Goal: Information Seeking & Learning: Learn about a topic

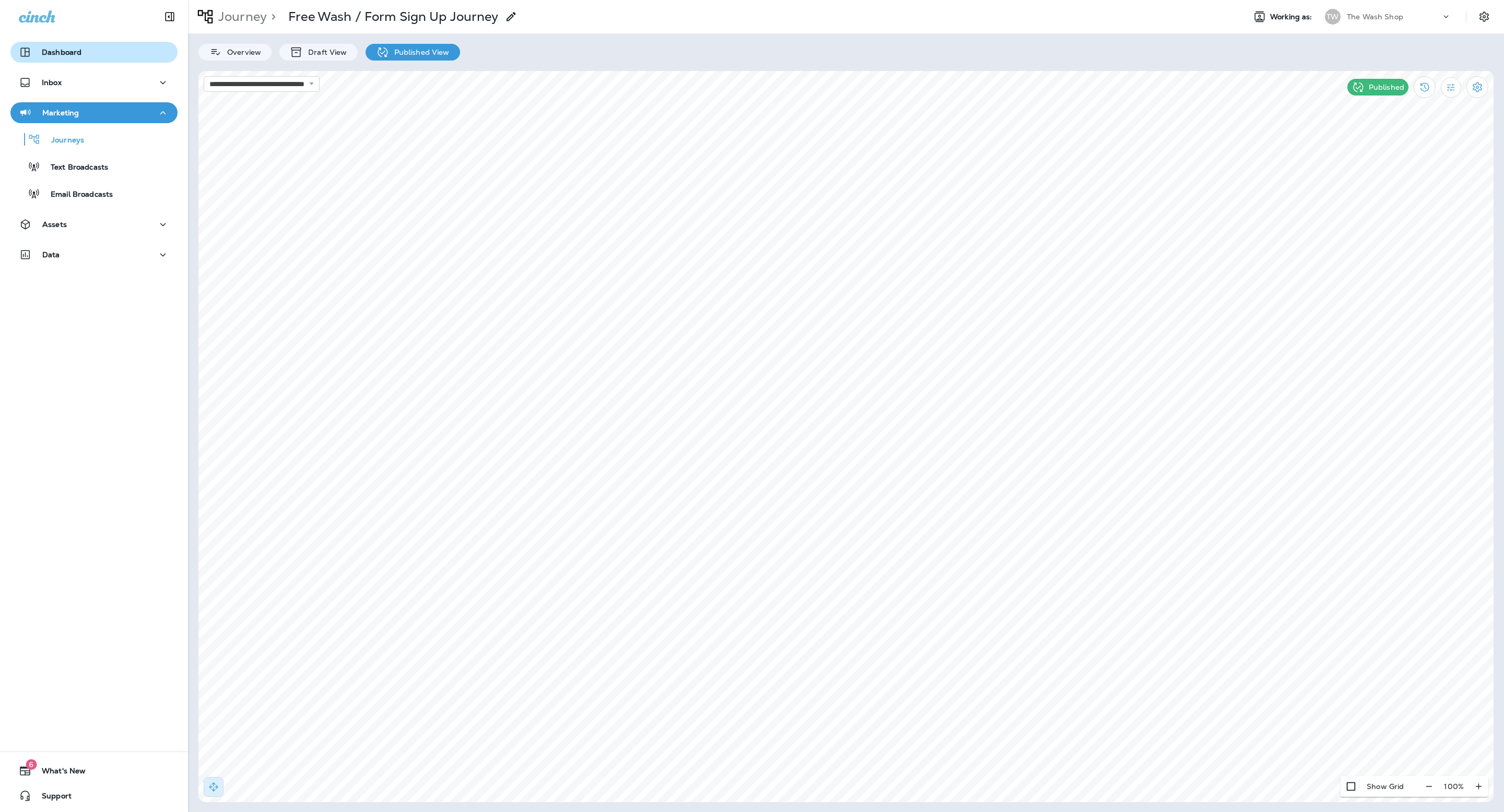
click at [76, 46] on div "Dashboard" at bounding box center [50, 52] width 62 height 13
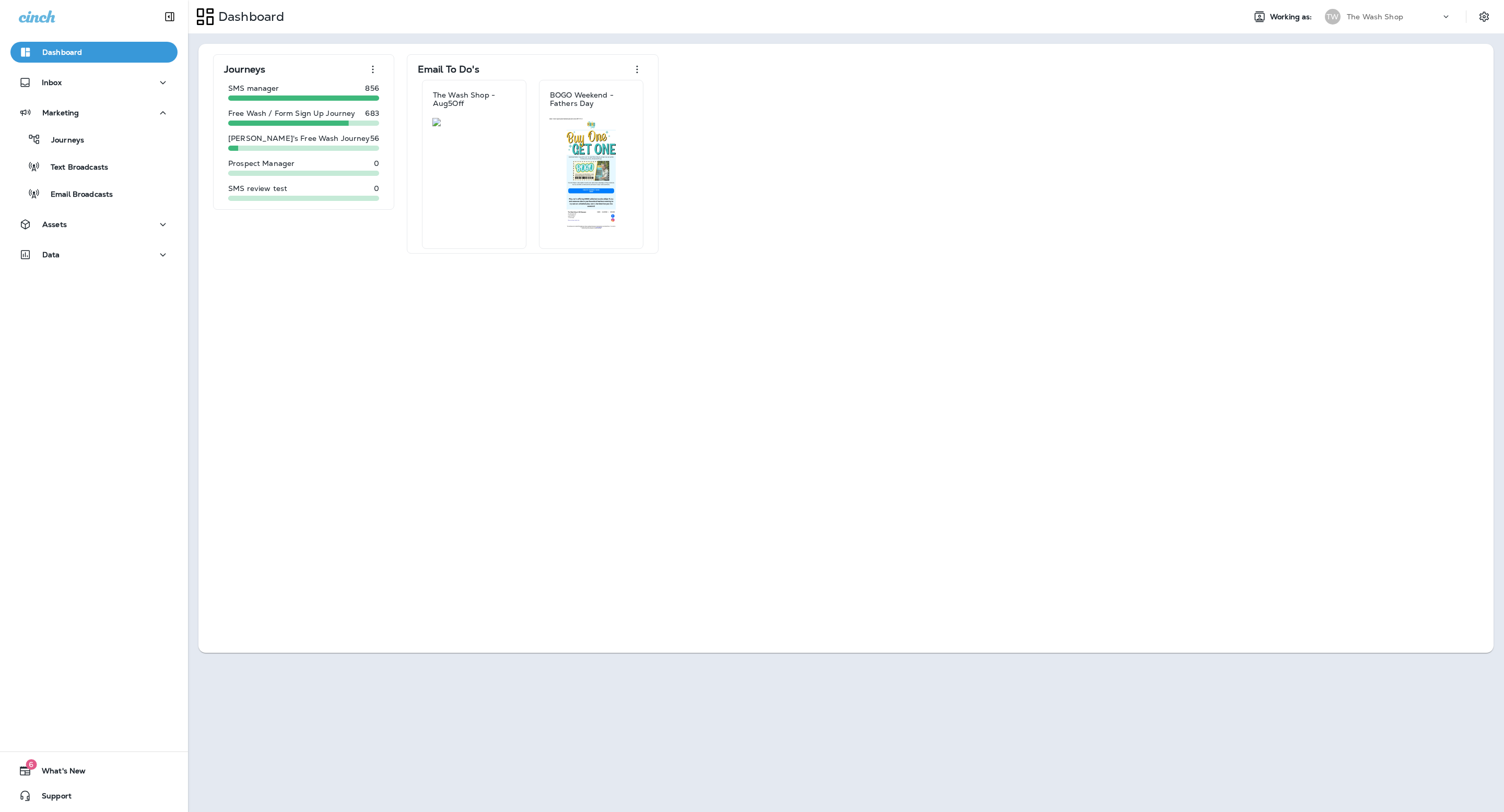
click at [1365, 6] on div "TW The Wash Shop" at bounding box center [1387, 16] width 139 height 21
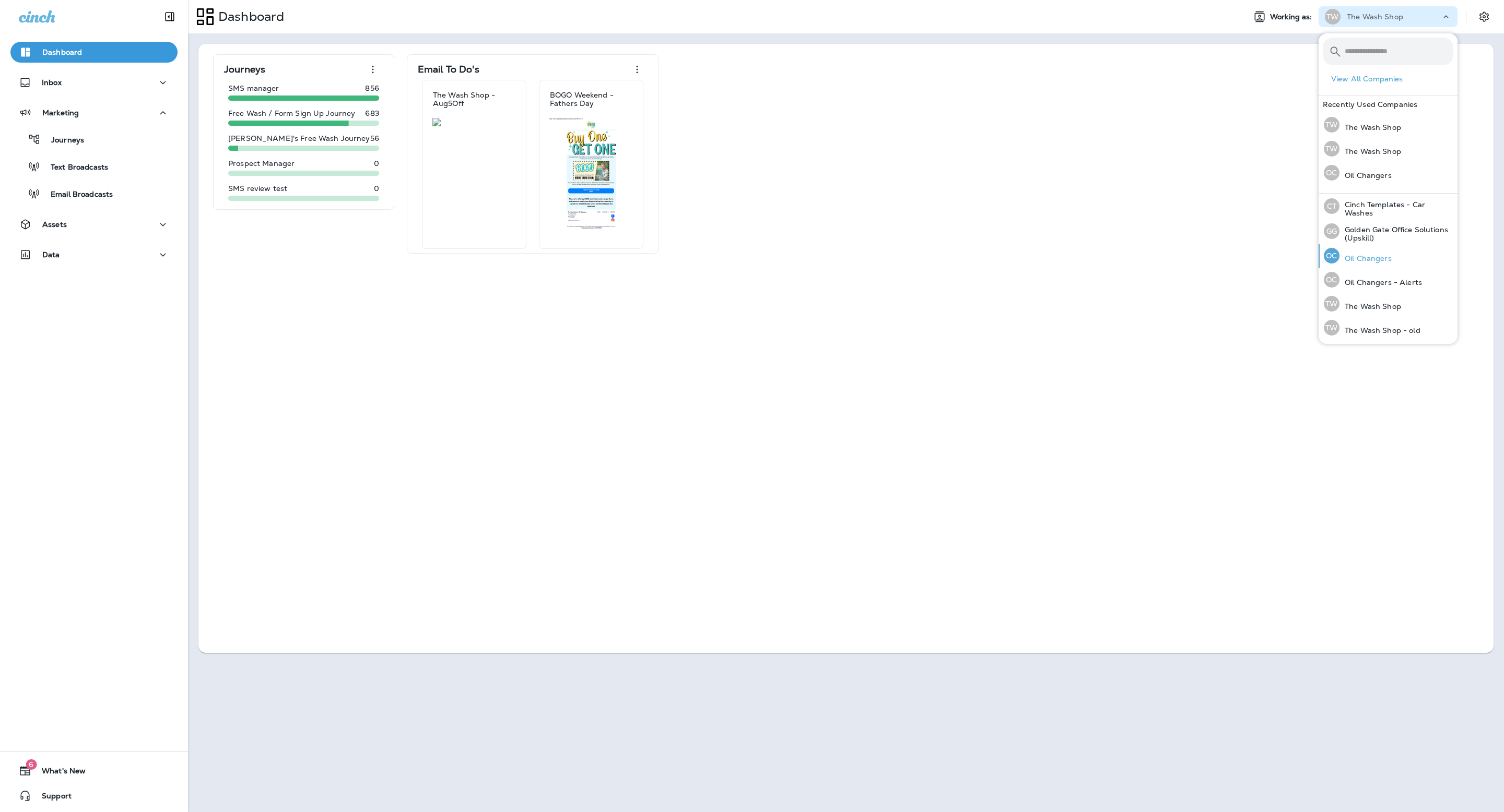
click at [1387, 259] on p "Oil Changers" at bounding box center [1365, 258] width 52 height 8
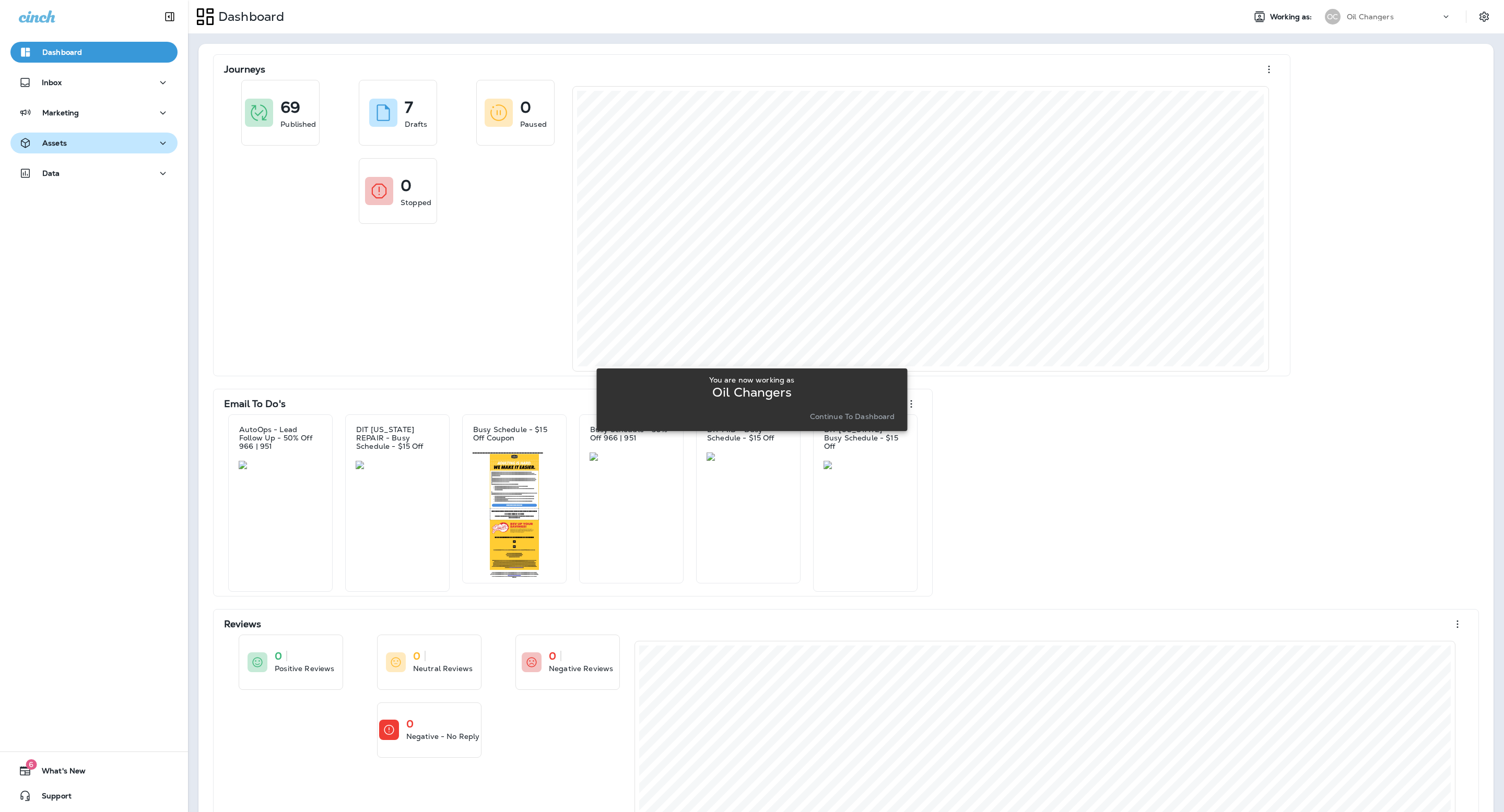
click at [80, 152] on button "Assets" at bounding box center [94, 143] width 167 height 21
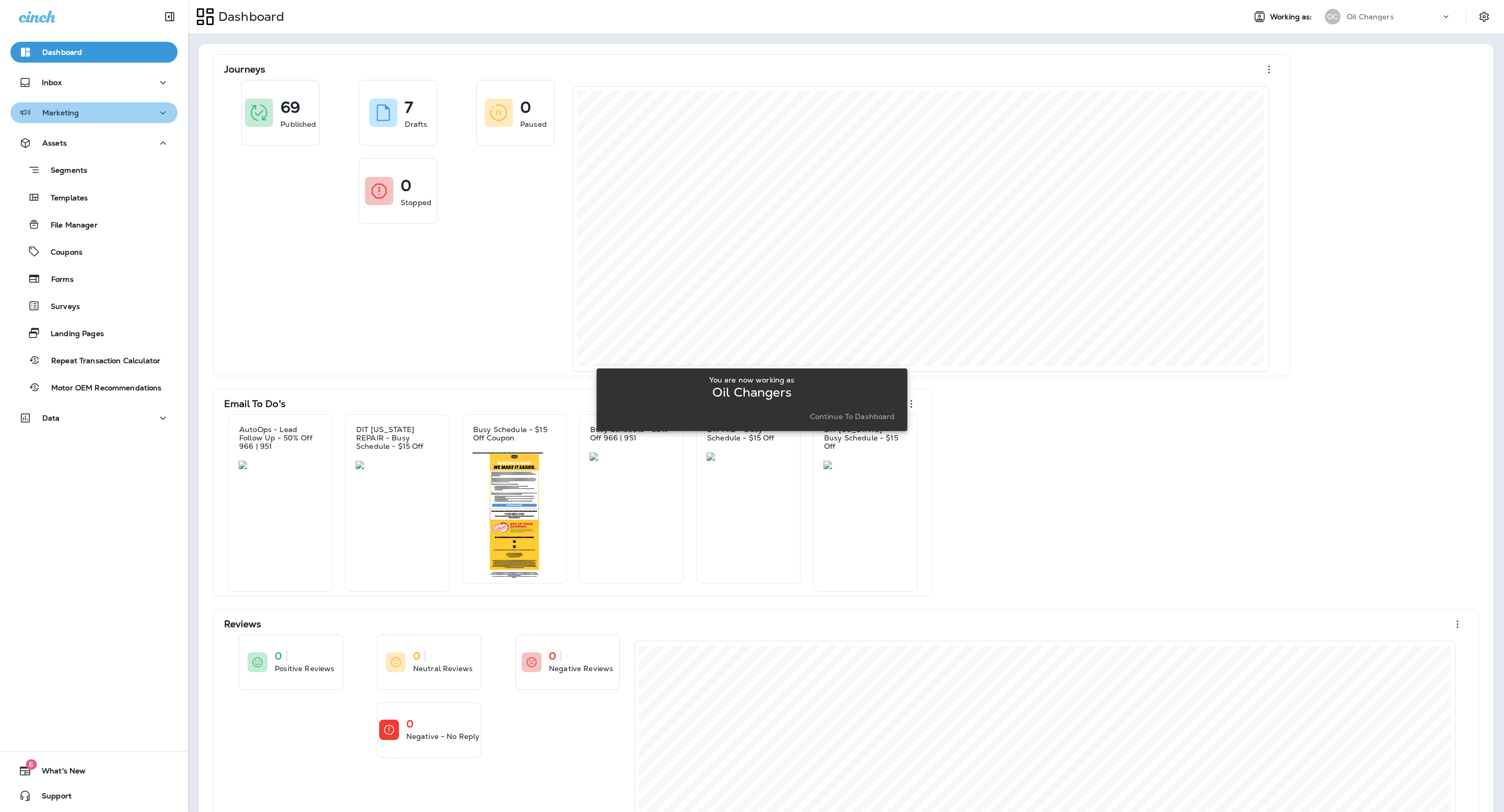
click at [109, 118] on div "Marketing" at bounding box center [94, 113] width 150 height 13
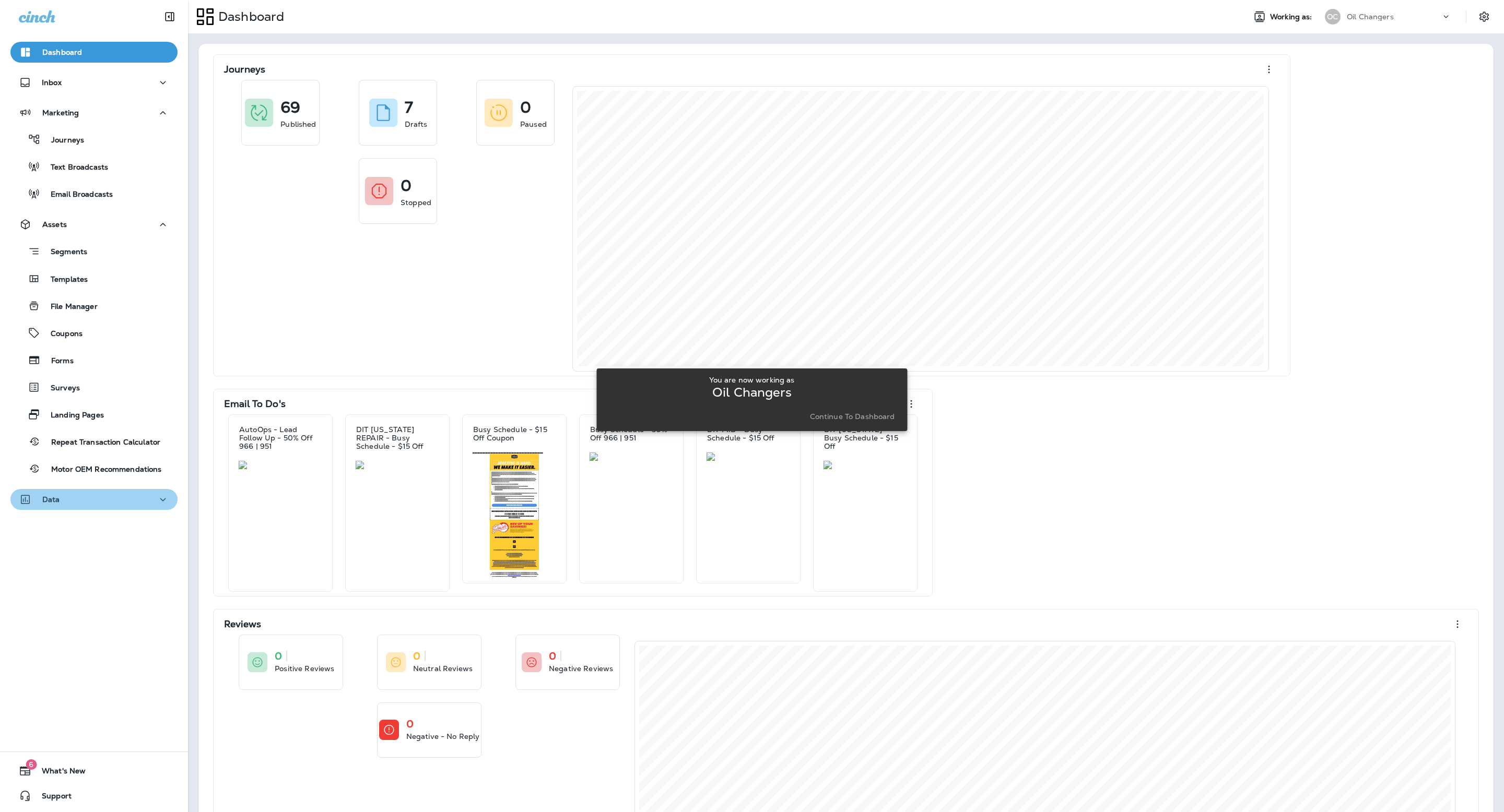
click at [138, 505] on div "Data" at bounding box center [94, 500] width 150 height 13
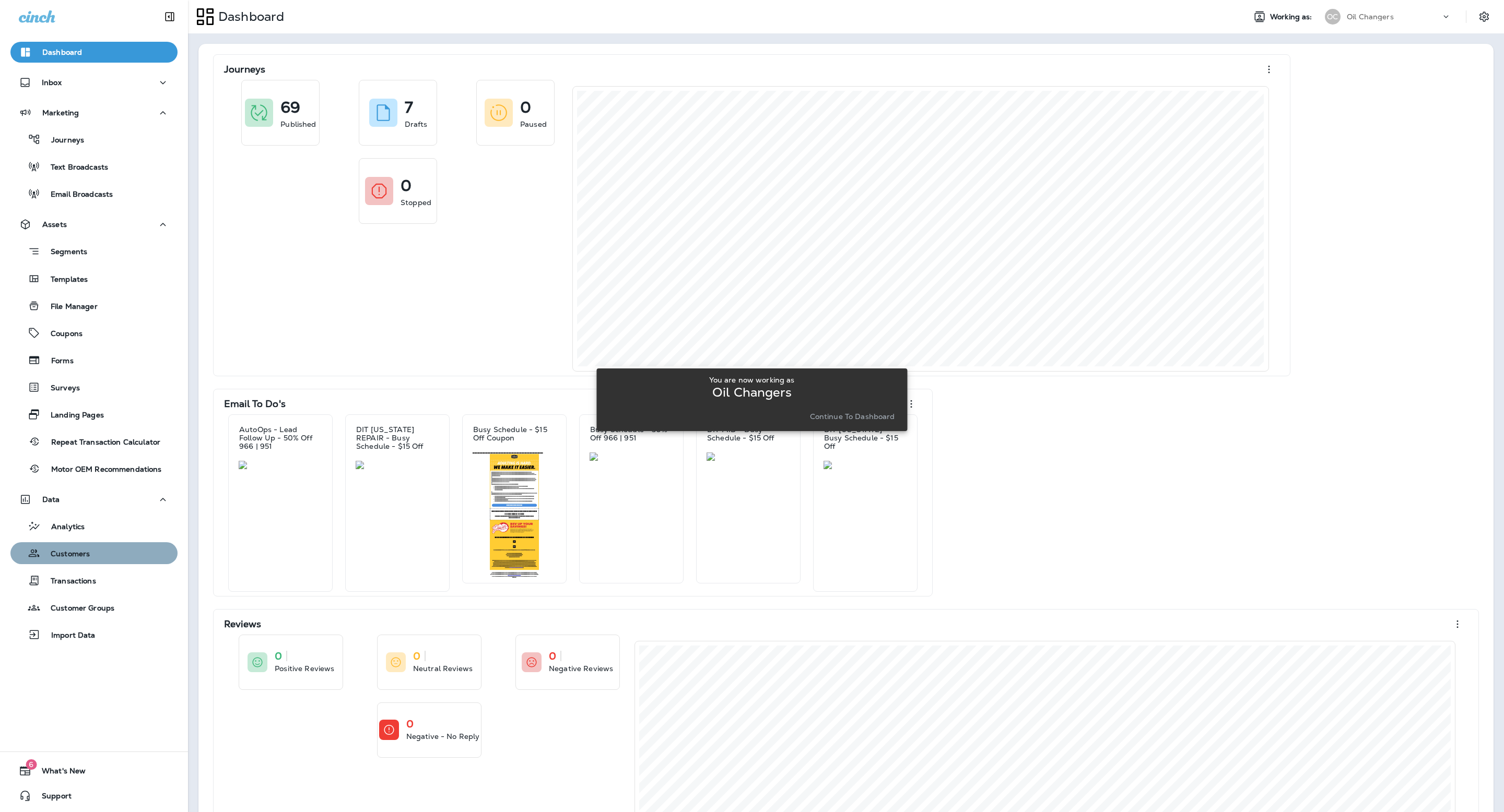
click at [101, 559] on div "Customers" at bounding box center [94, 553] width 159 height 15
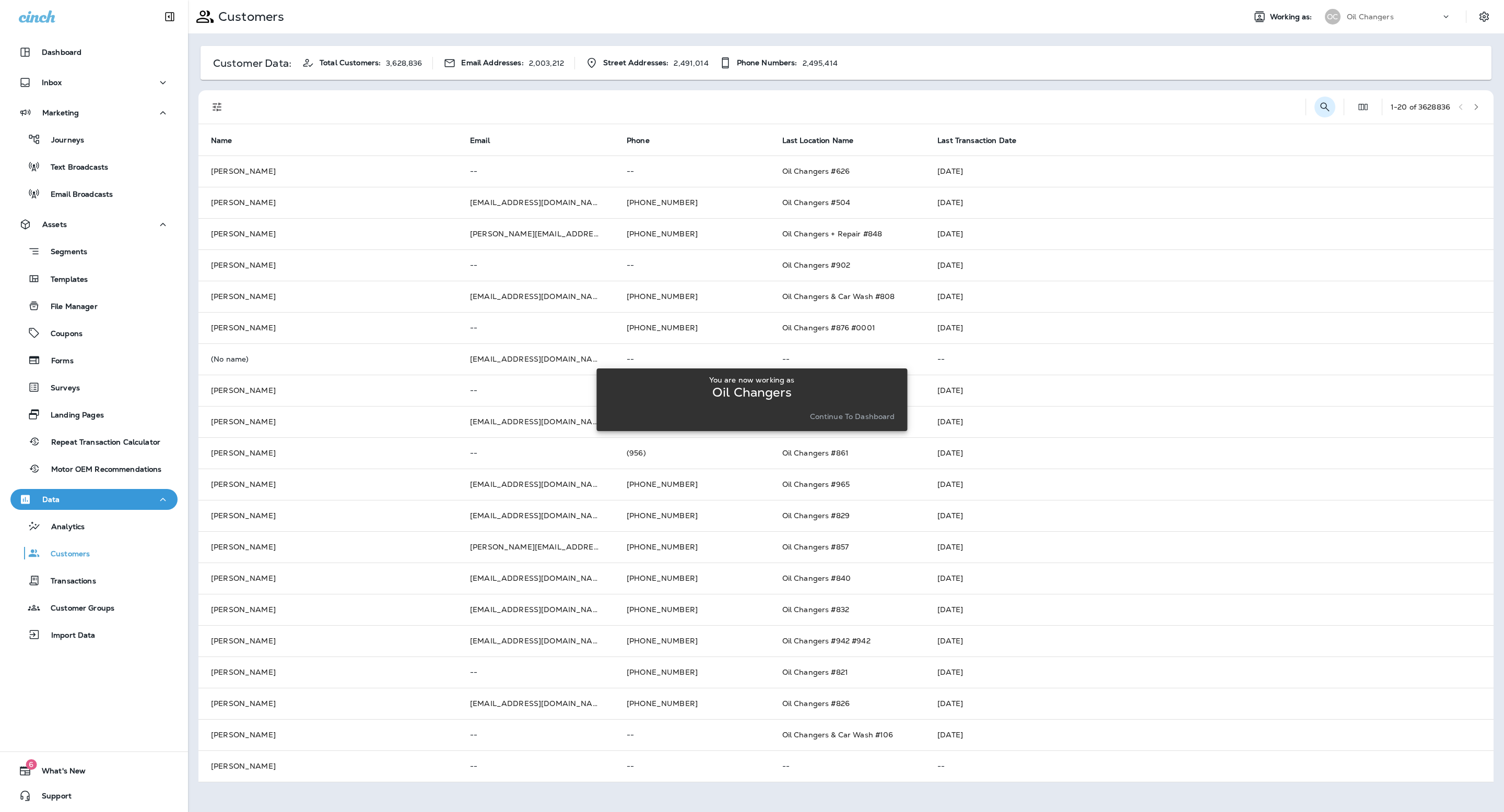
click at [1330, 109] on div "1 - 20 of 3628836" at bounding box center [848, 107] width 1283 height 34
click at [1319, 109] on icon "Search Customers" at bounding box center [1324, 107] width 13 height 13
type input "**********"
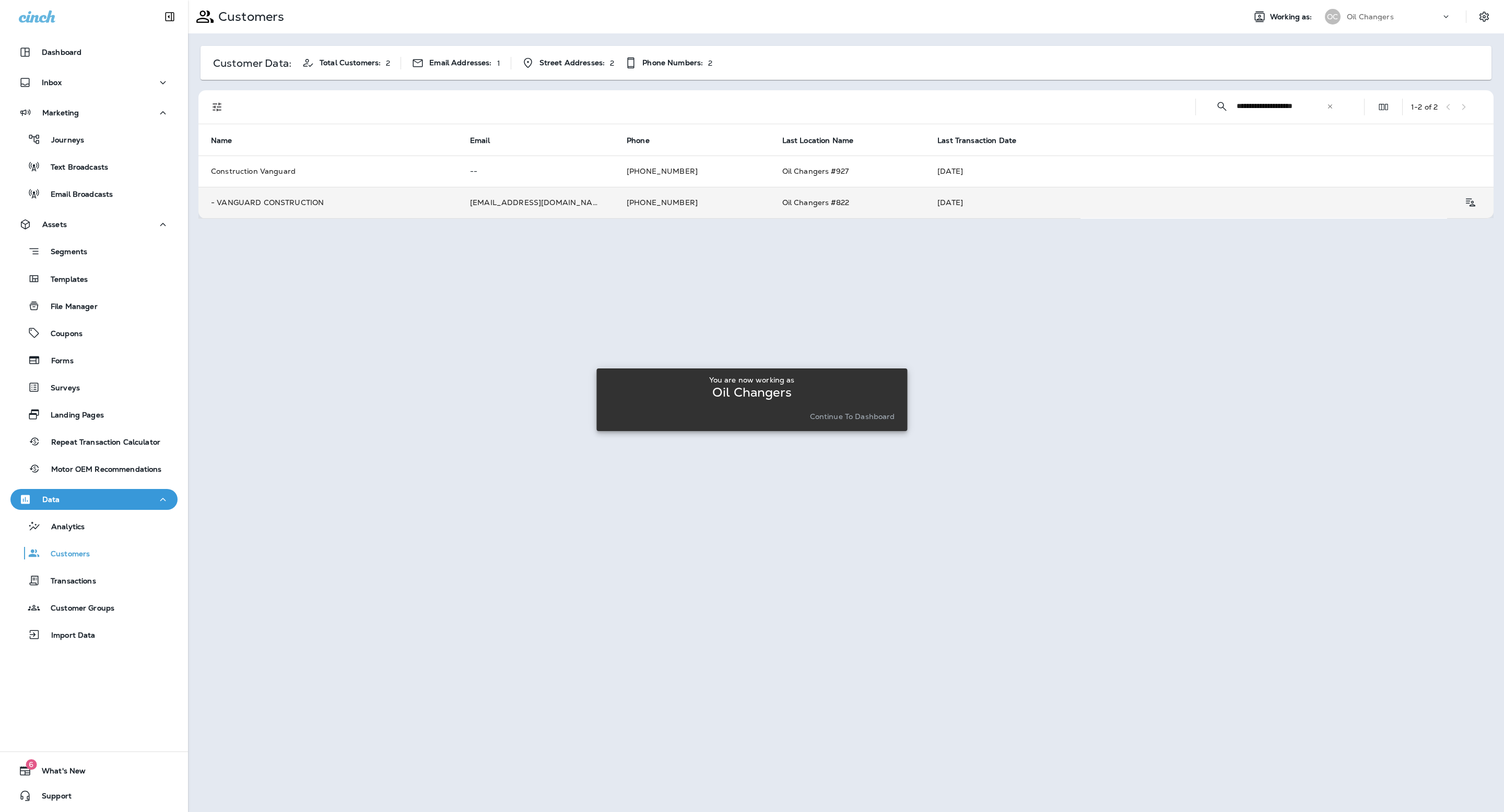
click at [525, 204] on td "admin@vc-inc.net" at bounding box center [536, 202] width 157 height 32
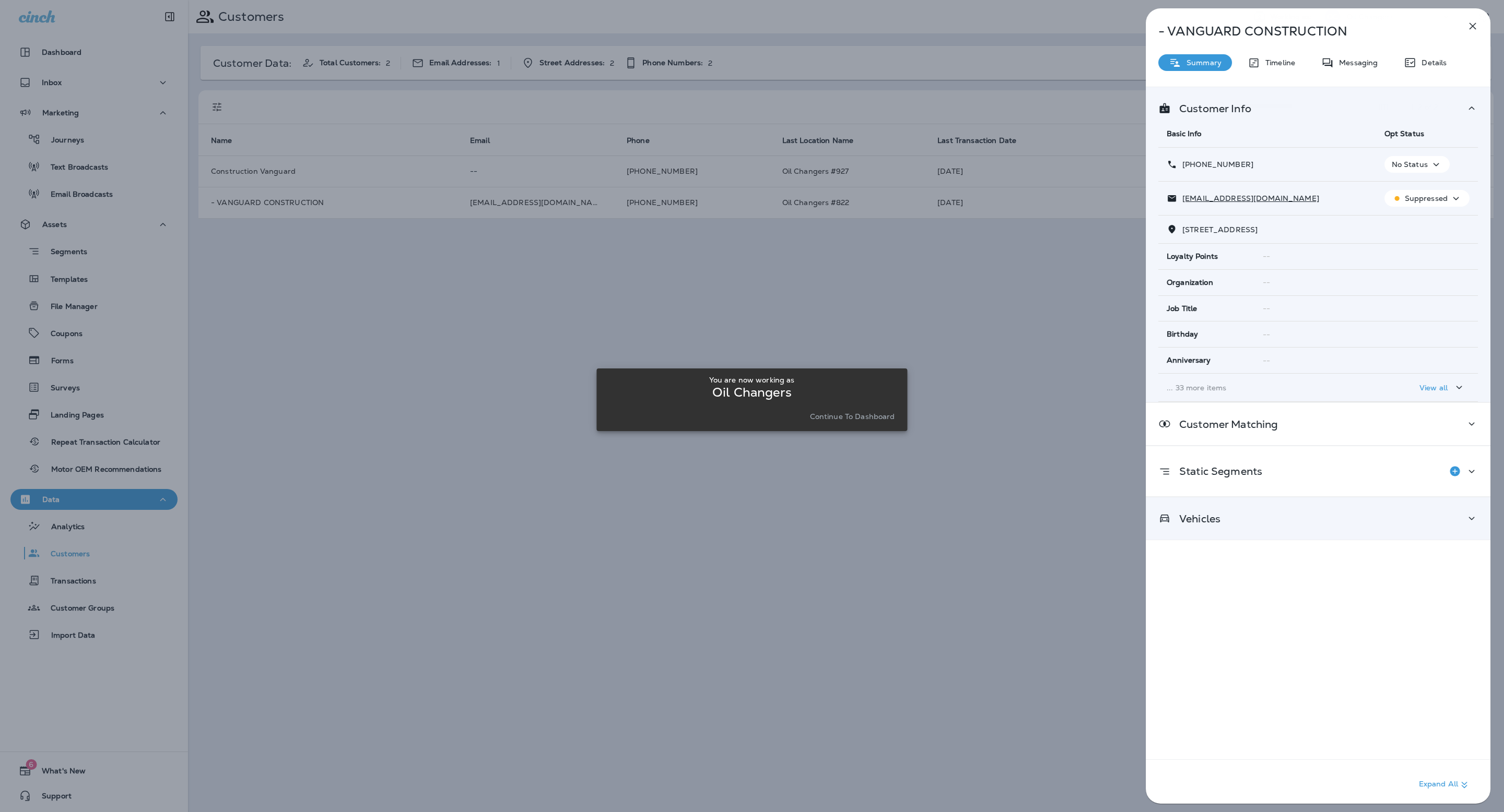
click at [1291, 510] on div "Vehicles" at bounding box center [1318, 518] width 345 height 42
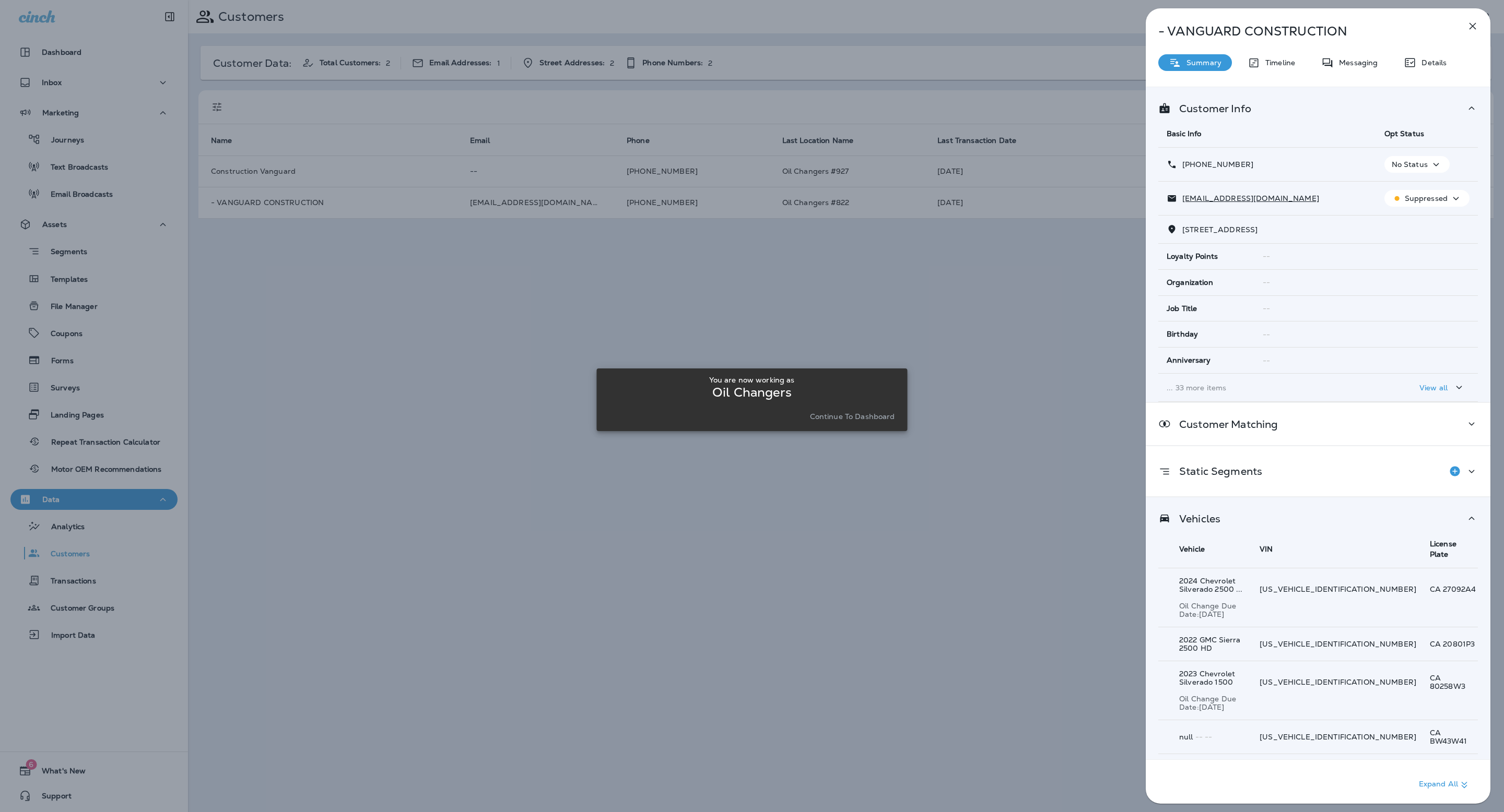
click at [1446, 785] on p "Expand All" at bounding box center [1444, 785] width 52 height 13
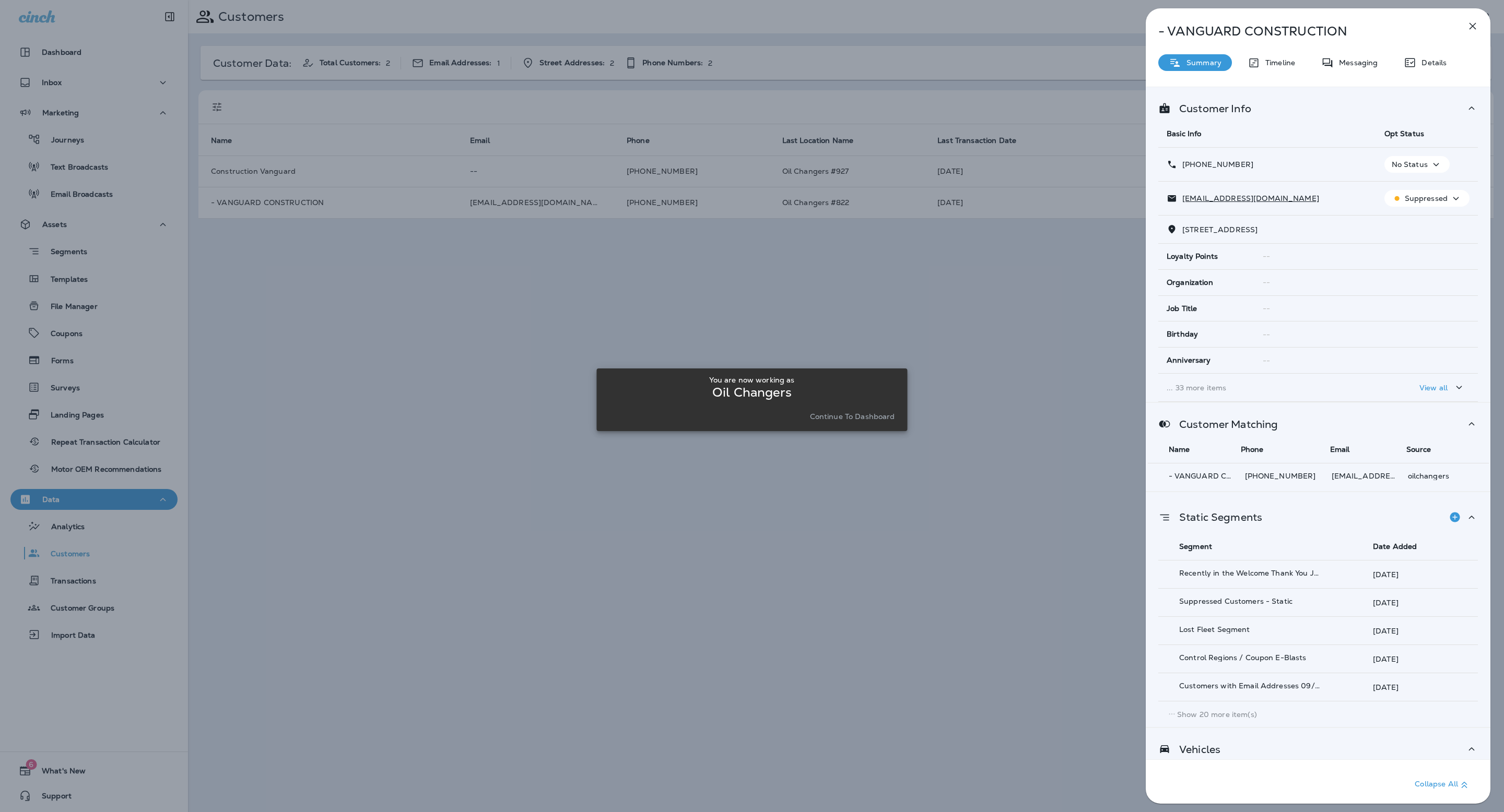
scroll to position [258, 0]
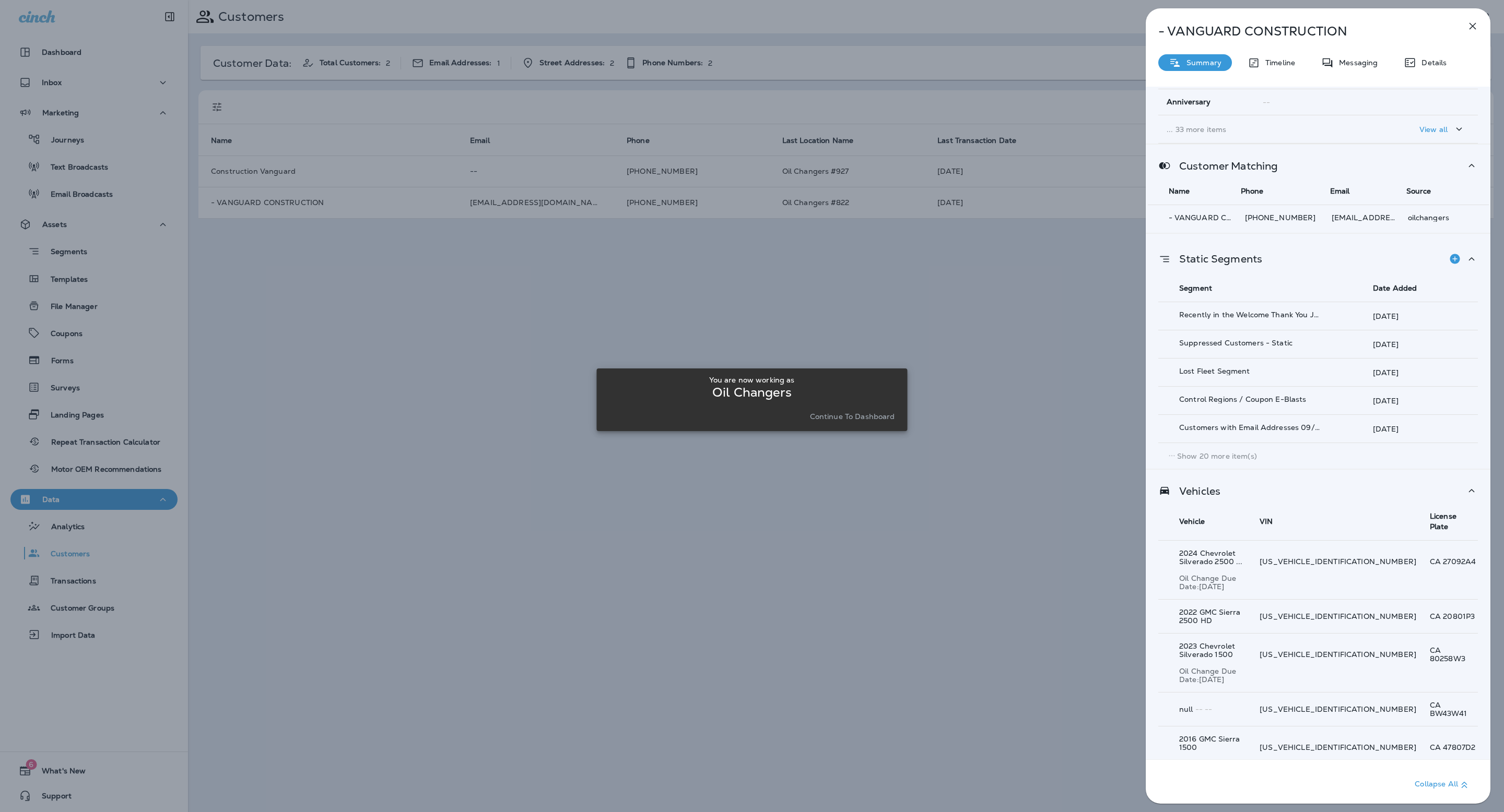
click at [1226, 795] on p "Show 102 more item(s)" at bounding box center [1218, 799] width 83 height 8
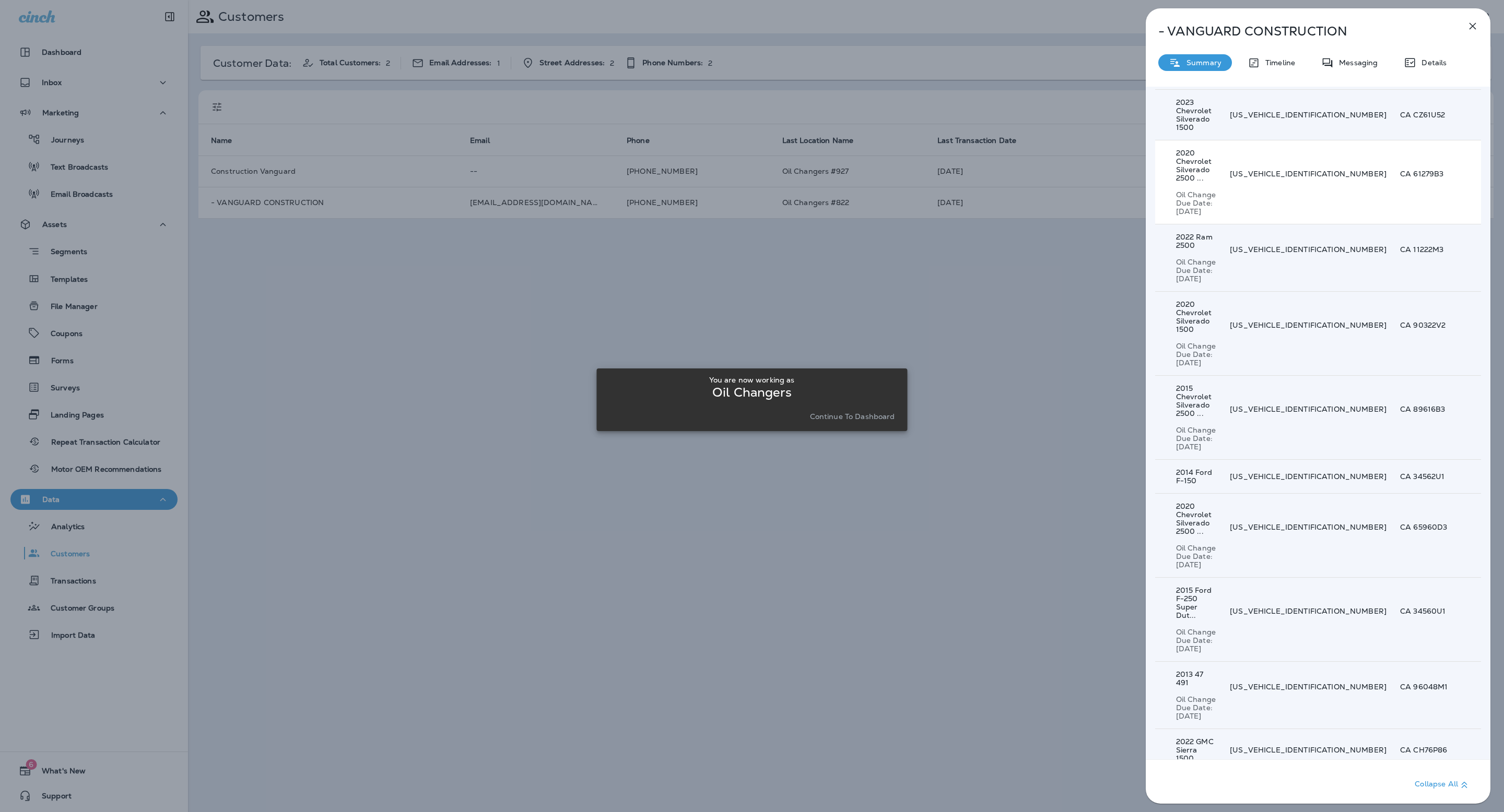
scroll to position [4637, 0]
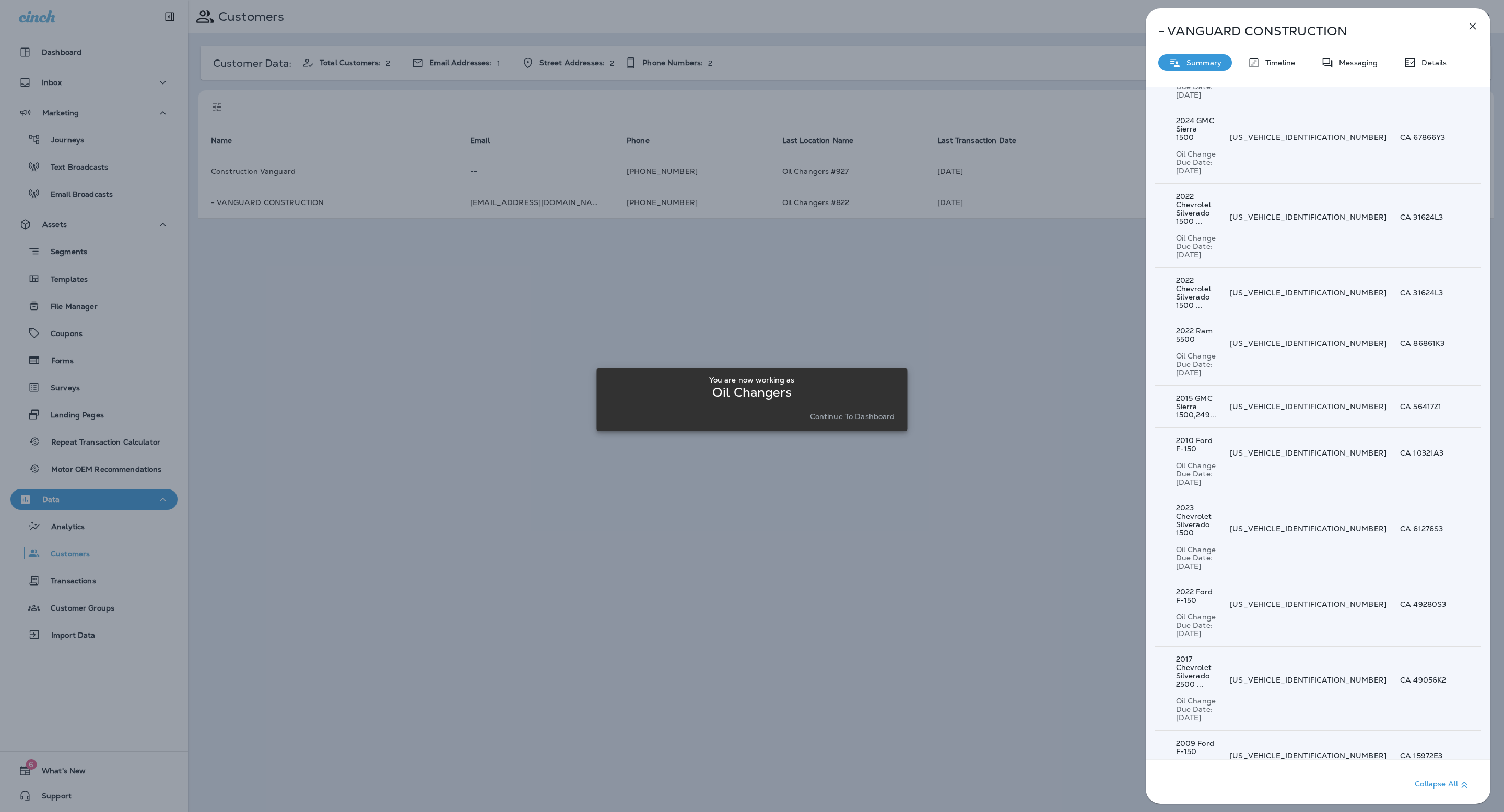
click at [997, 272] on div "- VANGUARD CONSTRUCTION Summary Timeline Messaging Details Customer Info Basic …" at bounding box center [752, 406] width 1504 height 812
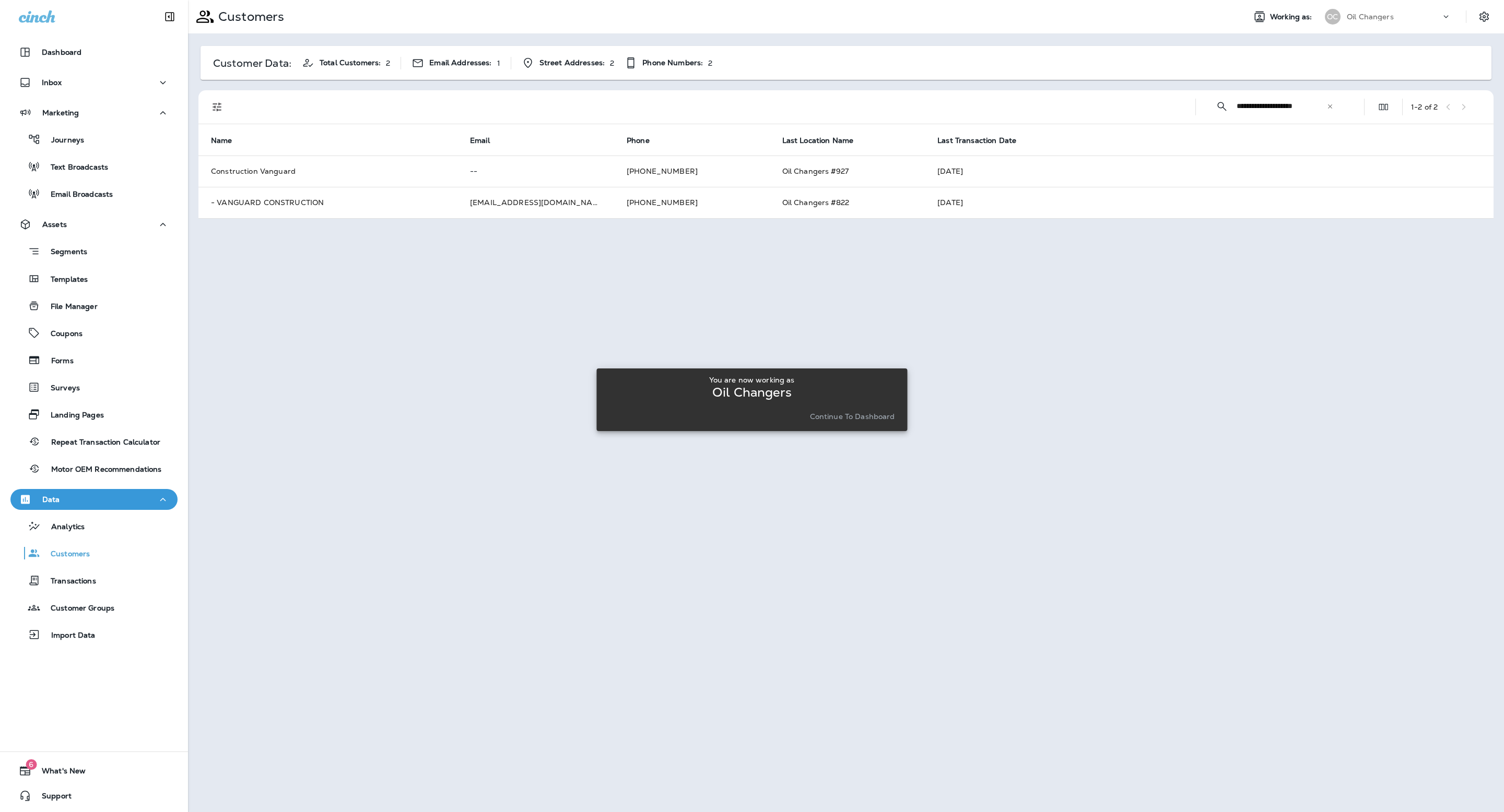
click at [1330, 107] on icon at bounding box center [1330, 106] width 4 height 4
click at [1301, 107] on input "text" at bounding box center [1291, 106] width 109 height 27
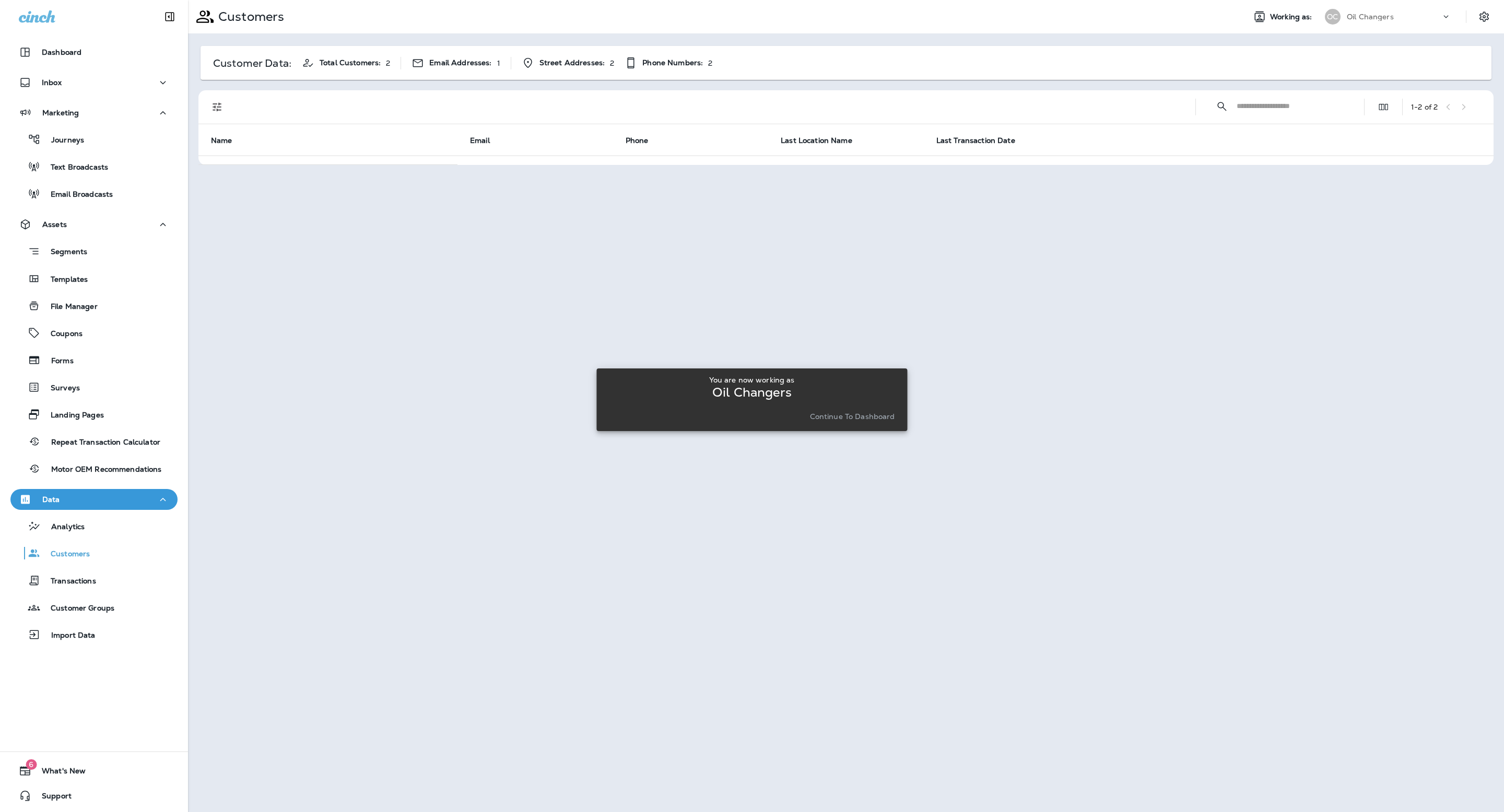
drag, startPoint x: 1279, startPoint y: 107, endPoint x: 1254, endPoint y: 107, distance: 25.0
click at [1279, 107] on div at bounding box center [846, 406] width 1313 height 810
drag, startPoint x: 1254, startPoint y: 107, endPoint x: 1260, endPoint y: 117, distance: 11.7
click at [1254, 107] on div at bounding box center [846, 406] width 1313 height 810
click at [841, 415] on p "Continue to Dashboard" at bounding box center [852, 416] width 85 height 8
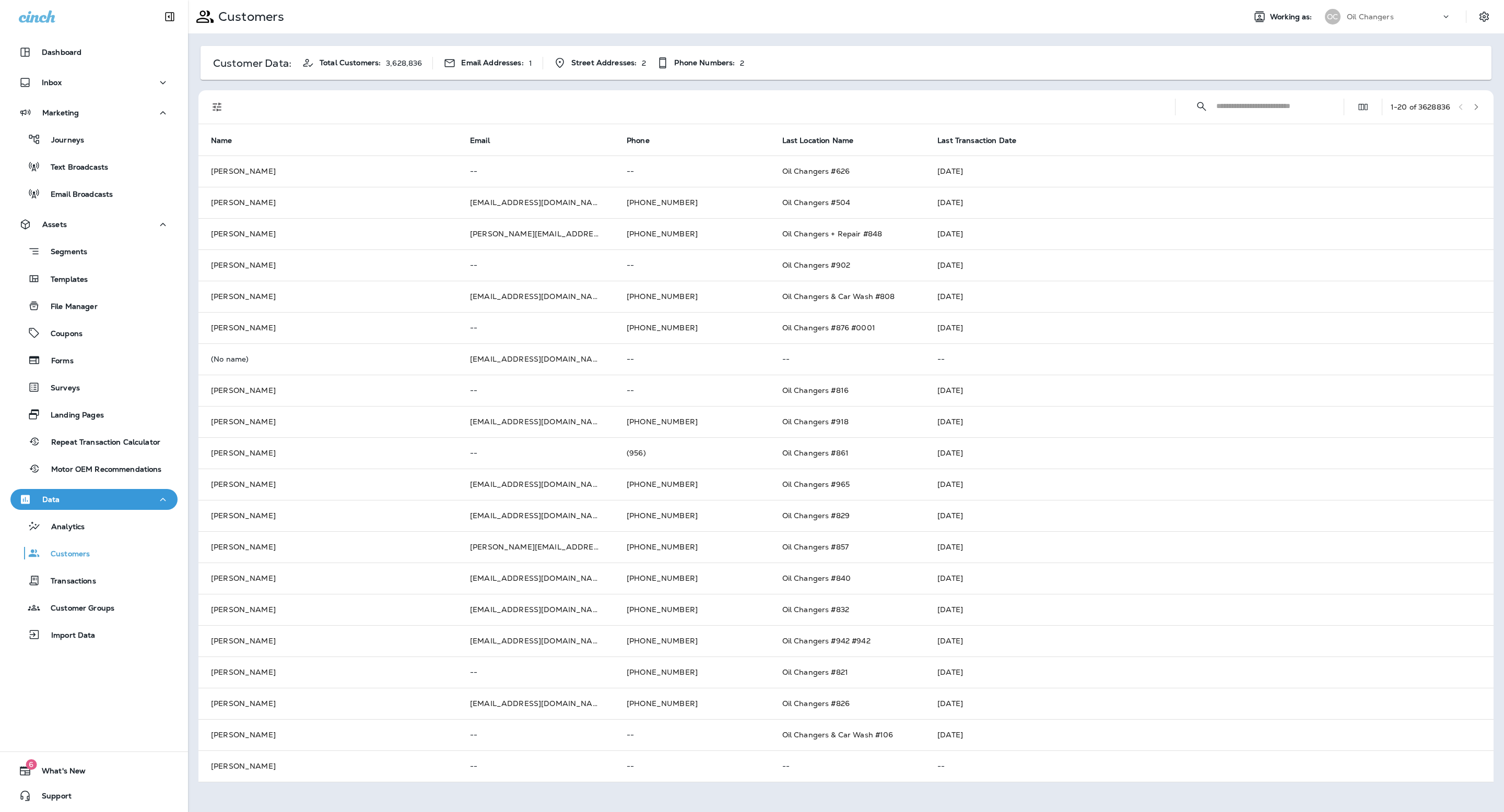
click at [1256, 102] on input "text" at bounding box center [1271, 106] width 109 height 27
paste input "**********"
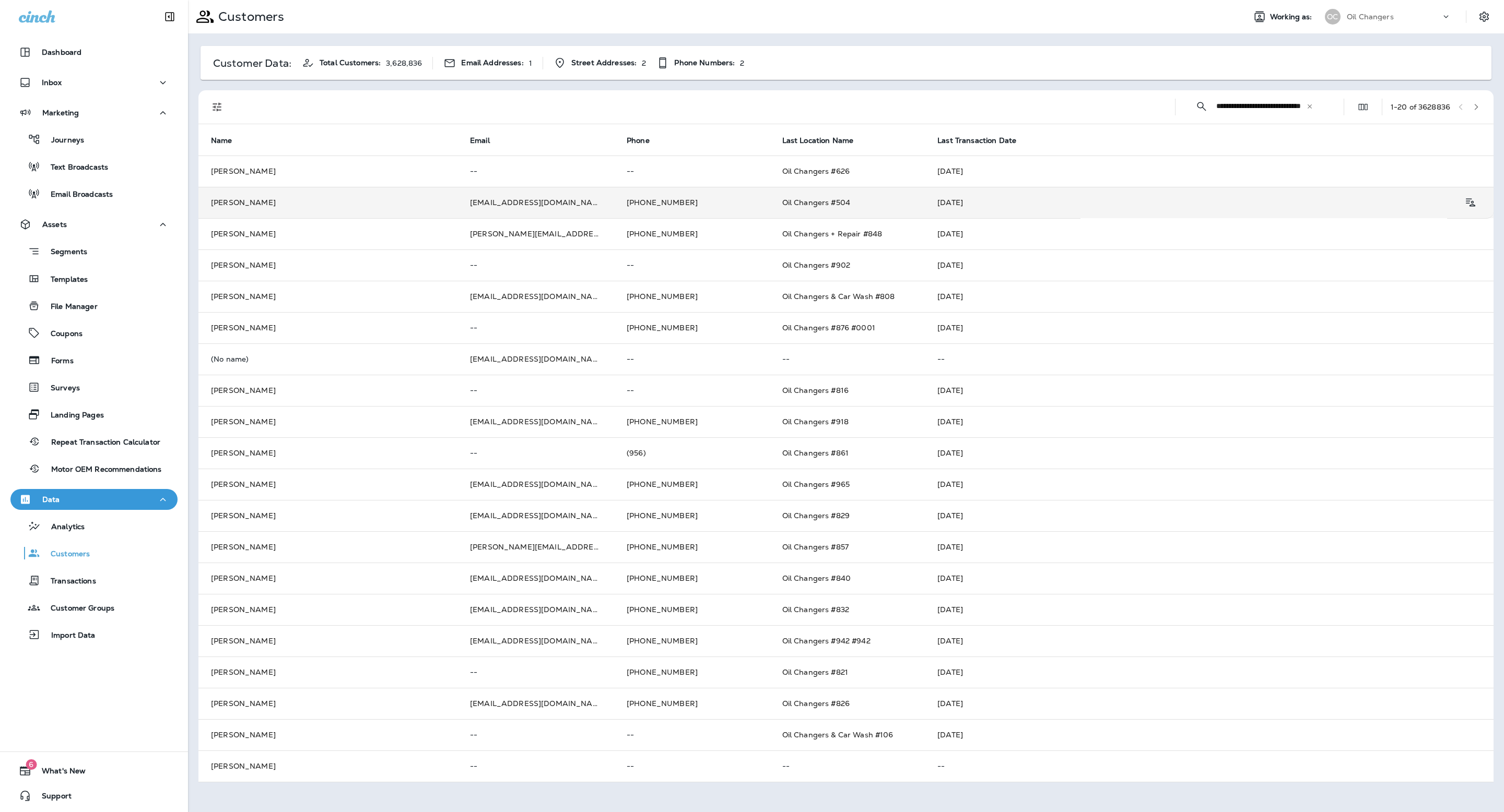
scroll to position [0, 45]
type input "**********"
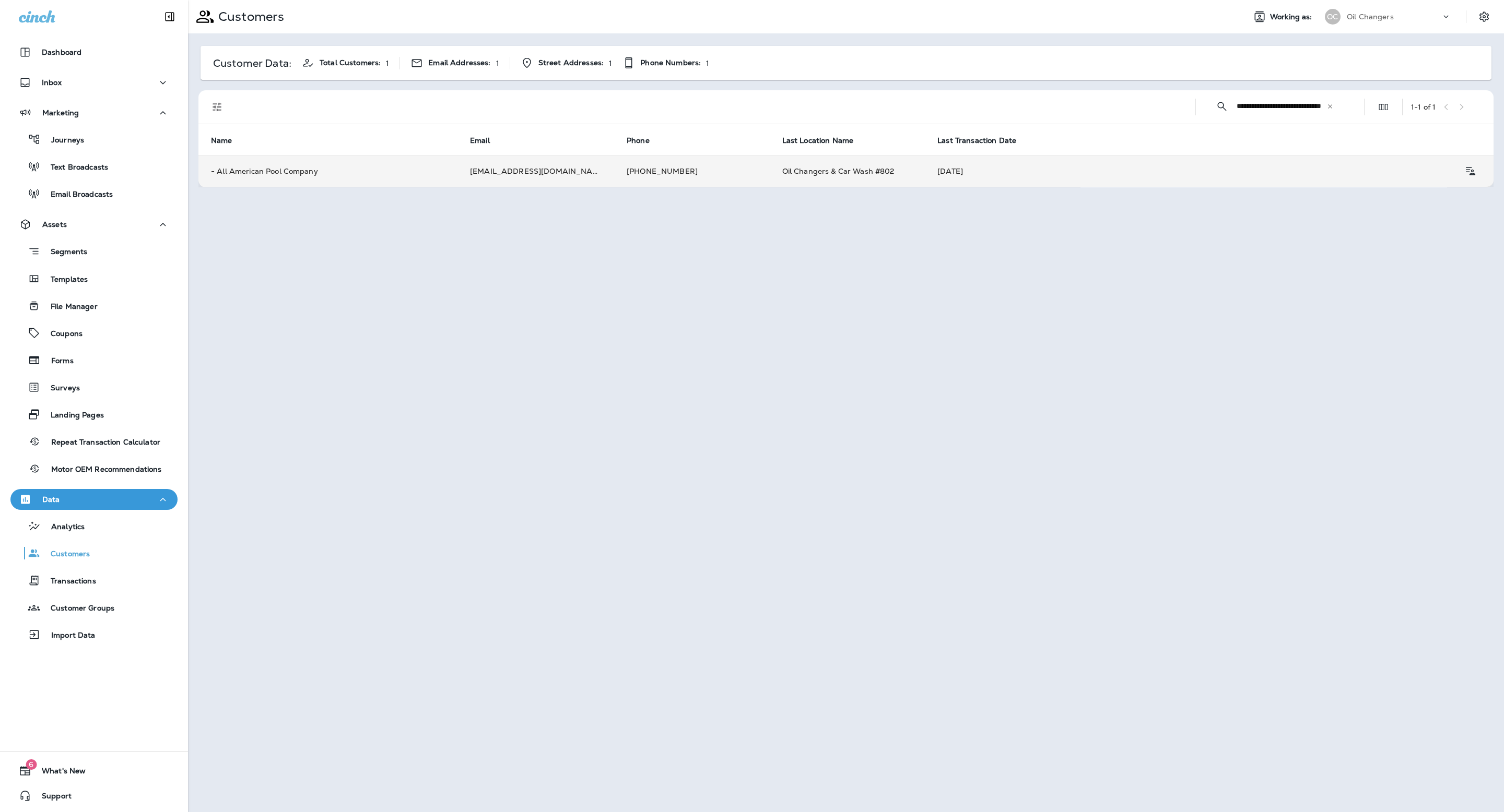
click at [321, 162] on td "- All American Pool Company" at bounding box center [328, 171] width 259 height 32
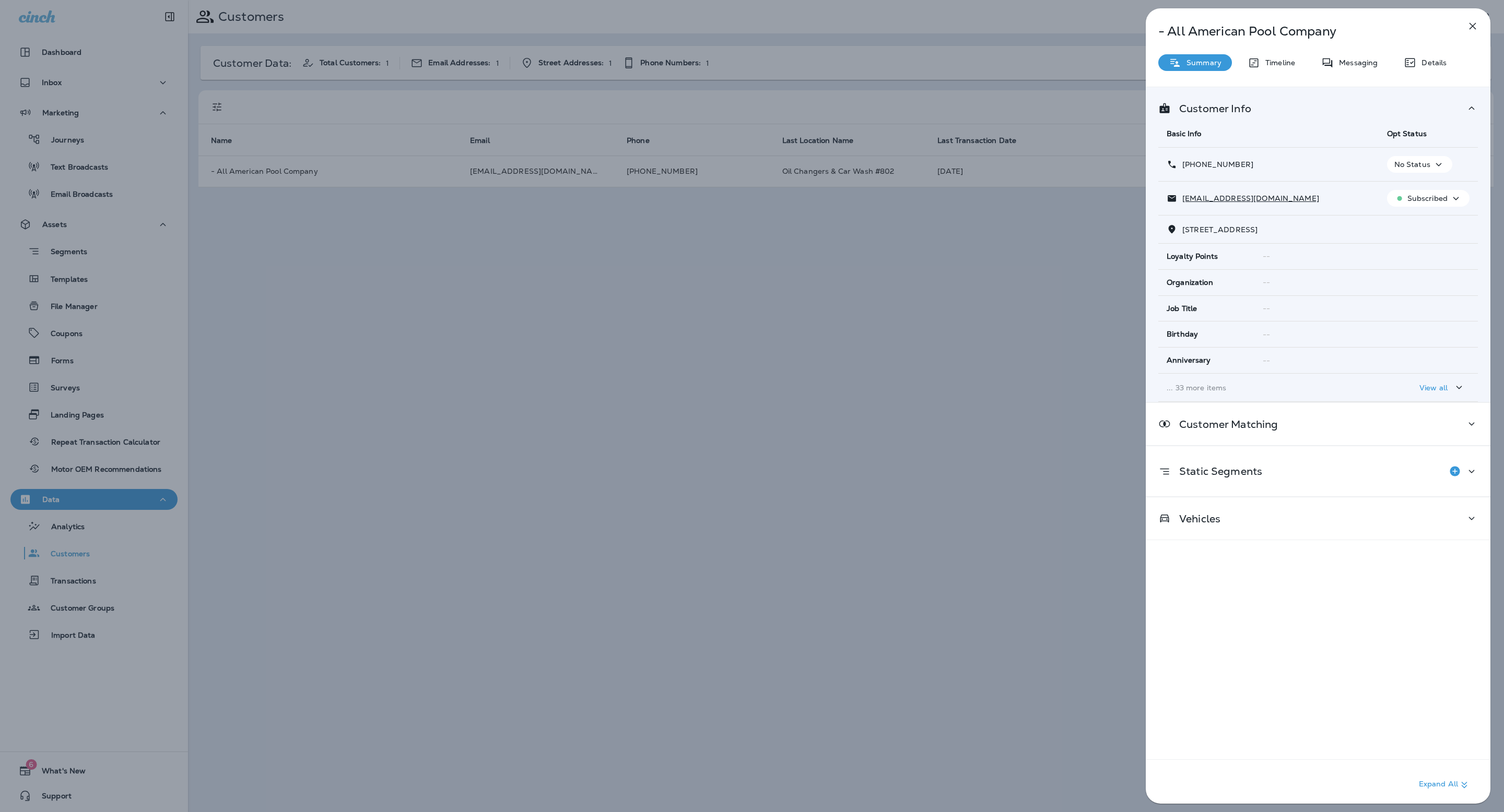
click at [1442, 390] on p "View all" at bounding box center [1434, 388] width 28 height 8
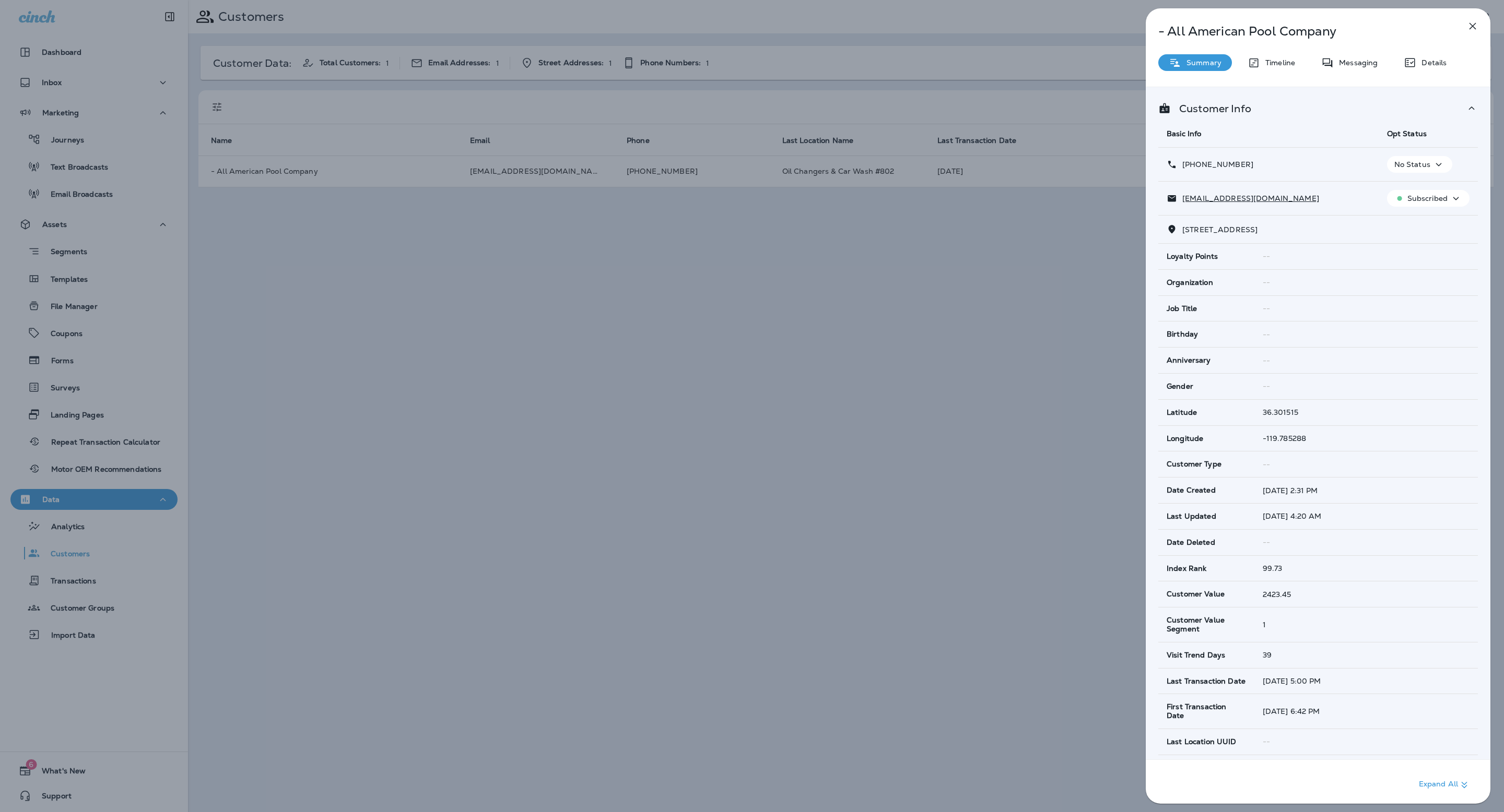
scroll to position [709, 0]
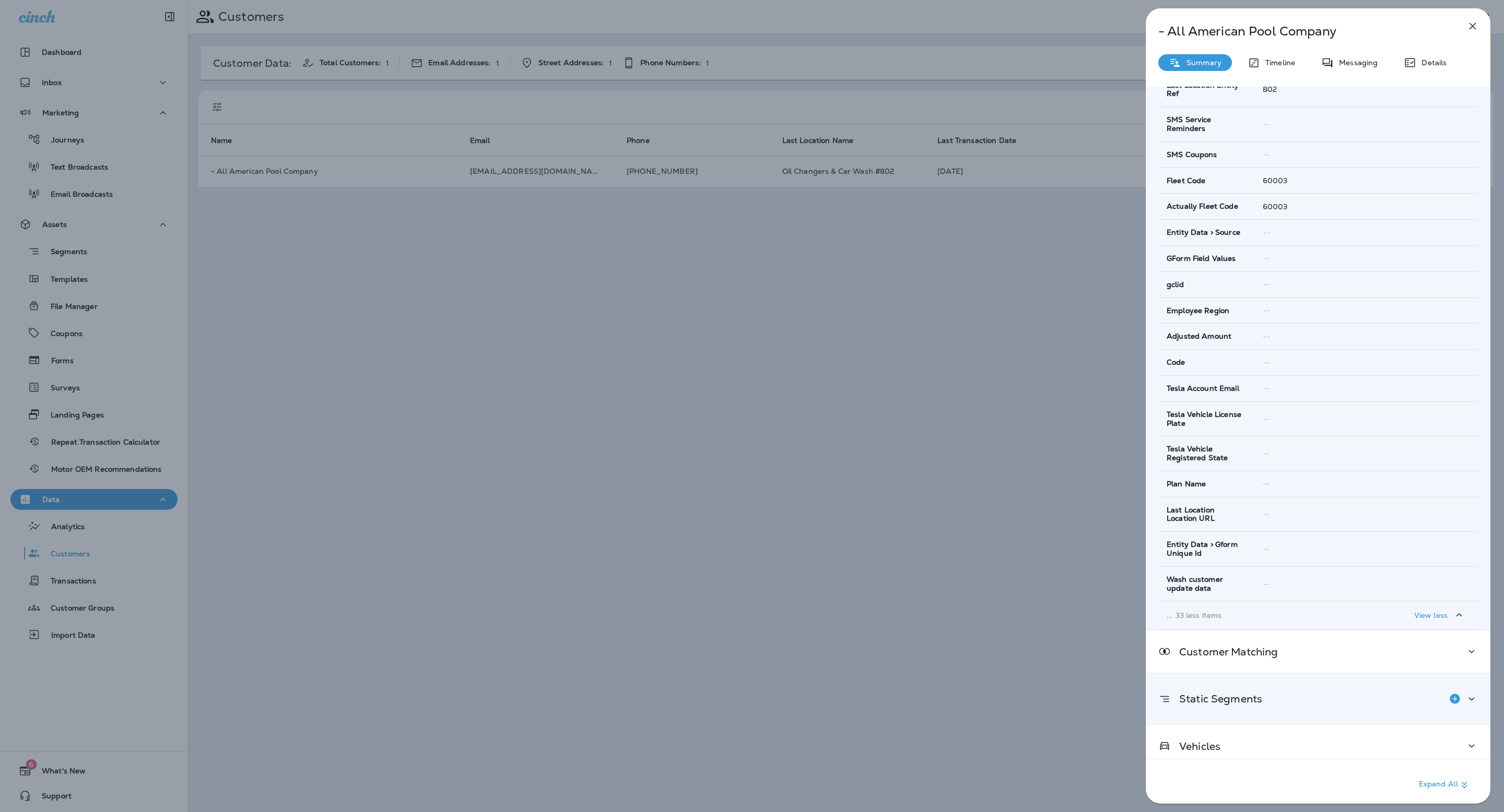
drag, startPoint x: 1248, startPoint y: 757, endPoint x: 1264, endPoint y: 714, distance: 45.9
click at [1248, 757] on div "Vehicles" at bounding box center [1318, 746] width 345 height 42
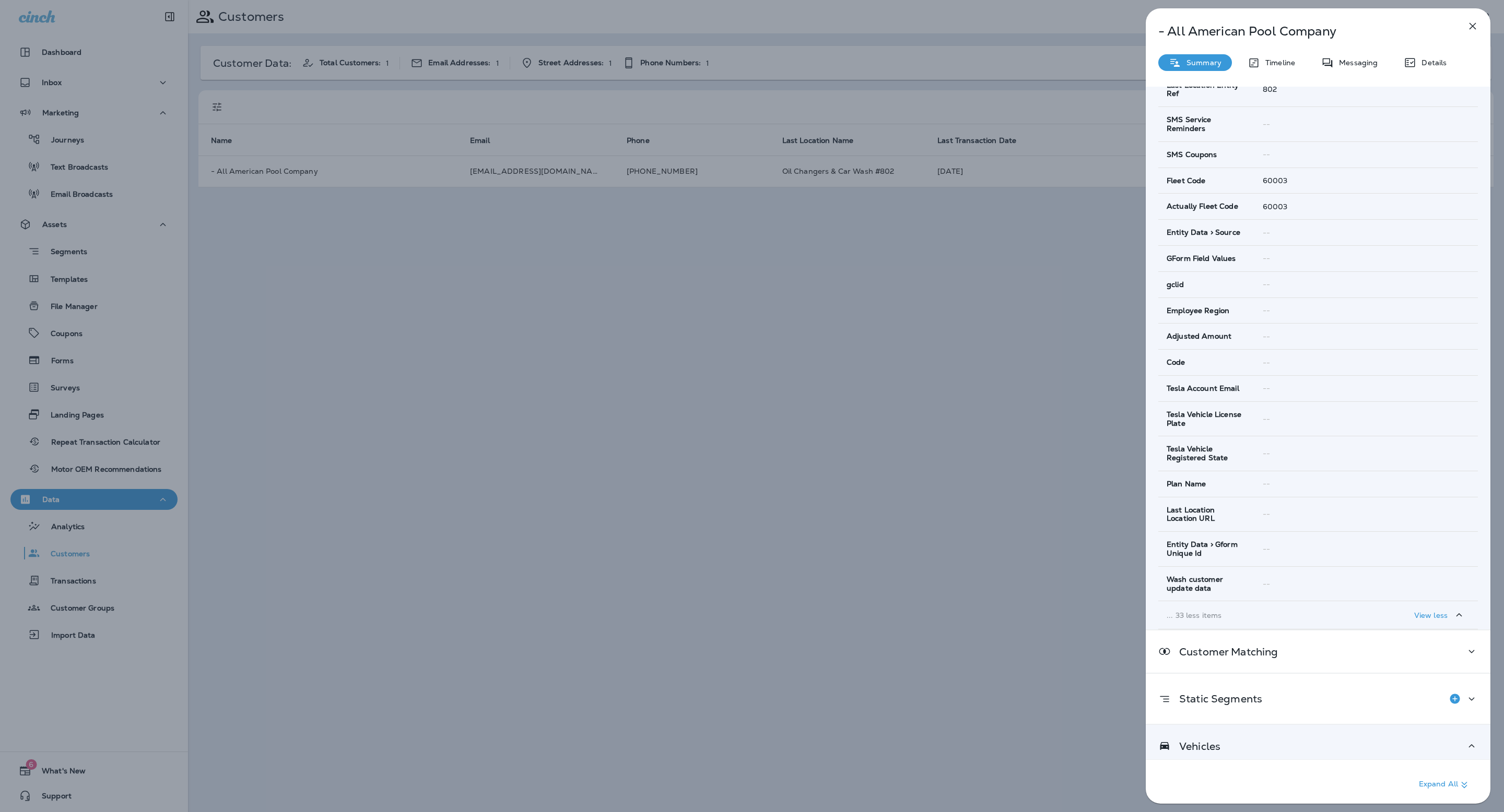
scroll to position [0, 0]
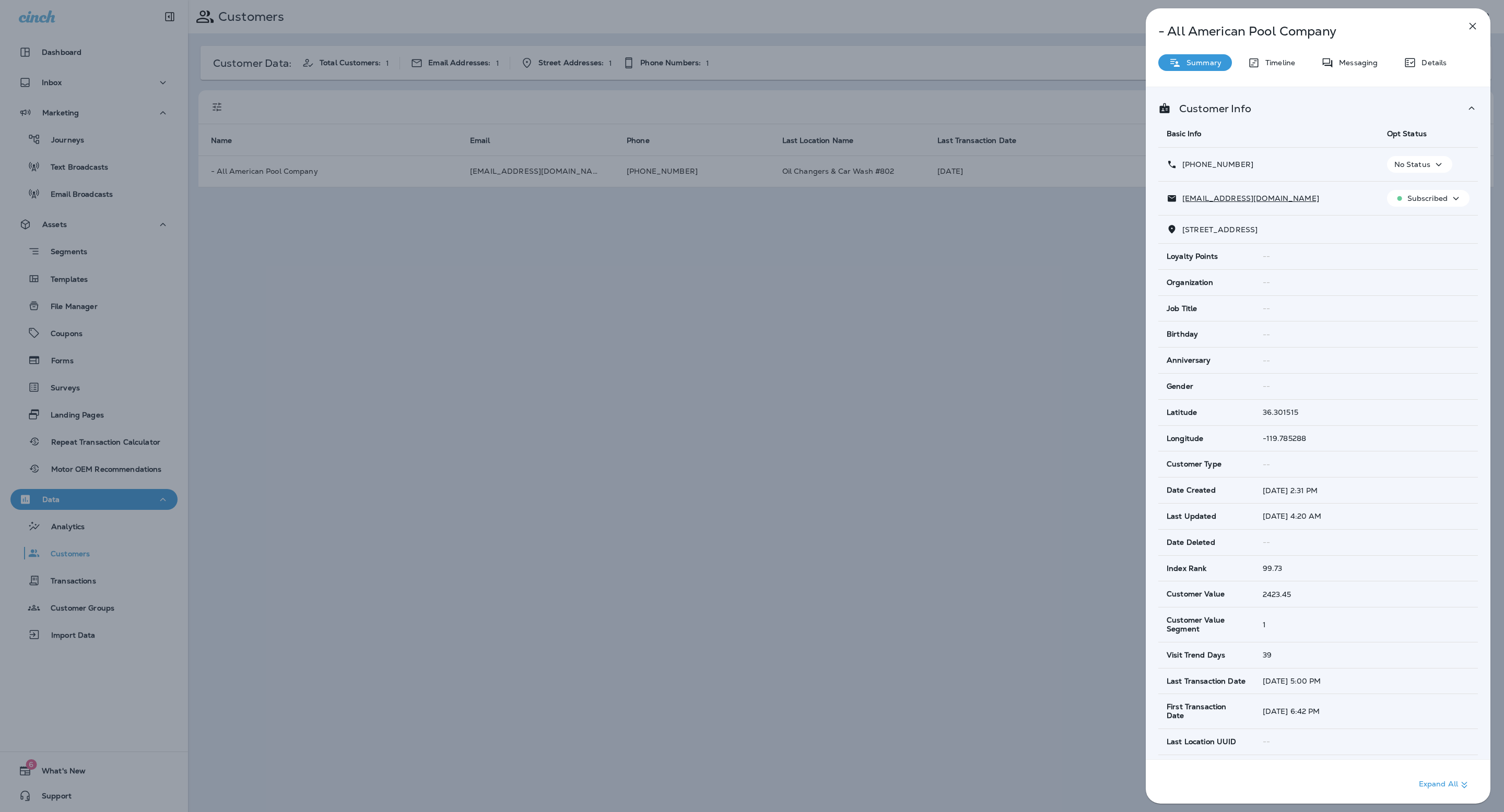
click at [1285, 64] on p "Timeline" at bounding box center [1277, 62] width 35 height 8
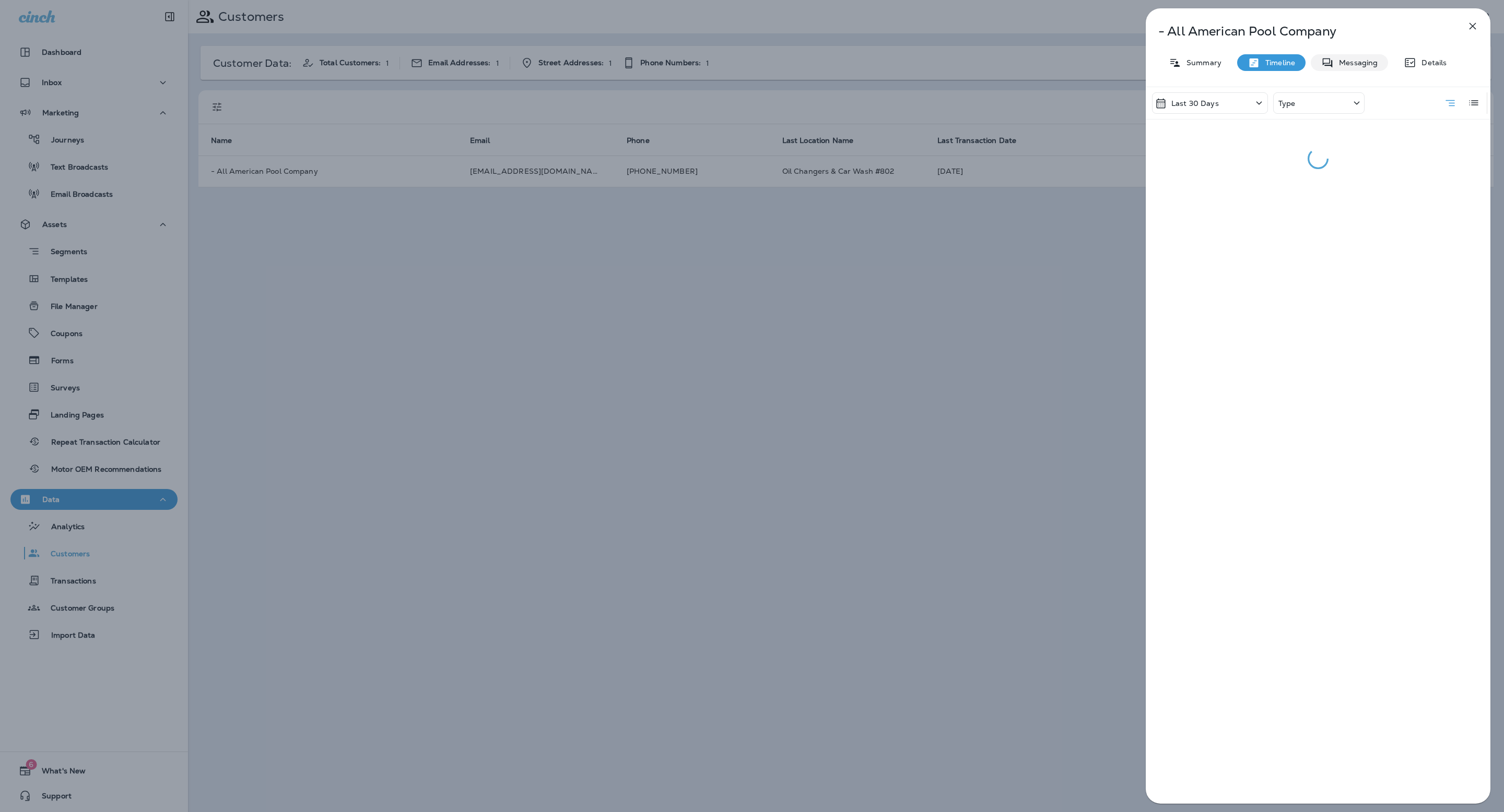
click at [1214, 60] on p "Summary" at bounding box center [1201, 62] width 40 height 8
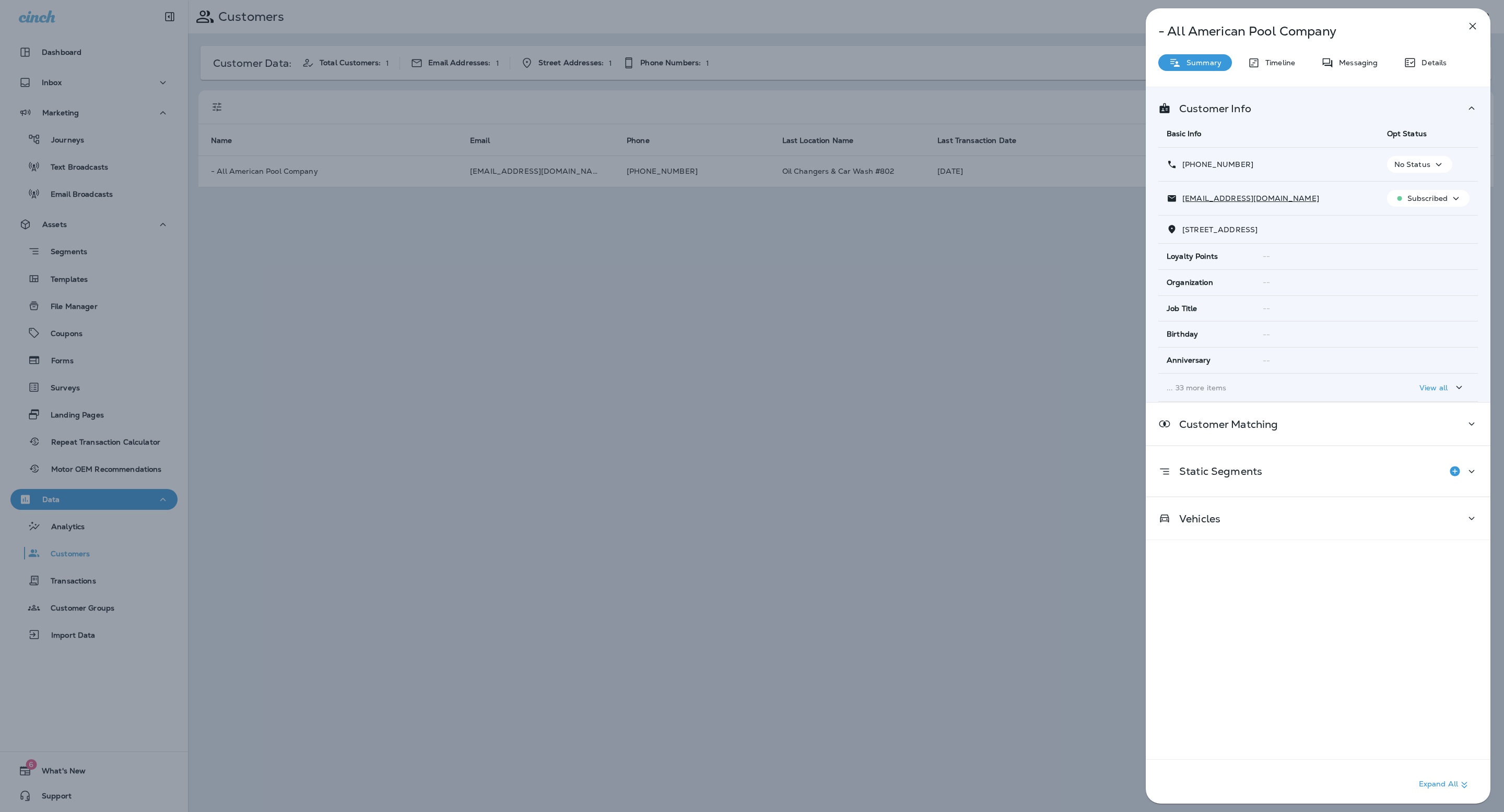
click at [1421, 384] on p "View all" at bounding box center [1434, 388] width 28 height 8
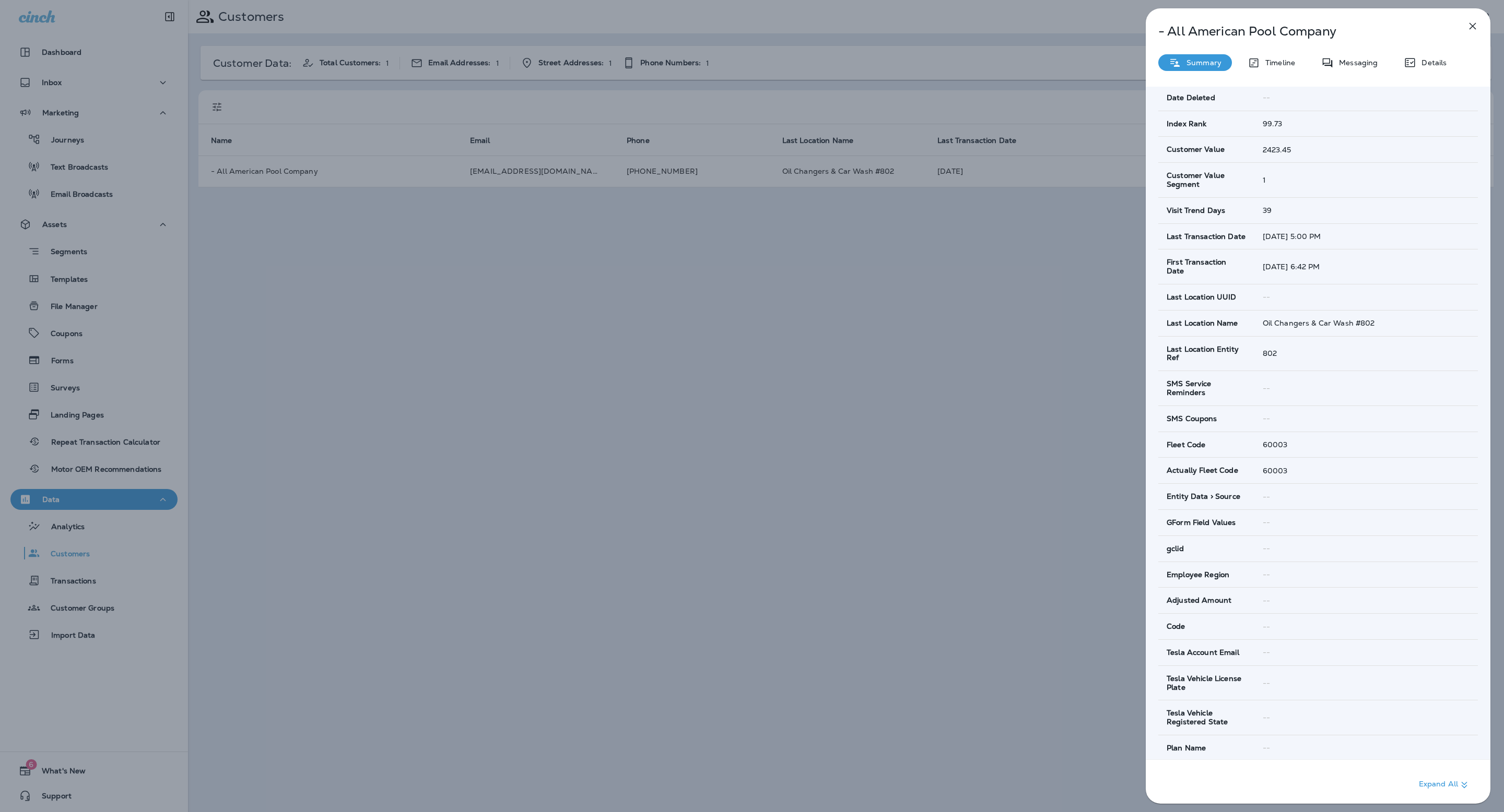
scroll to position [709, 0]
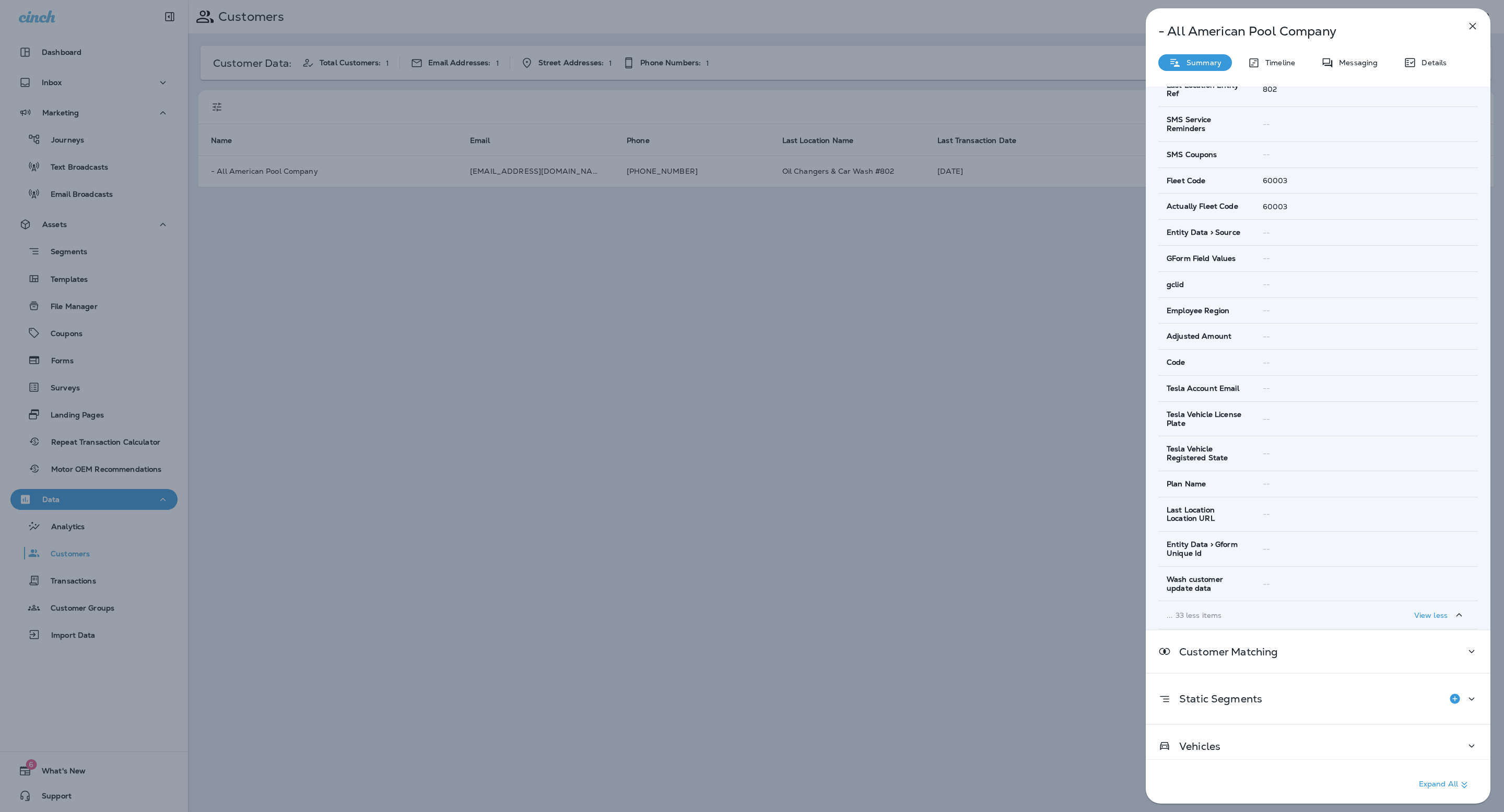
click at [1365, 61] on p "Messaging" at bounding box center [1355, 62] width 44 height 8
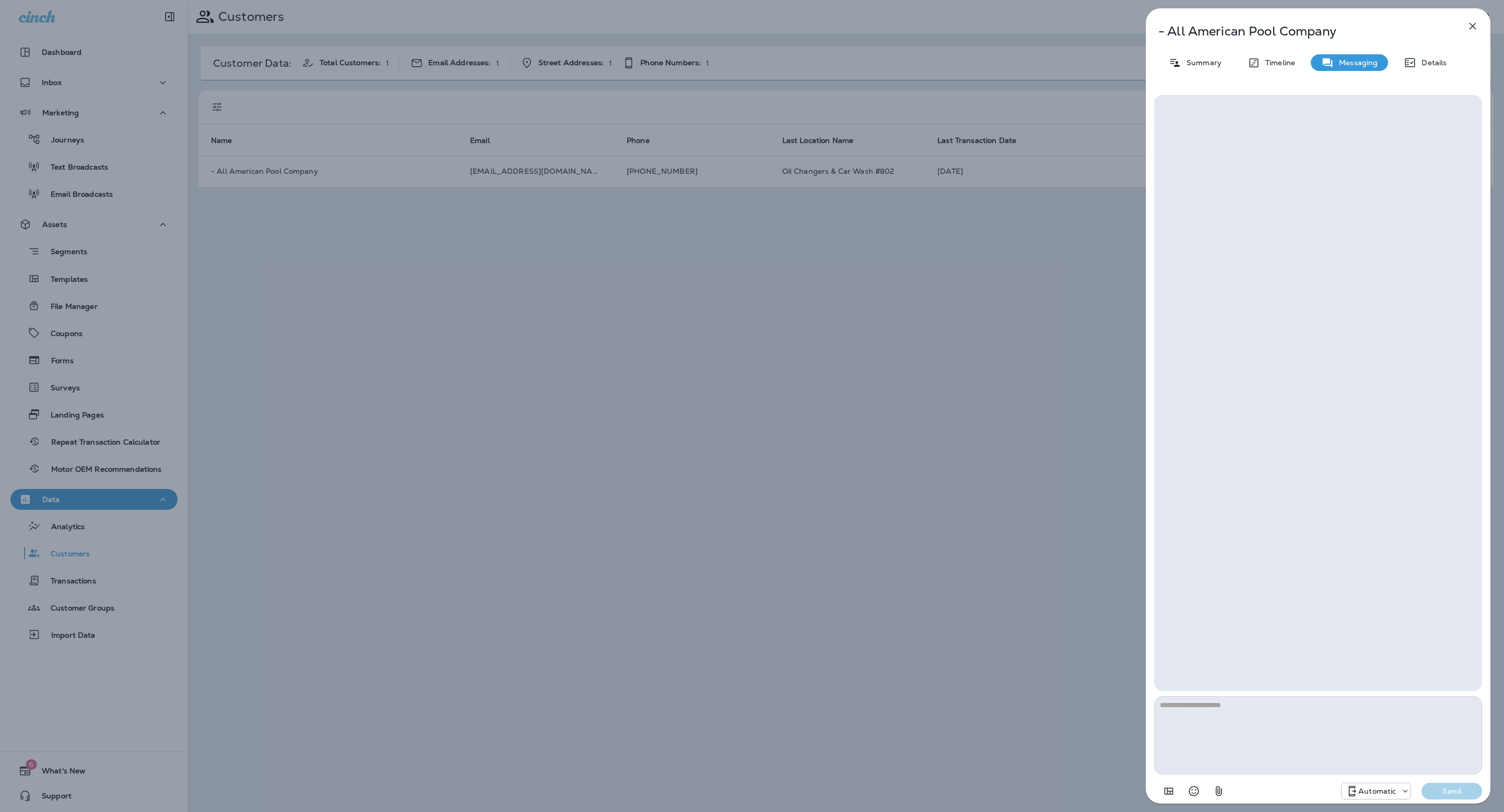
click at [1364, 61] on p "Messaging" at bounding box center [1355, 62] width 44 height 8
click at [1268, 64] on p "Timeline" at bounding box center [1277, 62] width 35 height 8
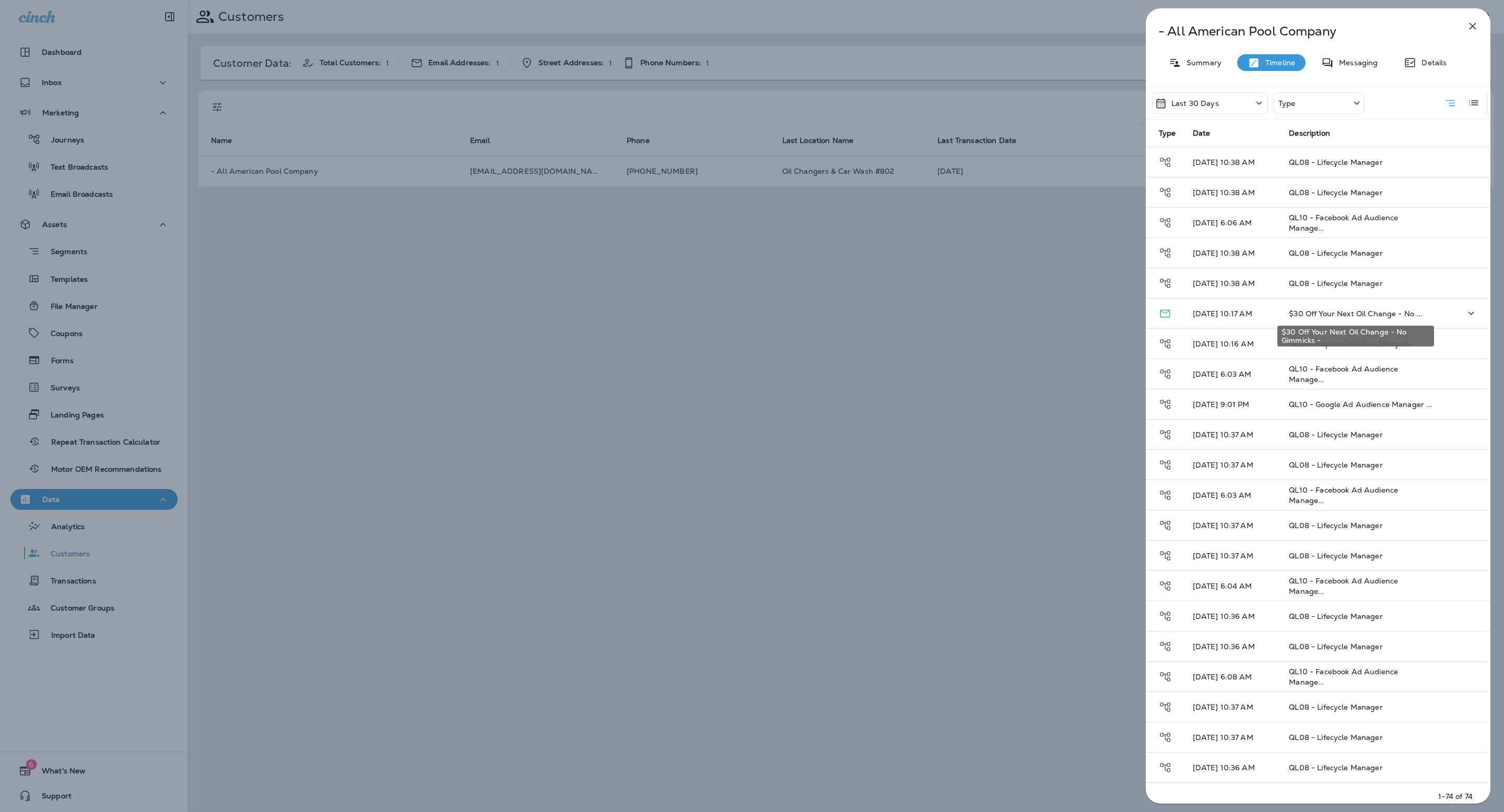
click at [1306, 314] on span "$30 Off Your Next Oil Change - No ..." at bounding box center [1355, 314] width 133 height 9
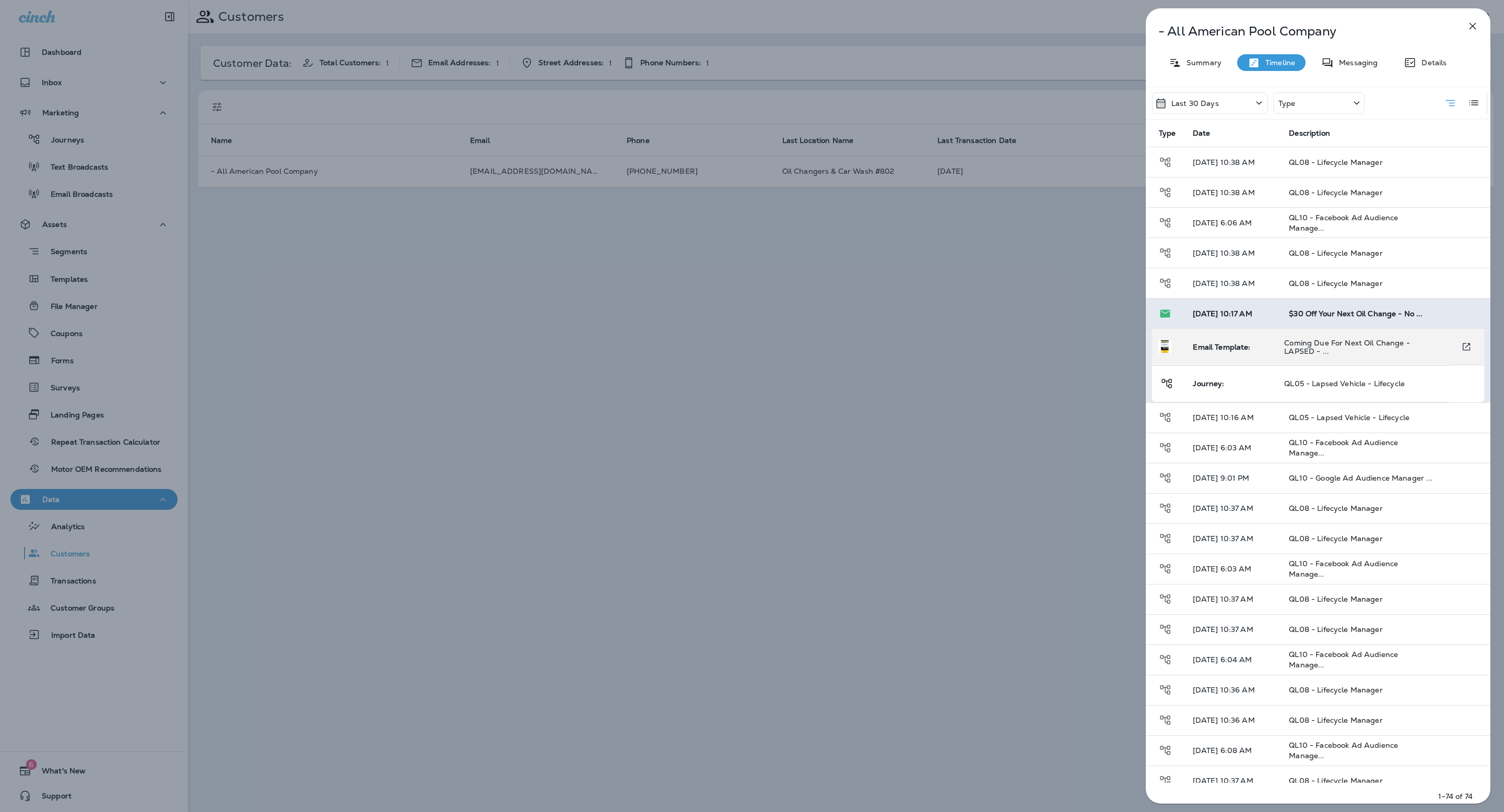
click at [1340, 345] on span "Coming Due For Next Oil Change - LAPSED - ..." at bounding box center [1346, 347] width 125 height 17
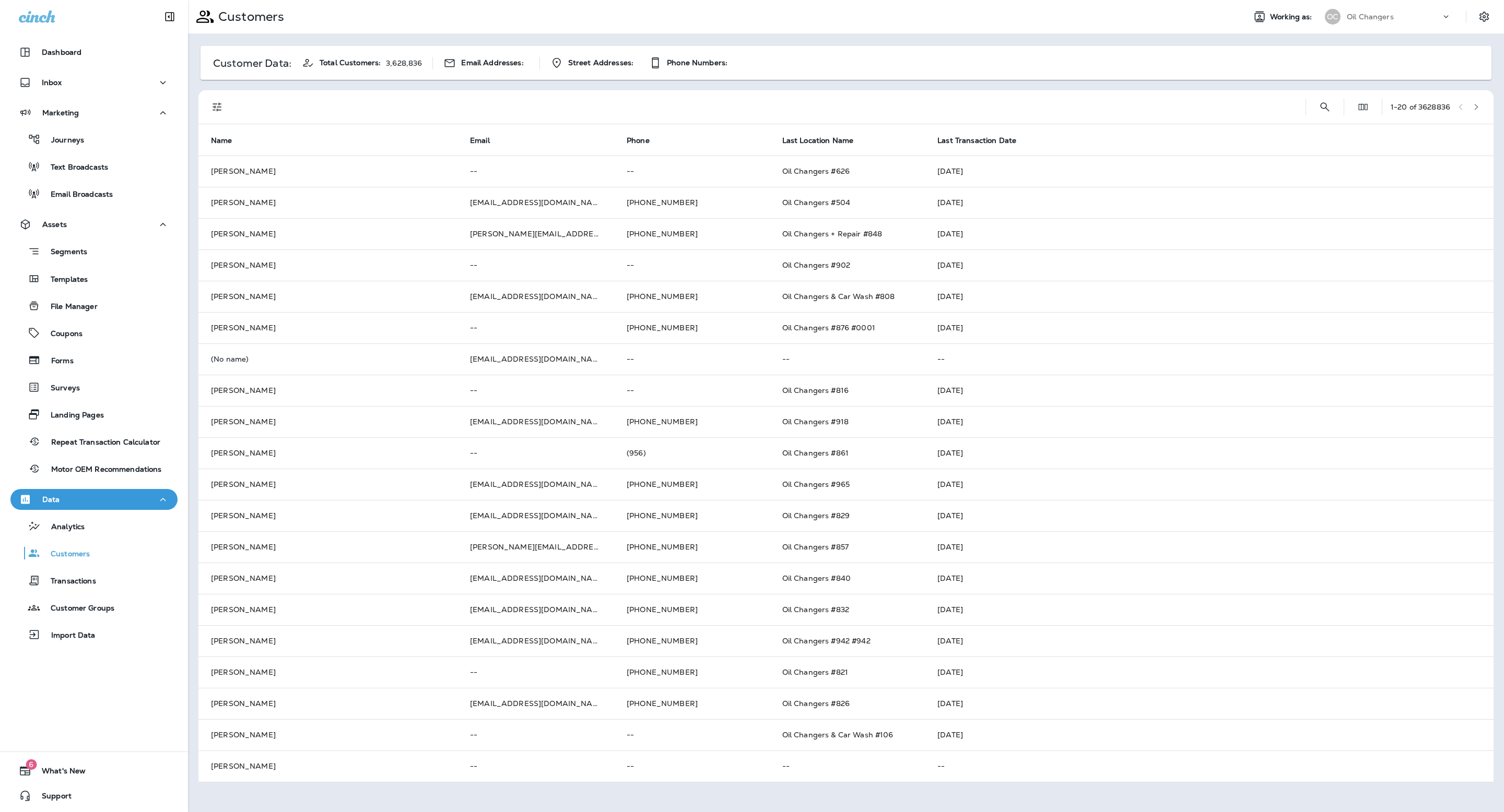
click at [1343, 103] on div "1 - 20 of 3628836" at bounding box center [848, 107] width 1283 height 34
click at [1323, 107] on icon "Search Customers" at bounding box center [1324, 107] width 13 height 13
click at [1282, 107] on input "**********" at bounding box center [1261, 106] width 90 height 27
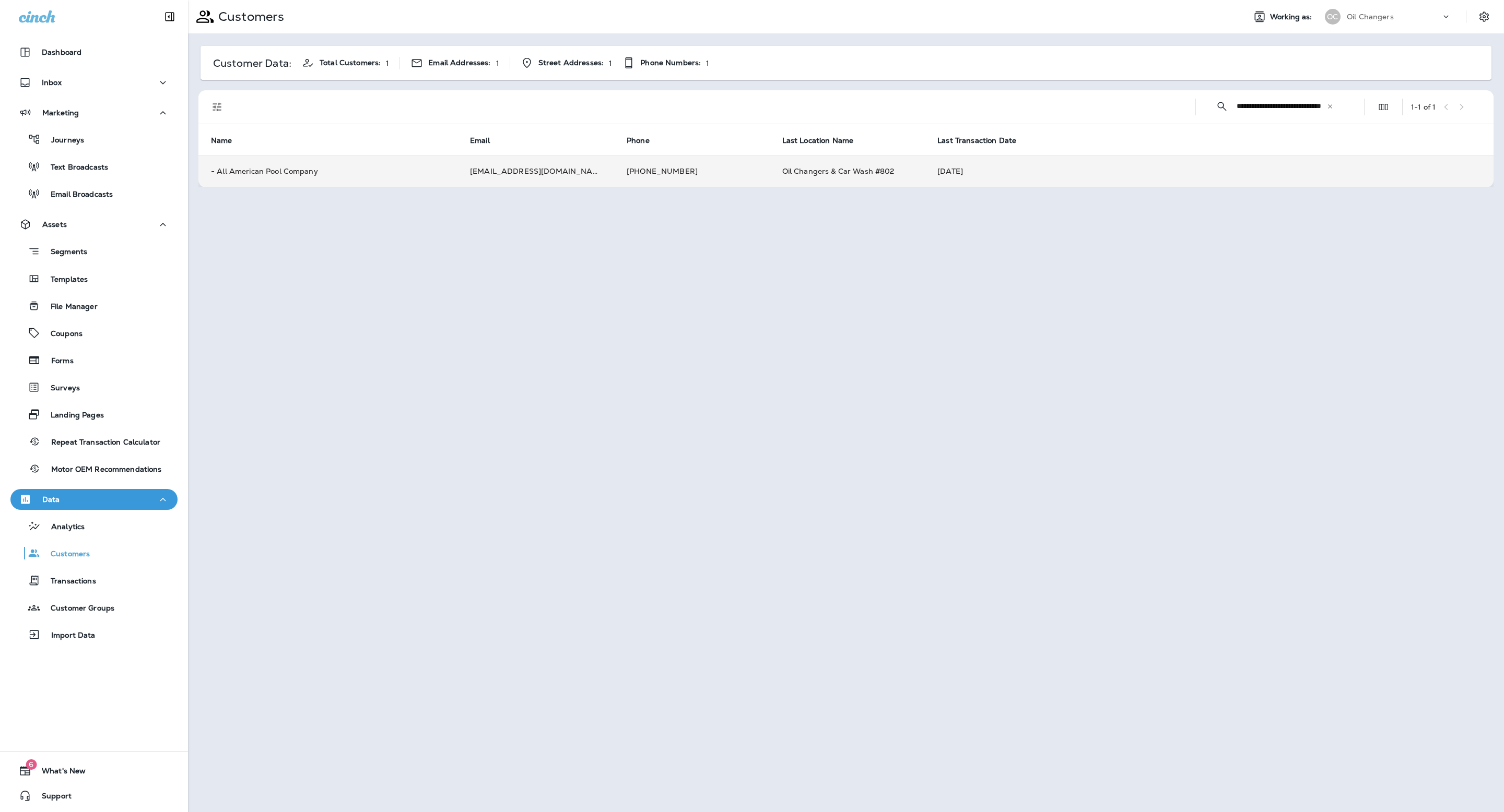
type input "**********"
click at [941, 171] on td "[DATE]" at bounding box center [1209, 171] width 569 height 32
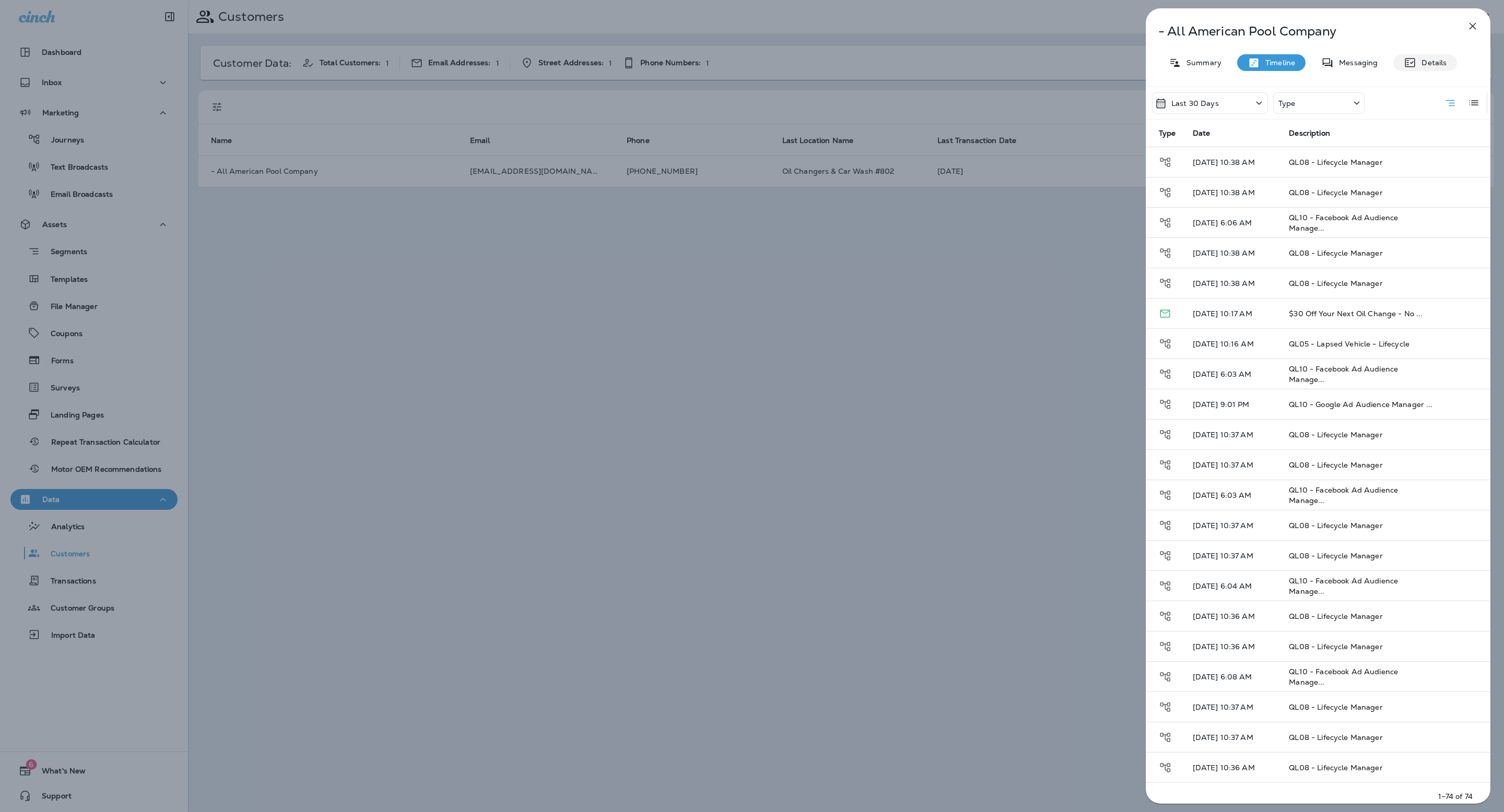
scroll to position [717, 0]
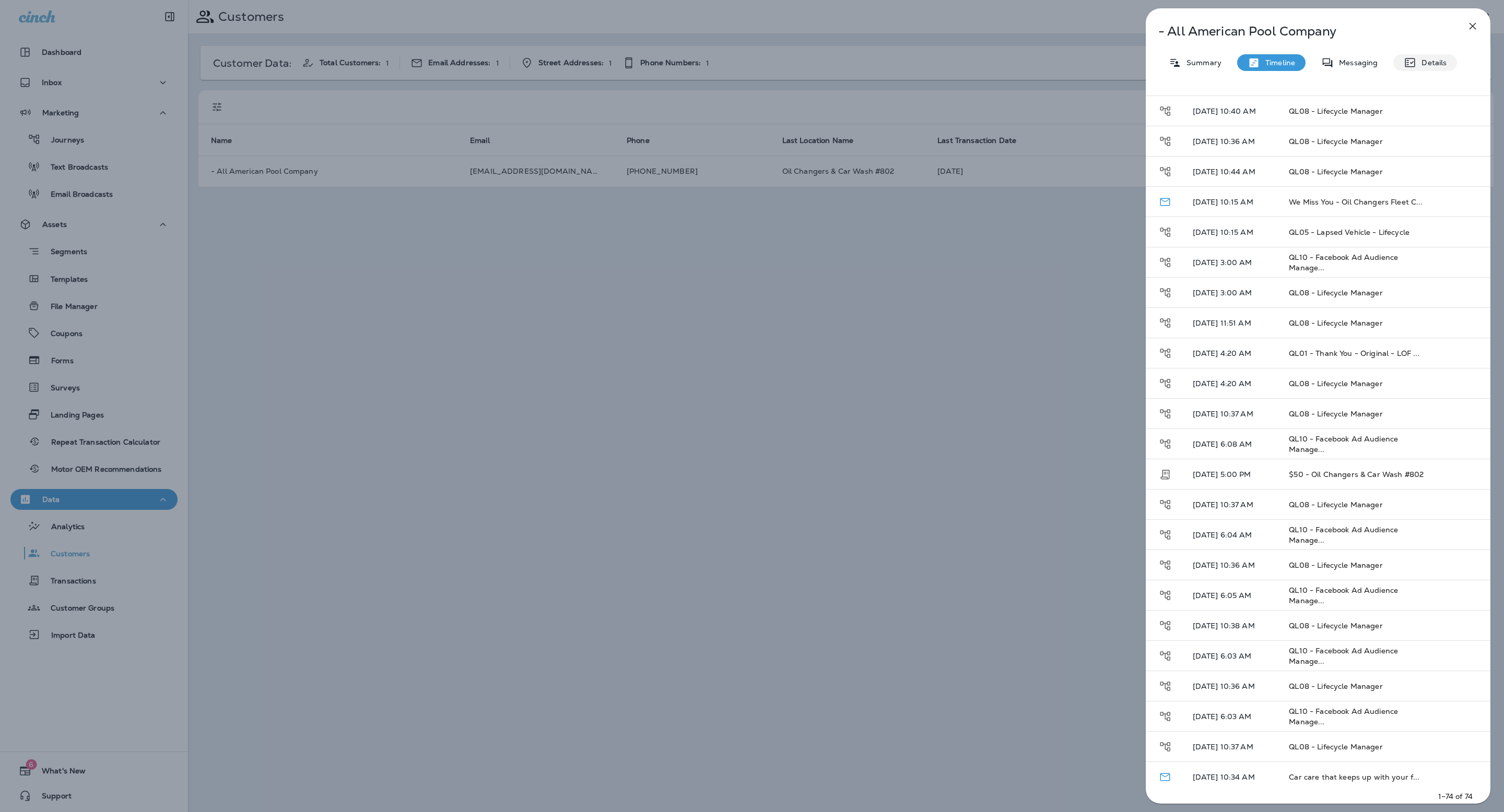
click at [1428, 58] on p "Details" at bounding box center [1431, 62] width 30 height 8
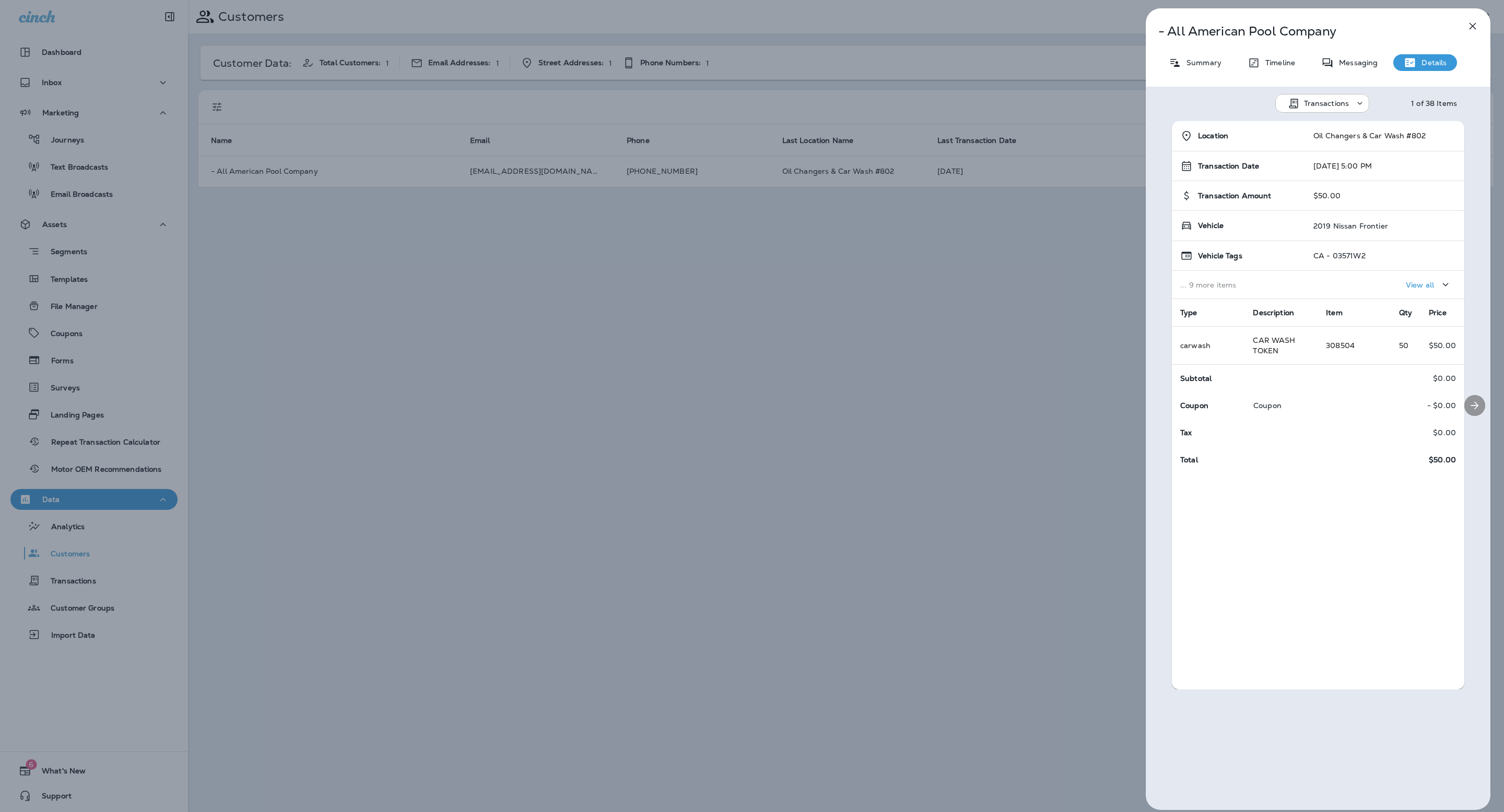
click at [1471, 406] on icon "Next" at bounding box center [1474, 405] width 13 height 13
click at [1191, 64] on p "Summary" at bounding box center [1201, 62] width 40 height 8
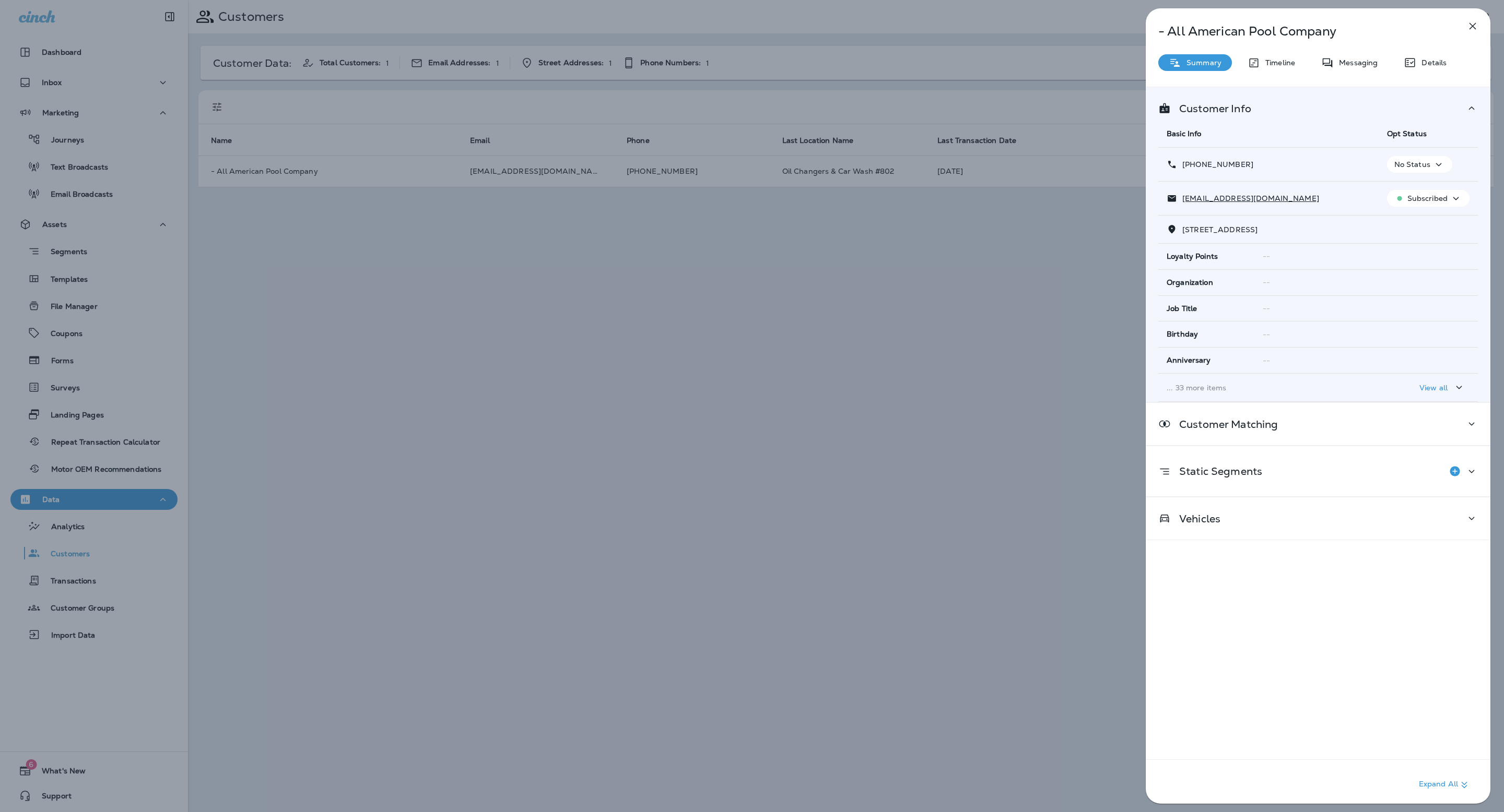
click at [823, 319] on div "- All American Pool Company Summary Timeline Messaging Details Customer Info Ba…" at bounding box center [752, 406] width 1504 height 812
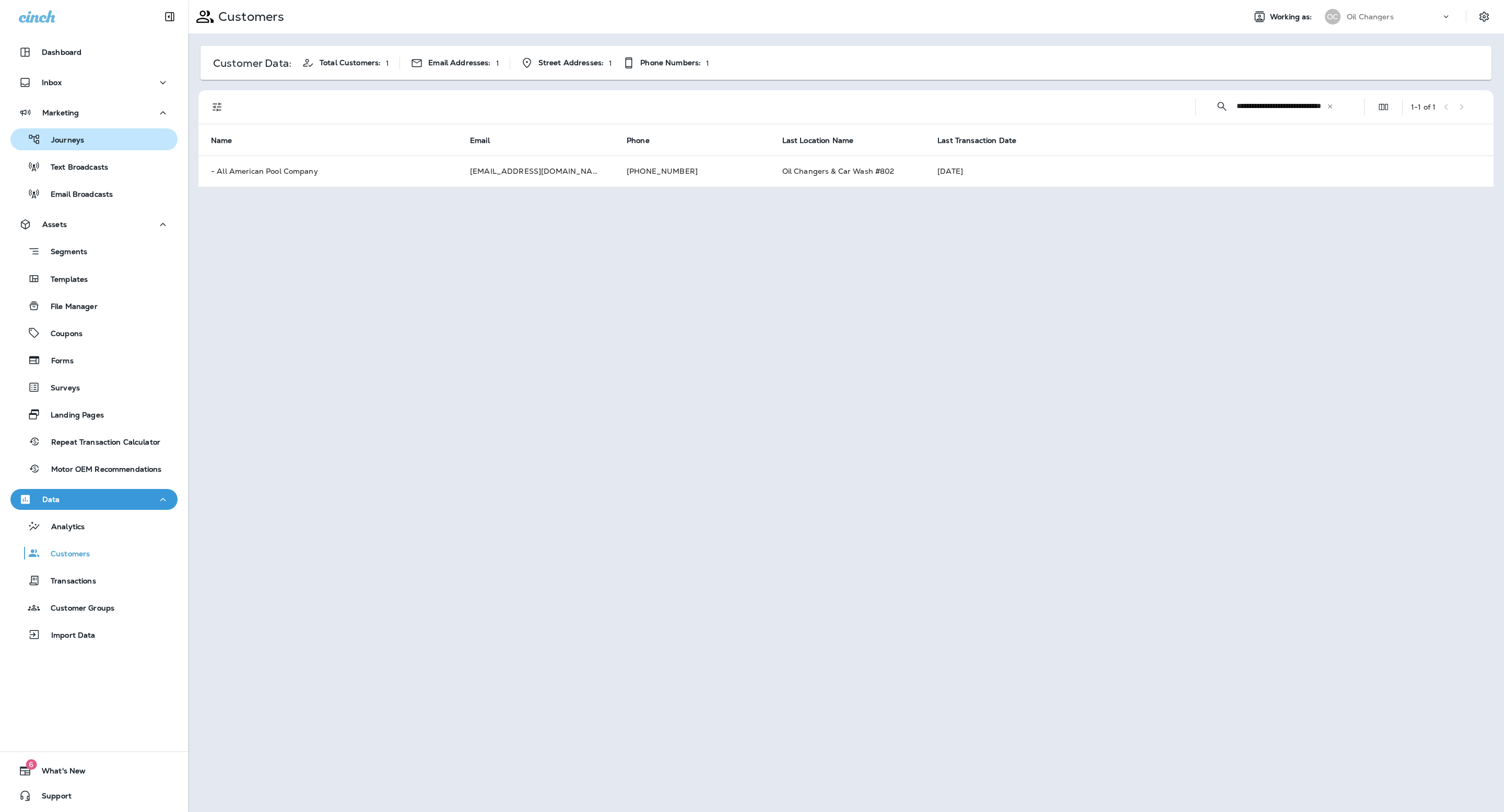
click at [111, 142] on div "Journeys" at bounding box center [94, 139] width 159 height 15
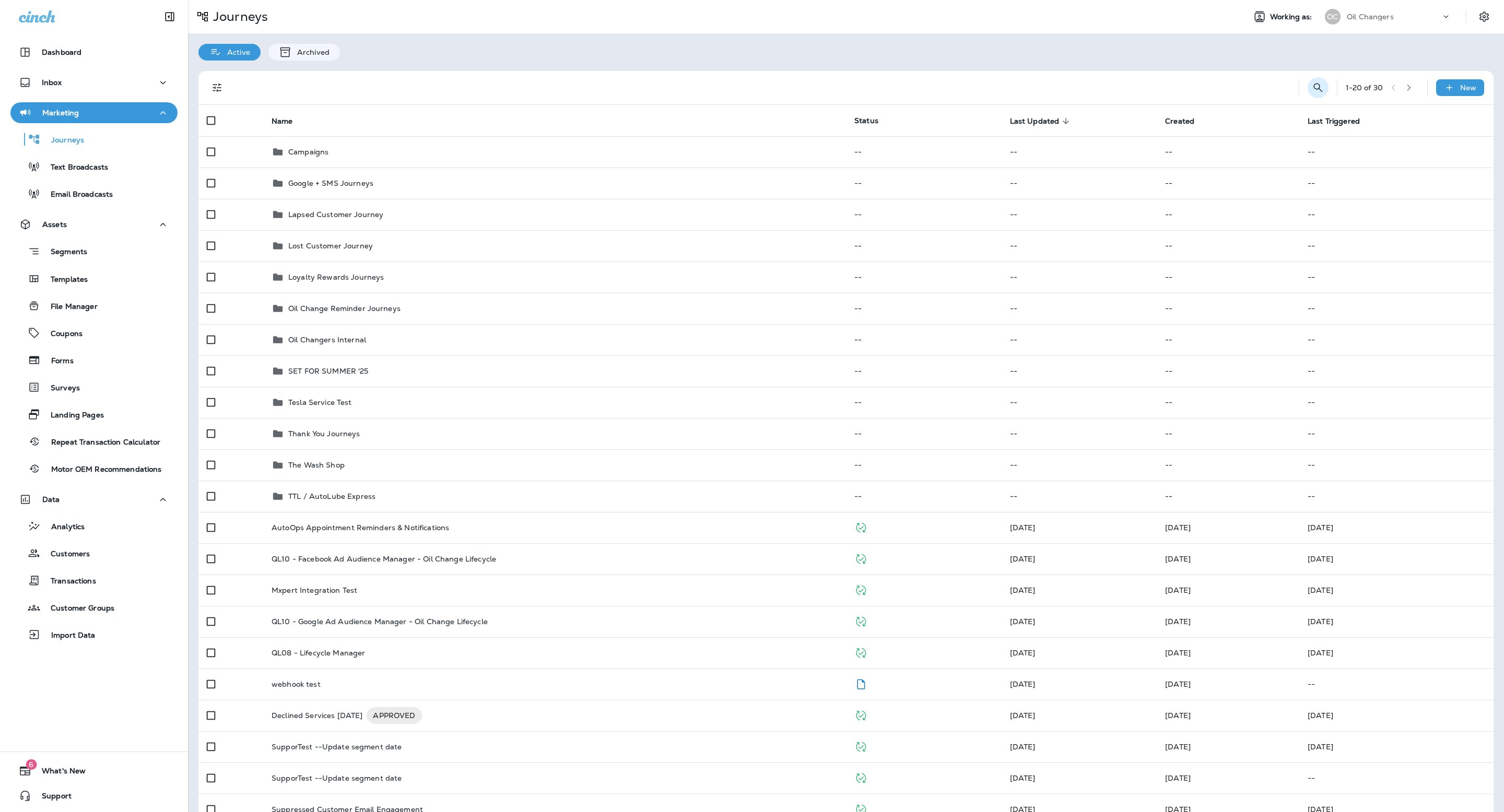
click at [1318, 89] on icon "Search Journeys" at bounding box center [1318, 87] width 9 height 9
click at [1238, 91] on input "text" at bounding box center [1271, 86] width 93 height 27
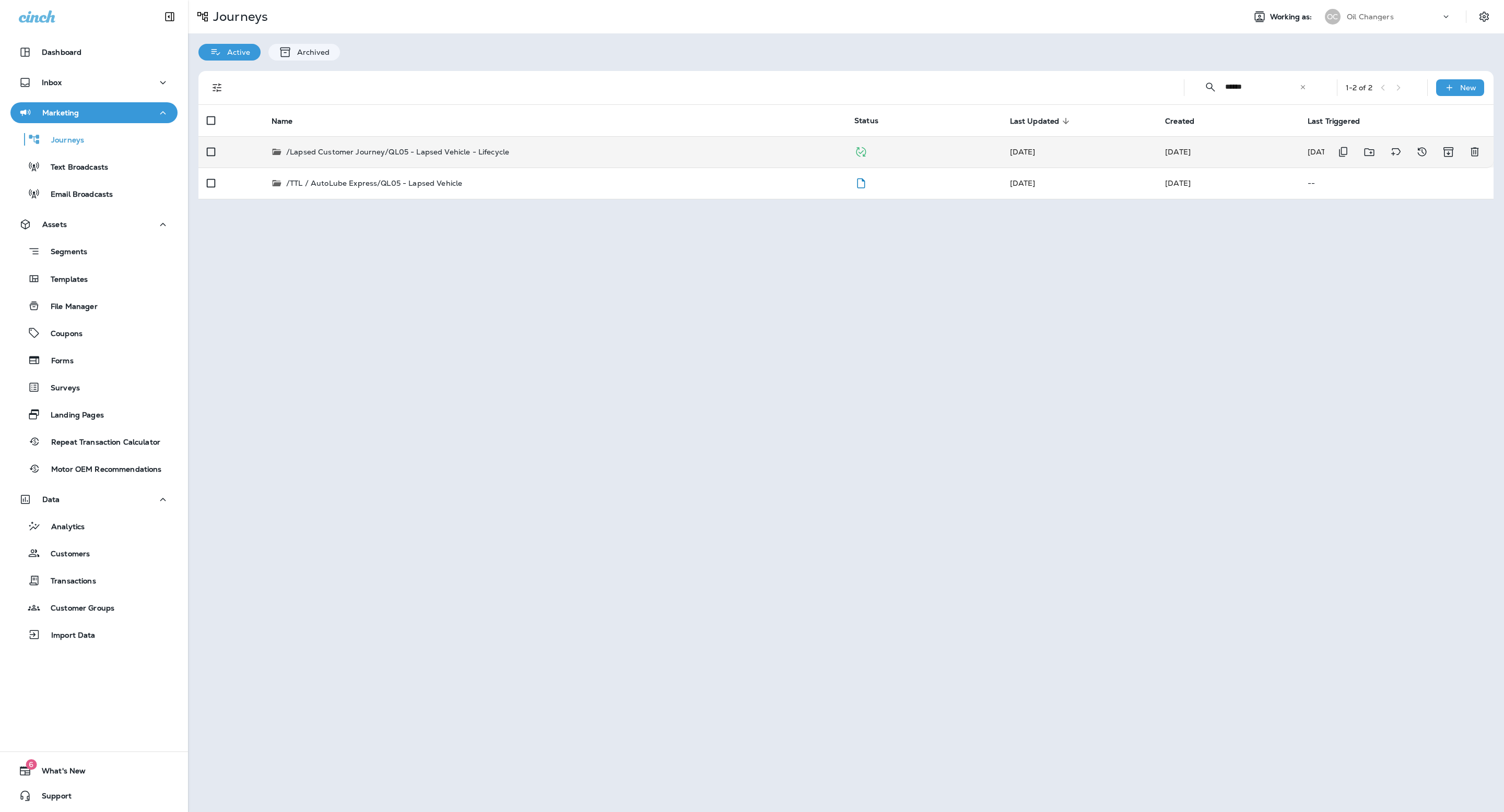
type input "******"
click at [524, 157] on div "/Lapsed Customer Journey/QL05 - Lapsed Vehicle - Lifecycle" at bounding box center [555, 152] width 566 height 11
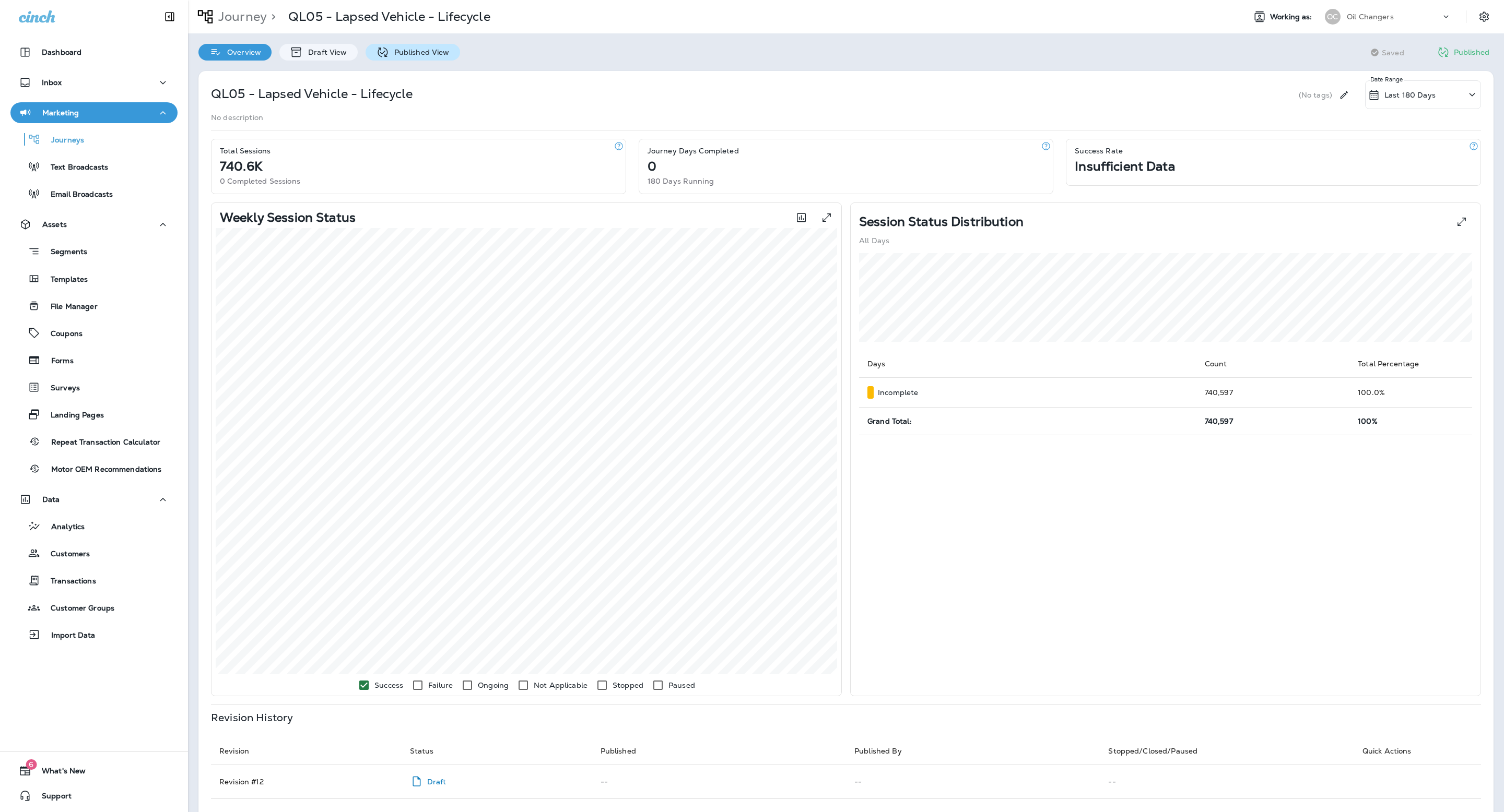
click at [396, 53] on p "Published View" at bounding box center [419, 52] width 60 height 8
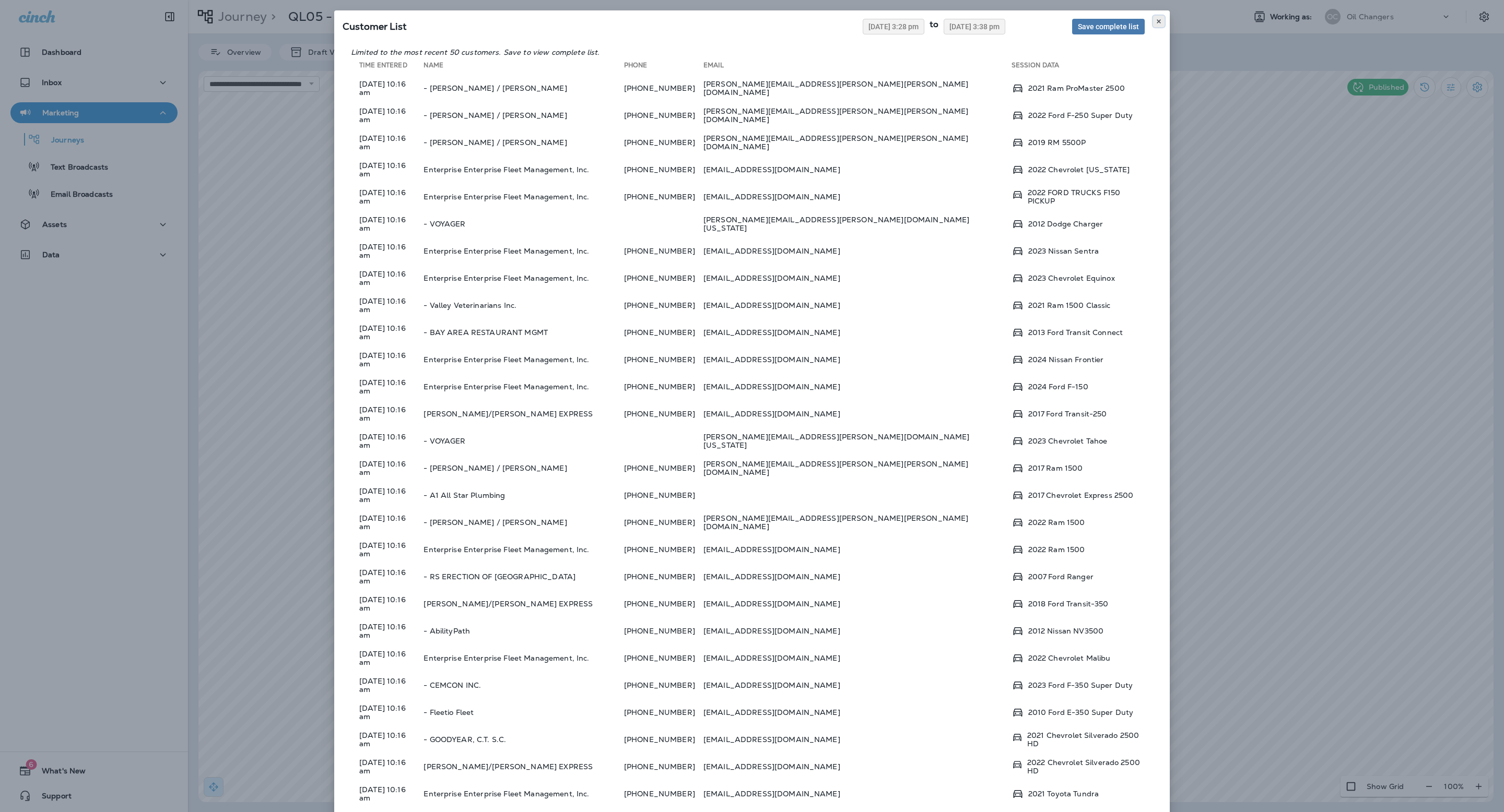
click at [1159, 19] on icon at bounding box center [1158, 21] width 6 height 6
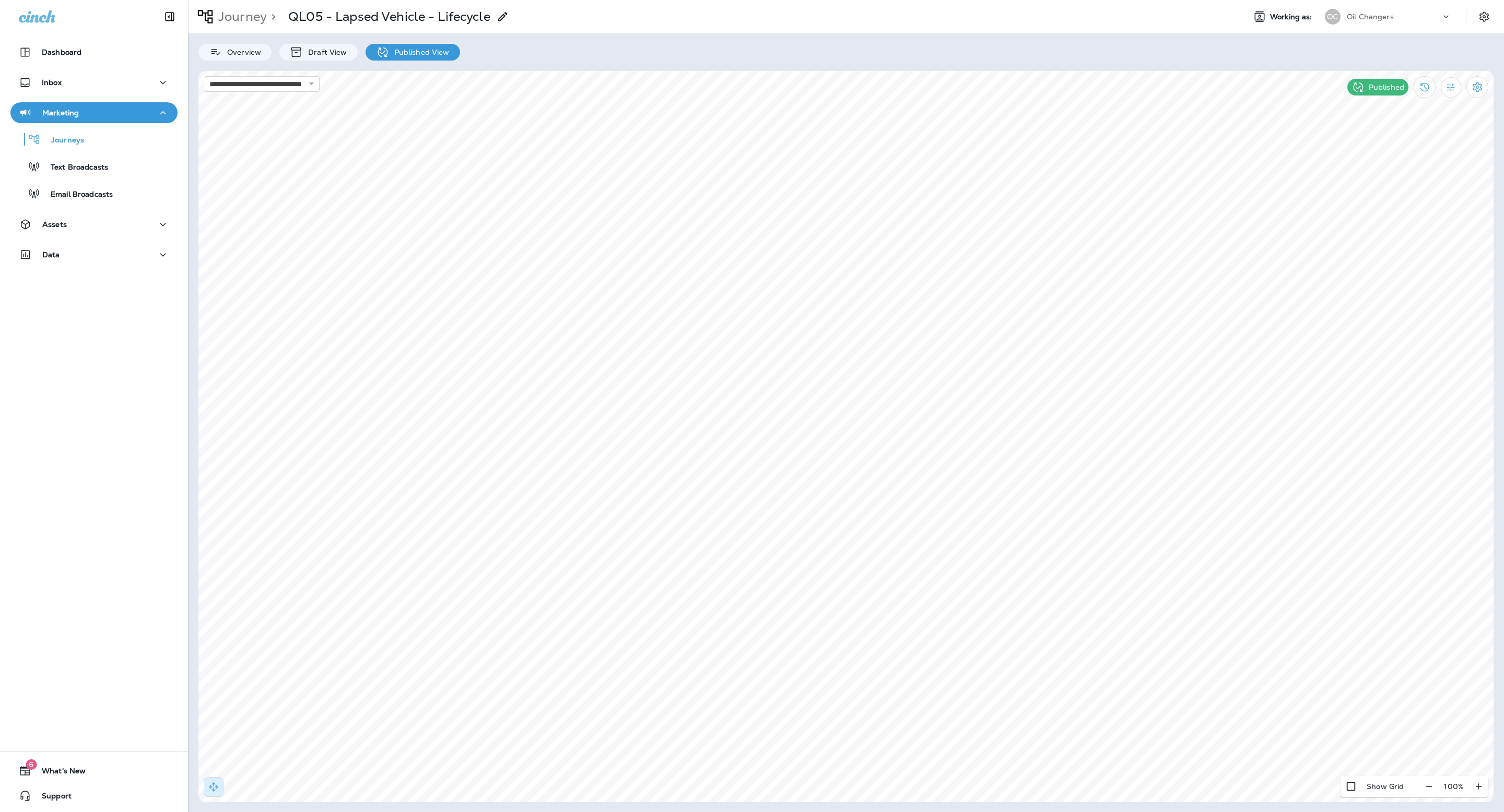
select select "*"
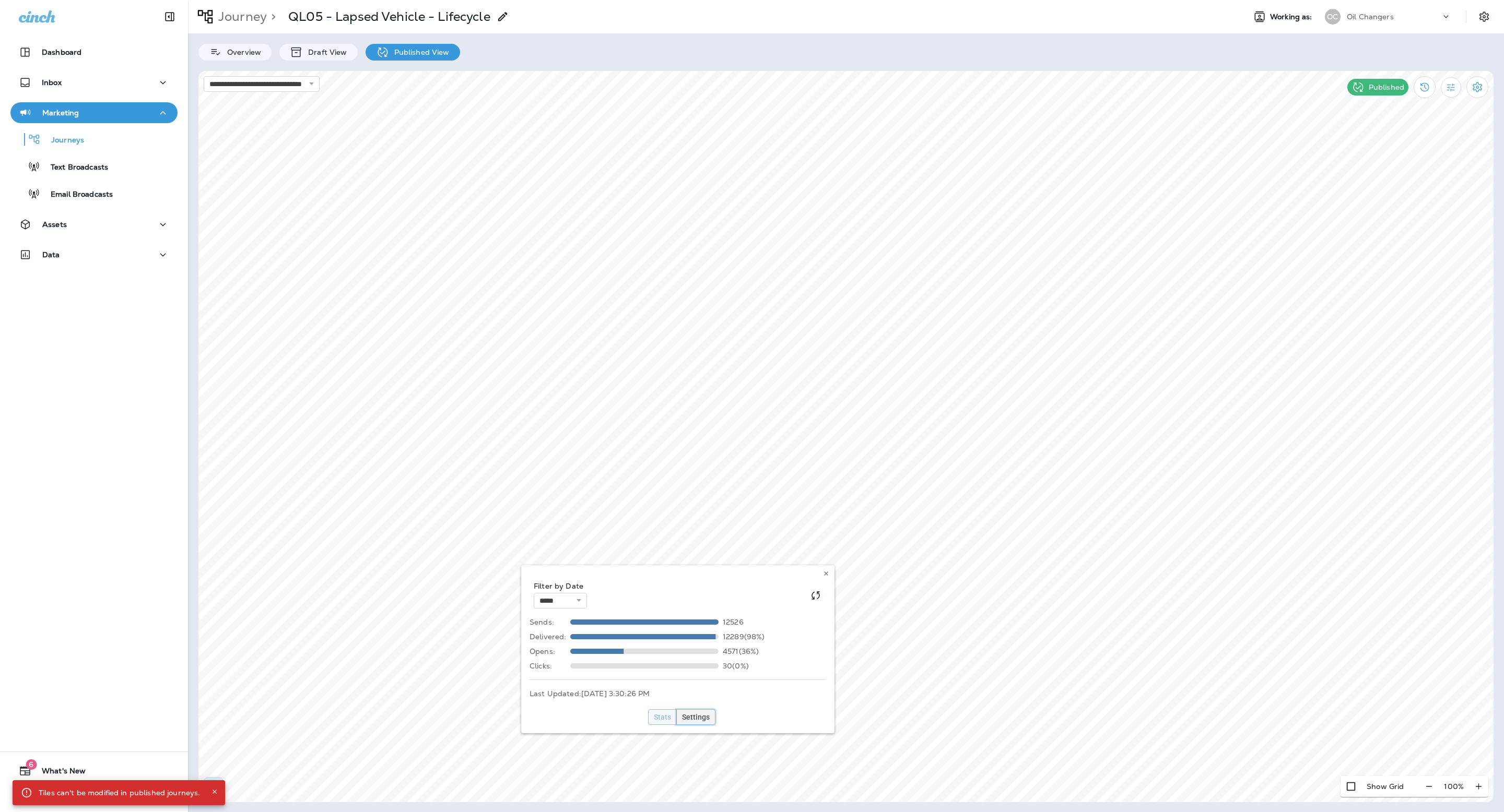
click at [708, 714] on button "Settings" at bounding box center [696, 717] width 39 height 15
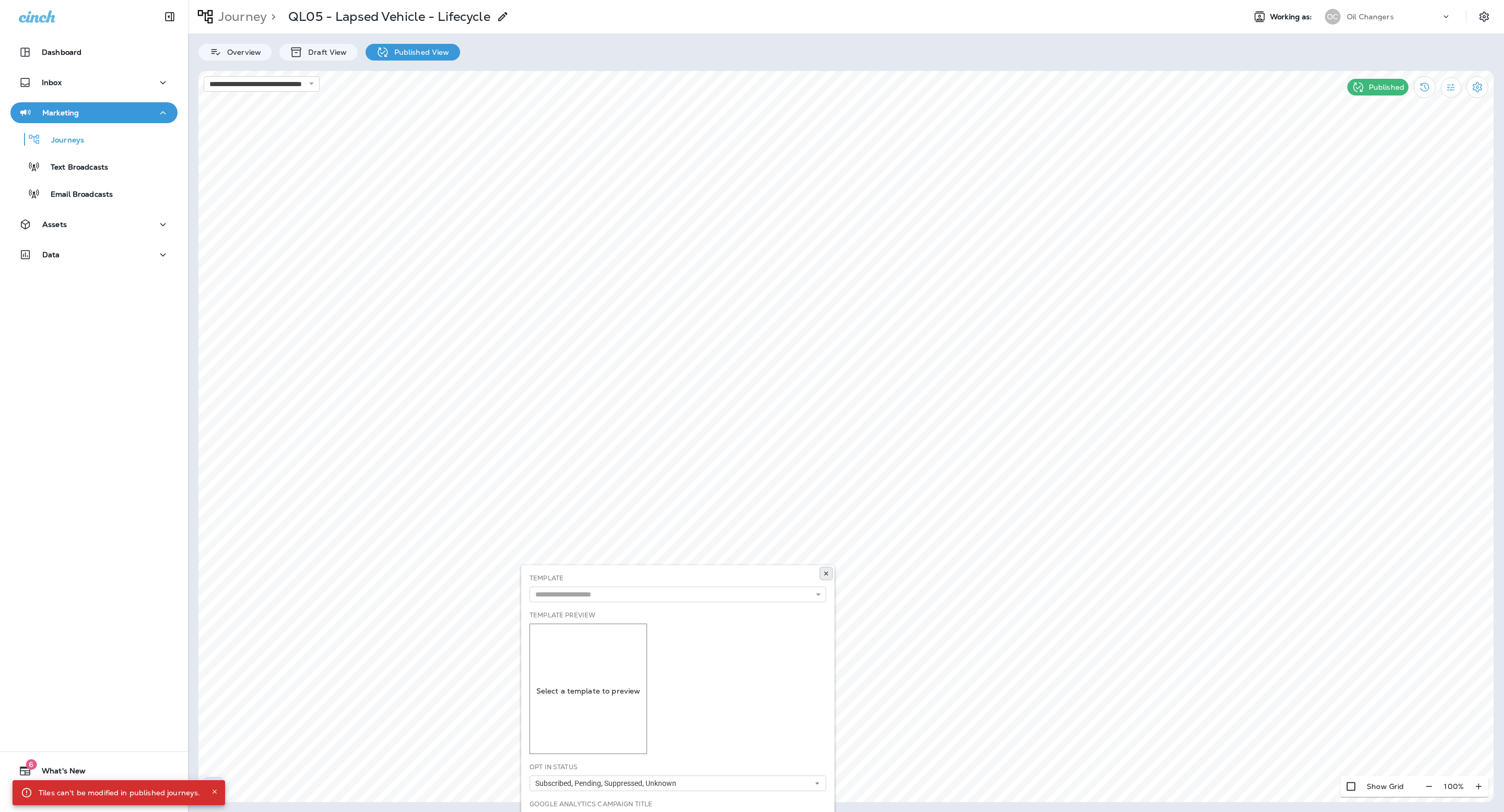
click at [826, 575] on icon at bounding box center [826, 573] width 6 height 6
click at [1023, 380] on icon at bounding box center [1024, 380] width 6 height 6
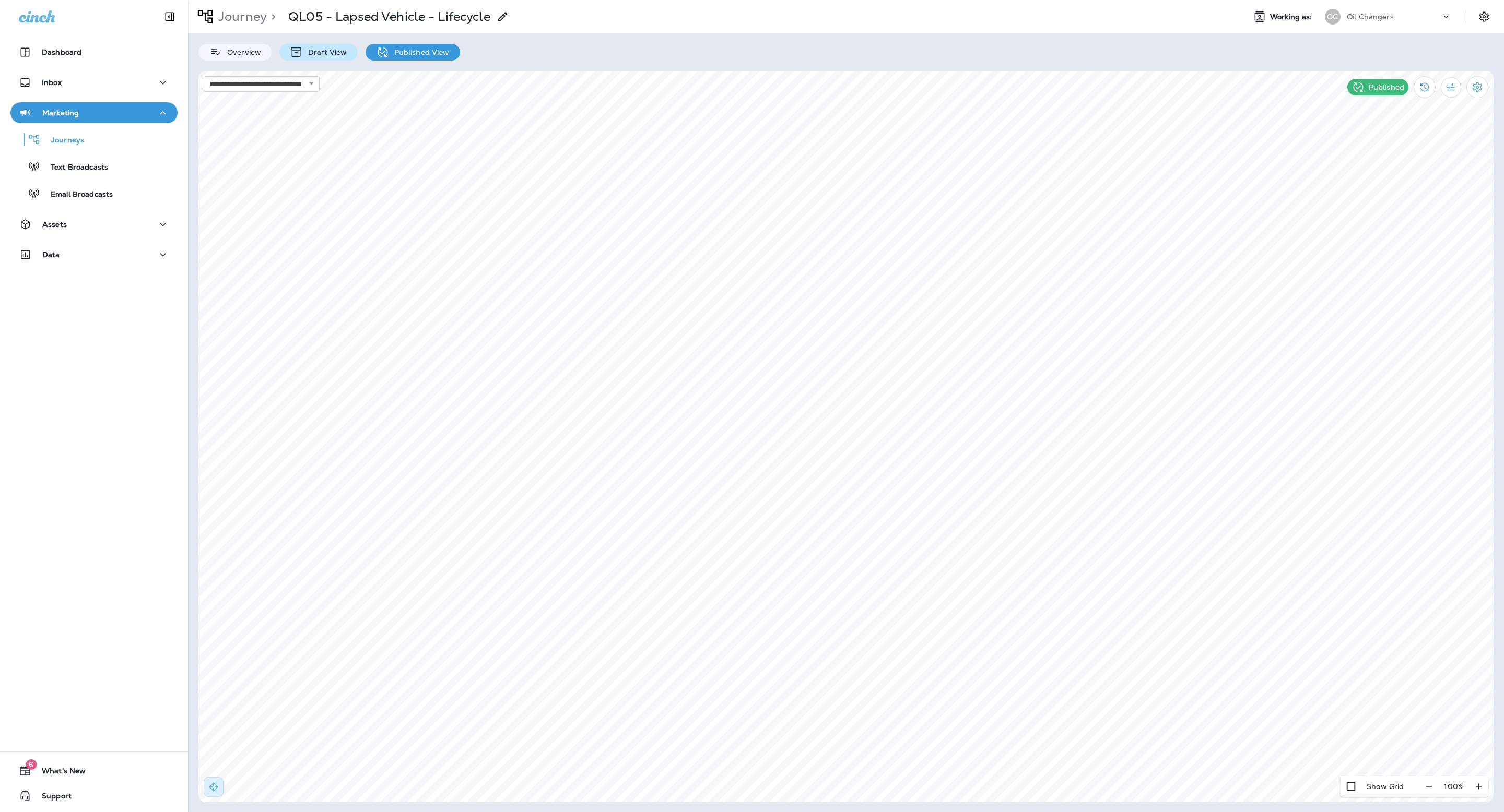
click at [308, 49] on p "Draft View" at bounding box center [324, 52] width 44 height 8
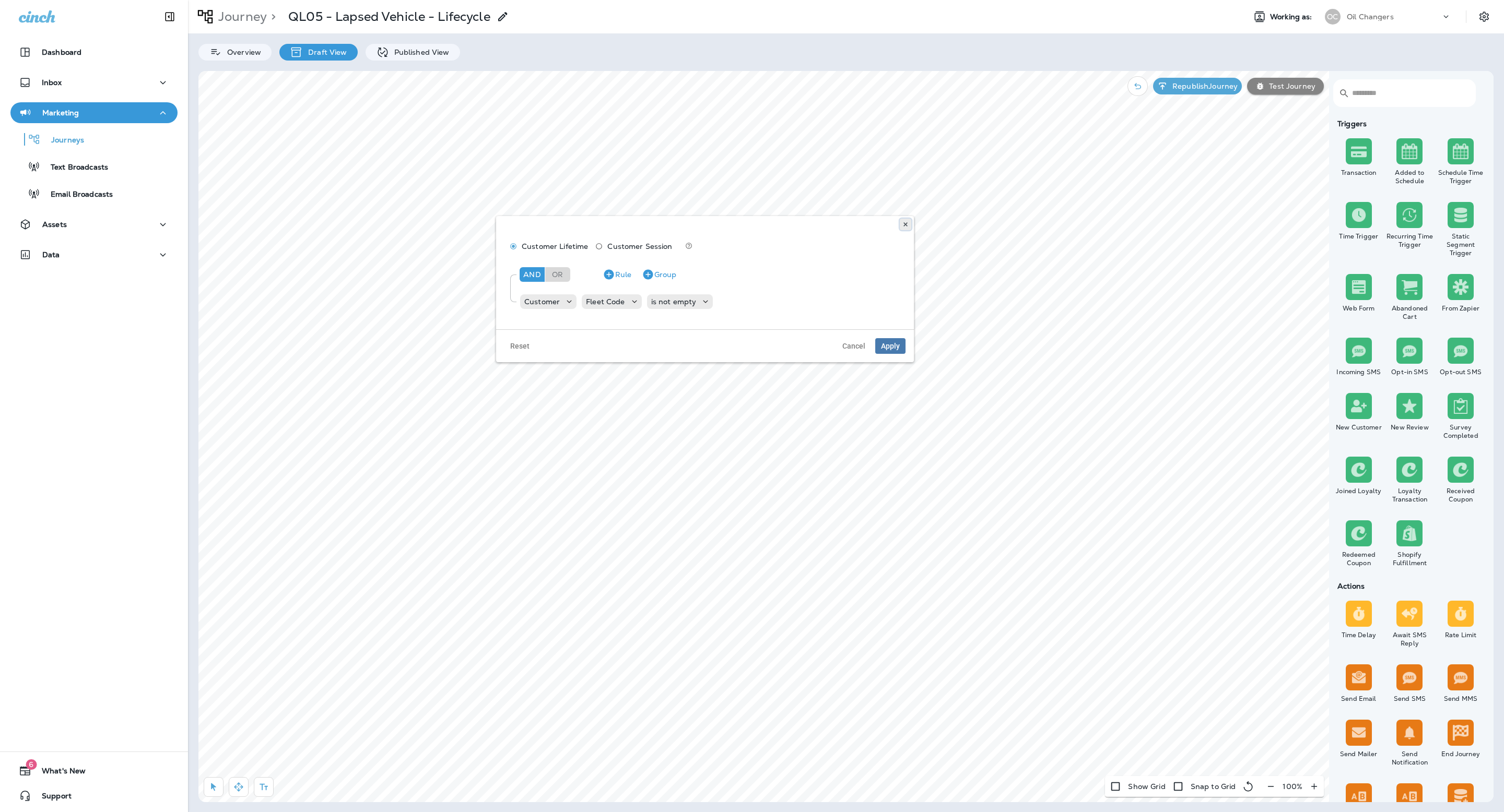
click at [906, 225] on icon at bounding box center [905, 224] width 6 height 6
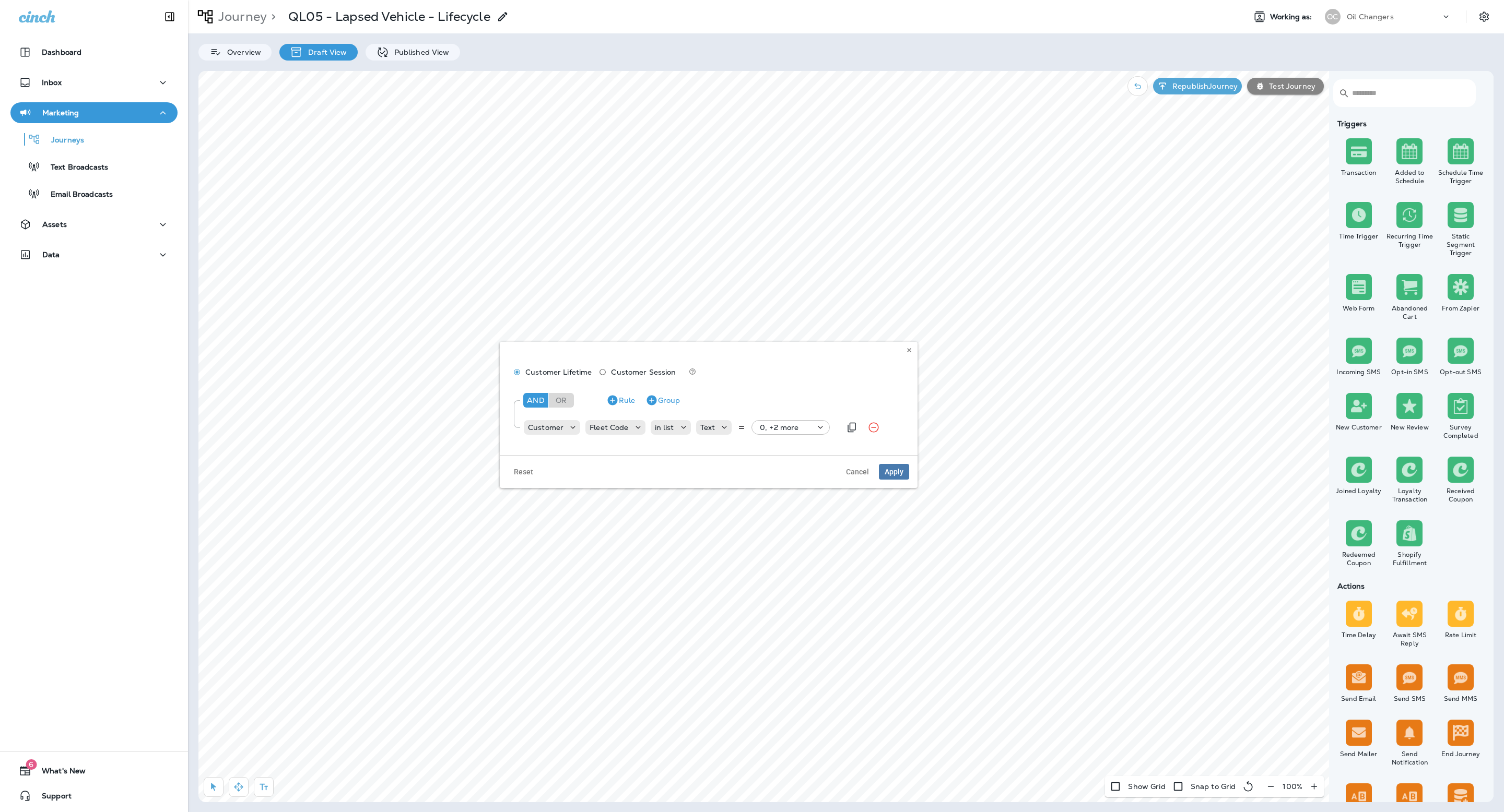
click at [822, 430] on icon at bounding box center [820, 428] width 11 height 11
click at [878, 424] on button "Remove Rule" at bounding box center [873, 427] width 21 height 21
click at [851, 449] on span "Cancel" at bounding box center [857, 451] width 23 height 7
click at [910, 348] on icon at bounding box center [908, 350] width 6 height 6
click at [416, 62] on div "Journey > QL05 - Lapsed Vehicle - Lifecycle Working as: OC Oil Changers Overvie…" at bounding box center [845, 406] width 1315 height 812
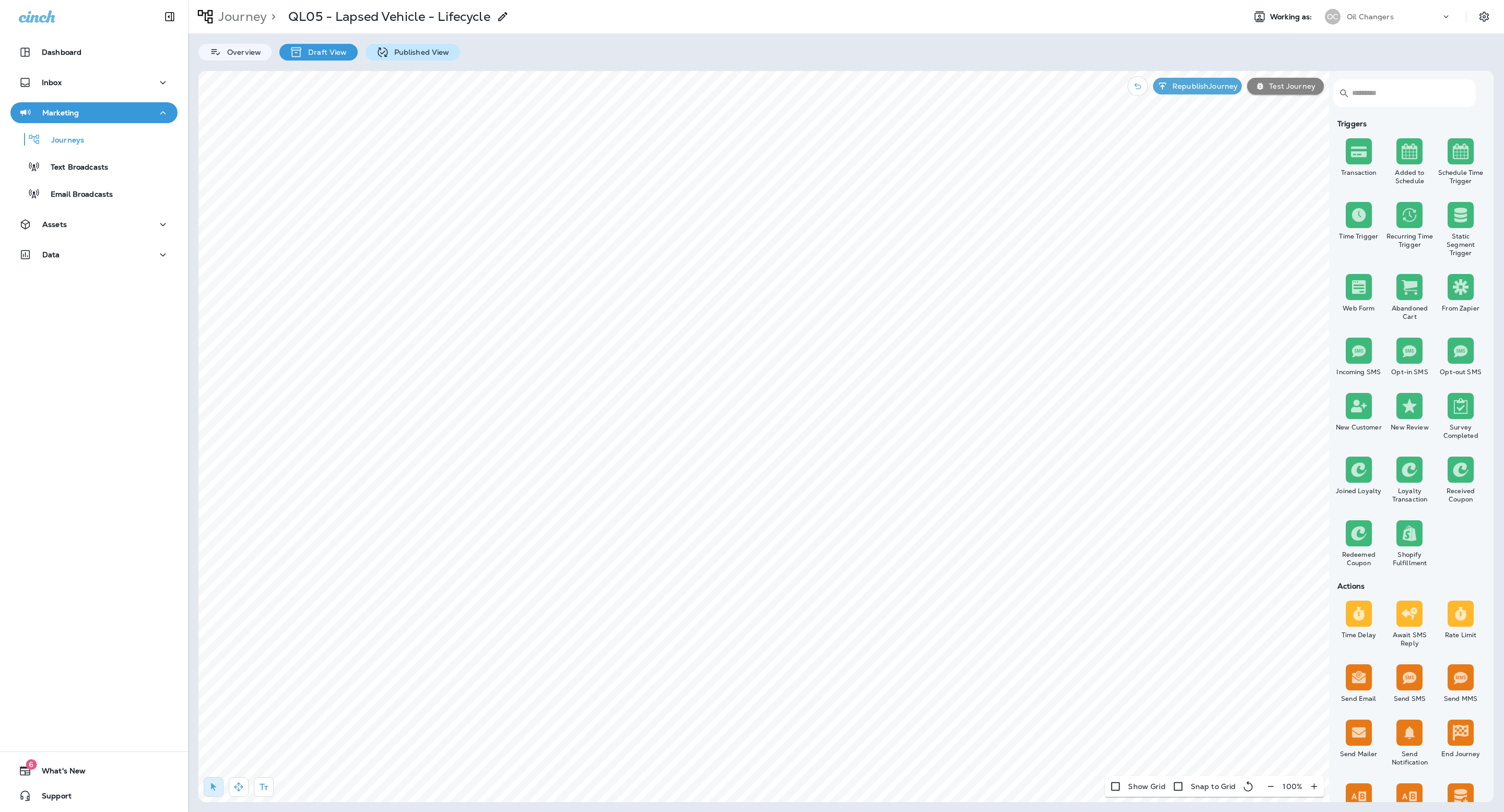
click at [435, 58] on div "Published View" at bounding box center [413, 52] width 95 height 17
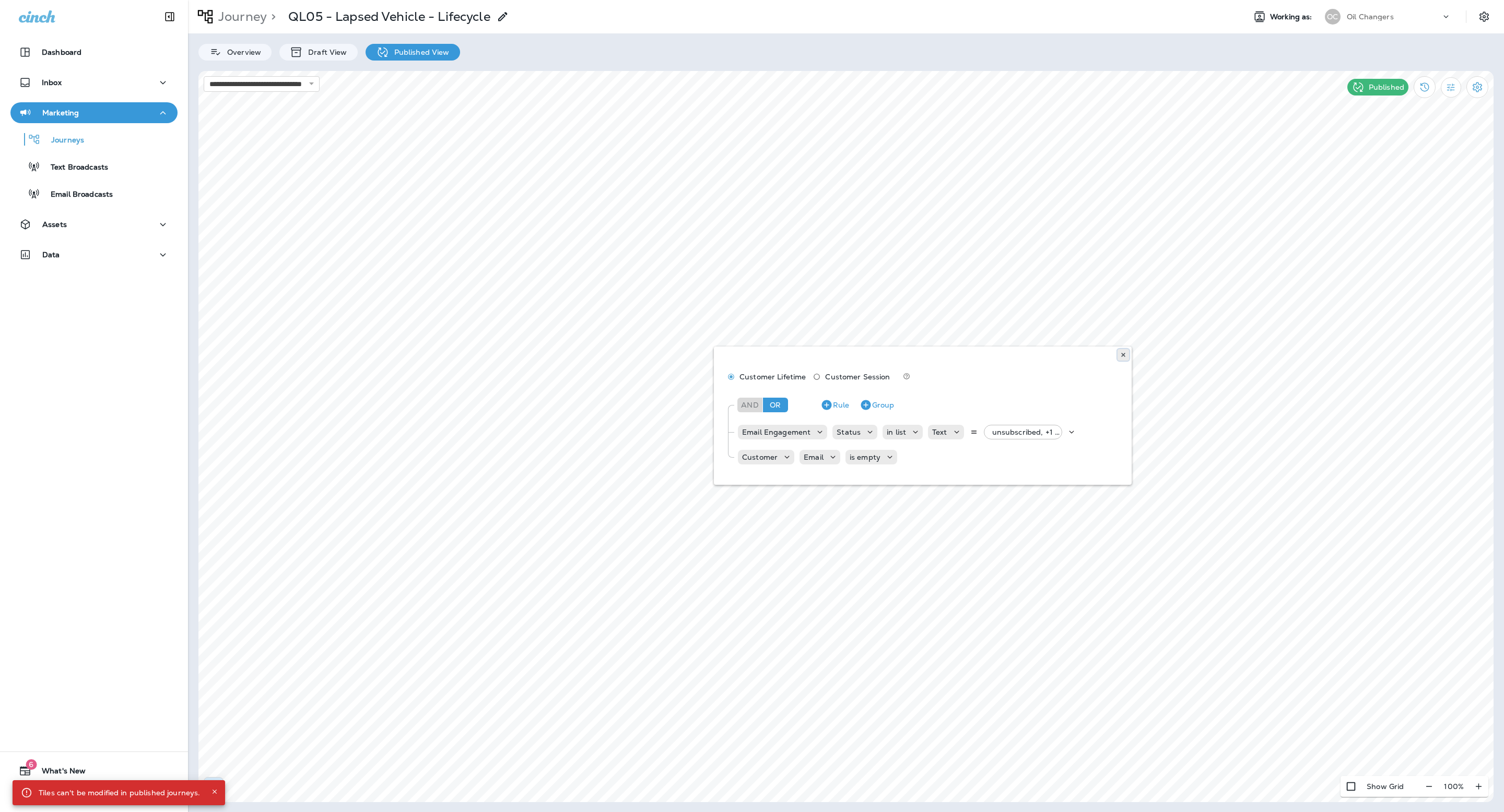
click at [1125, 351] on button at bounding box center [1123, 355] width 11 height 11
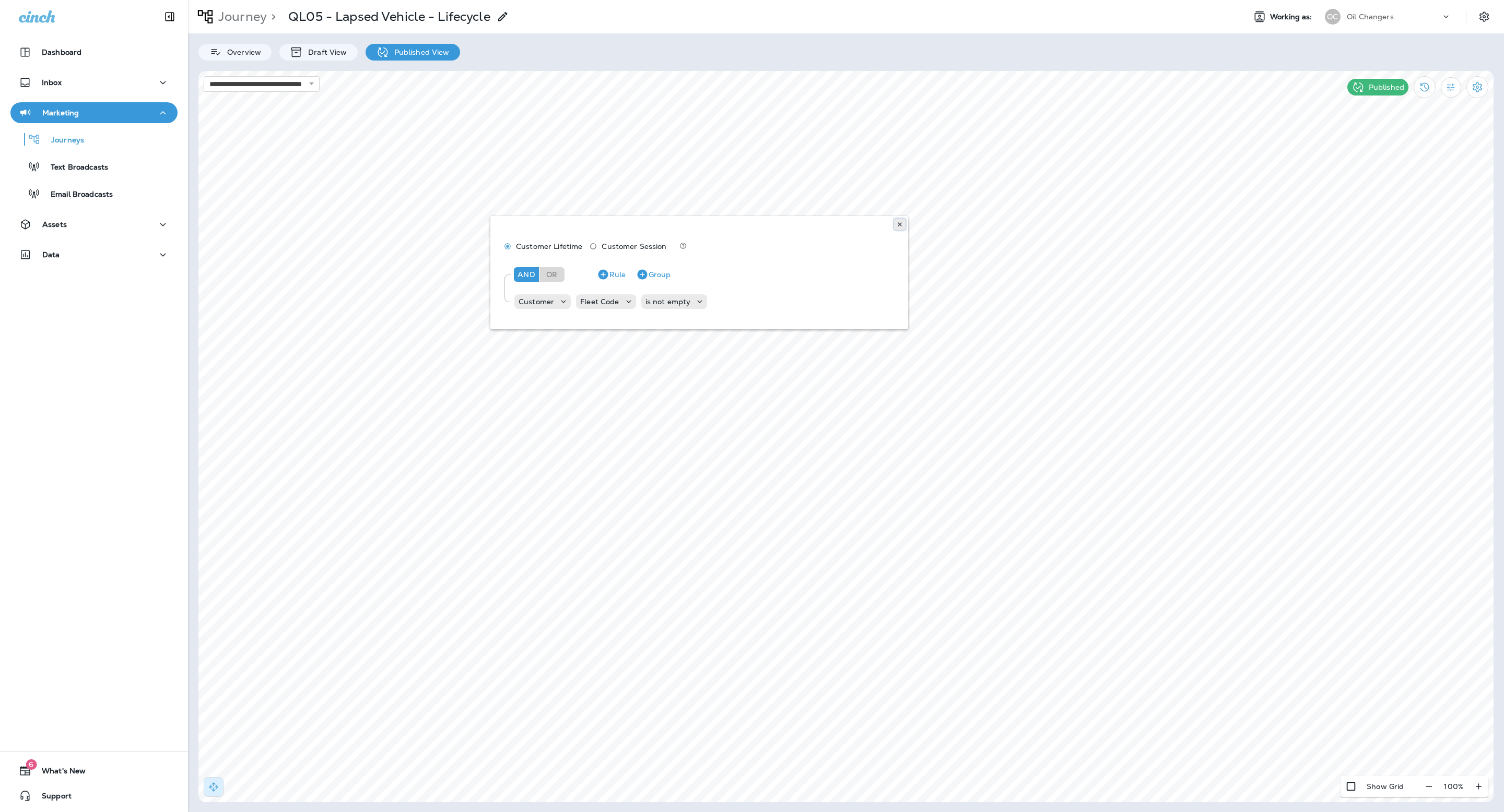
click at [901, 227] on button at bounding box center [900, 224] width 11 height 11
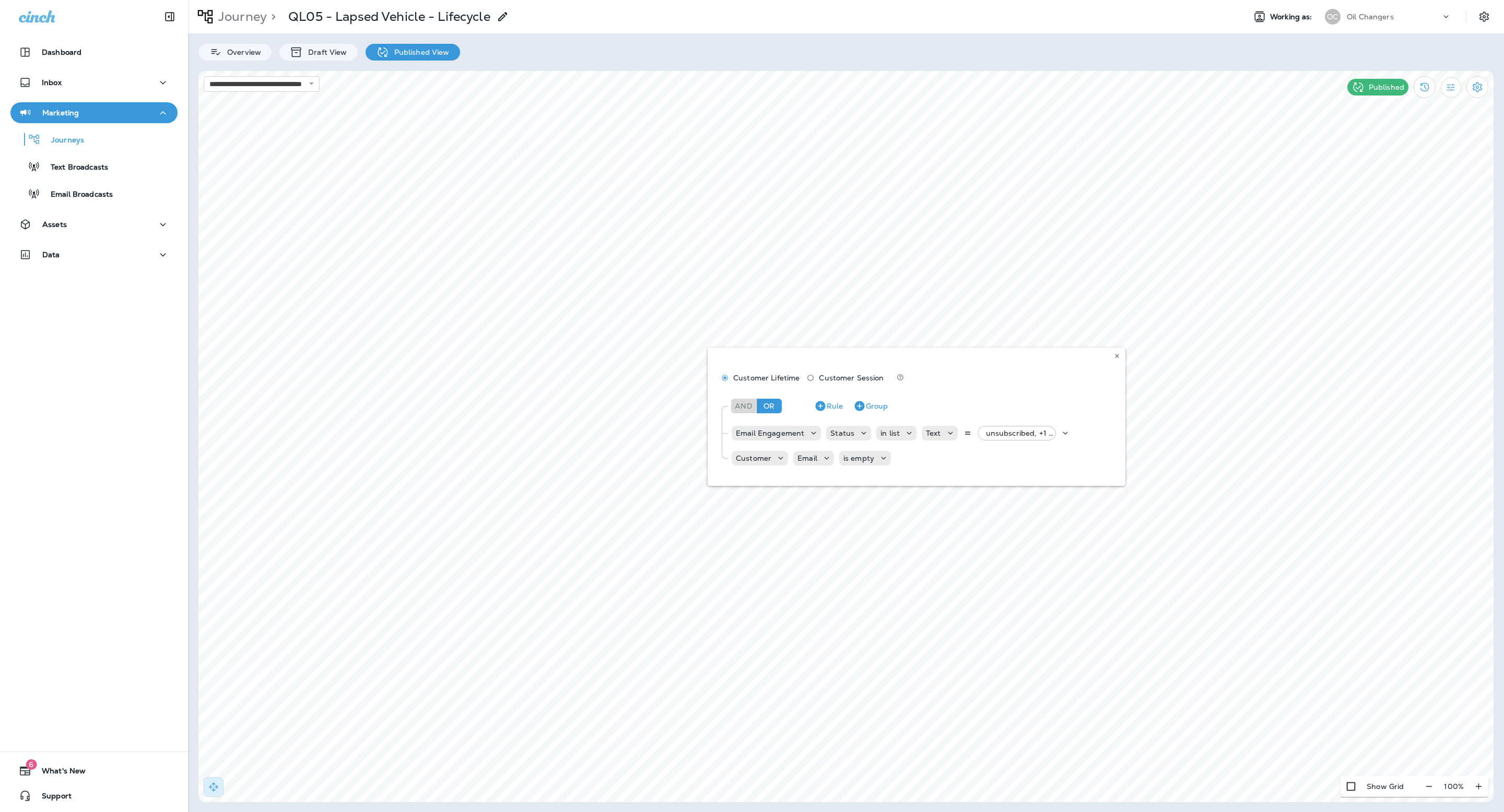
click at [1043, 434] on div "Customer Lifetime Customer Session And Or Rule Group Email Engagement Status in…" at bounding box center [916, 416] width 418 height 138
click at [1046, 429] on div "Customer Lifetime Customer Session And Or Rule Group Email Engagement Status in…" at bounding box center [916, 416] width 418 height 138
click at [1067, 432] on div "Customer Lifetime Customer Session And Or Rule Group Email Engagement Status in…" at bounding box center [916, 416] width 418 height 138
click at [1116, 354] on use at bounding box center [1116, 356] width 3 height 4
click at [1116, 357] on use at bounding box center [1116, 356] width 3 height 4
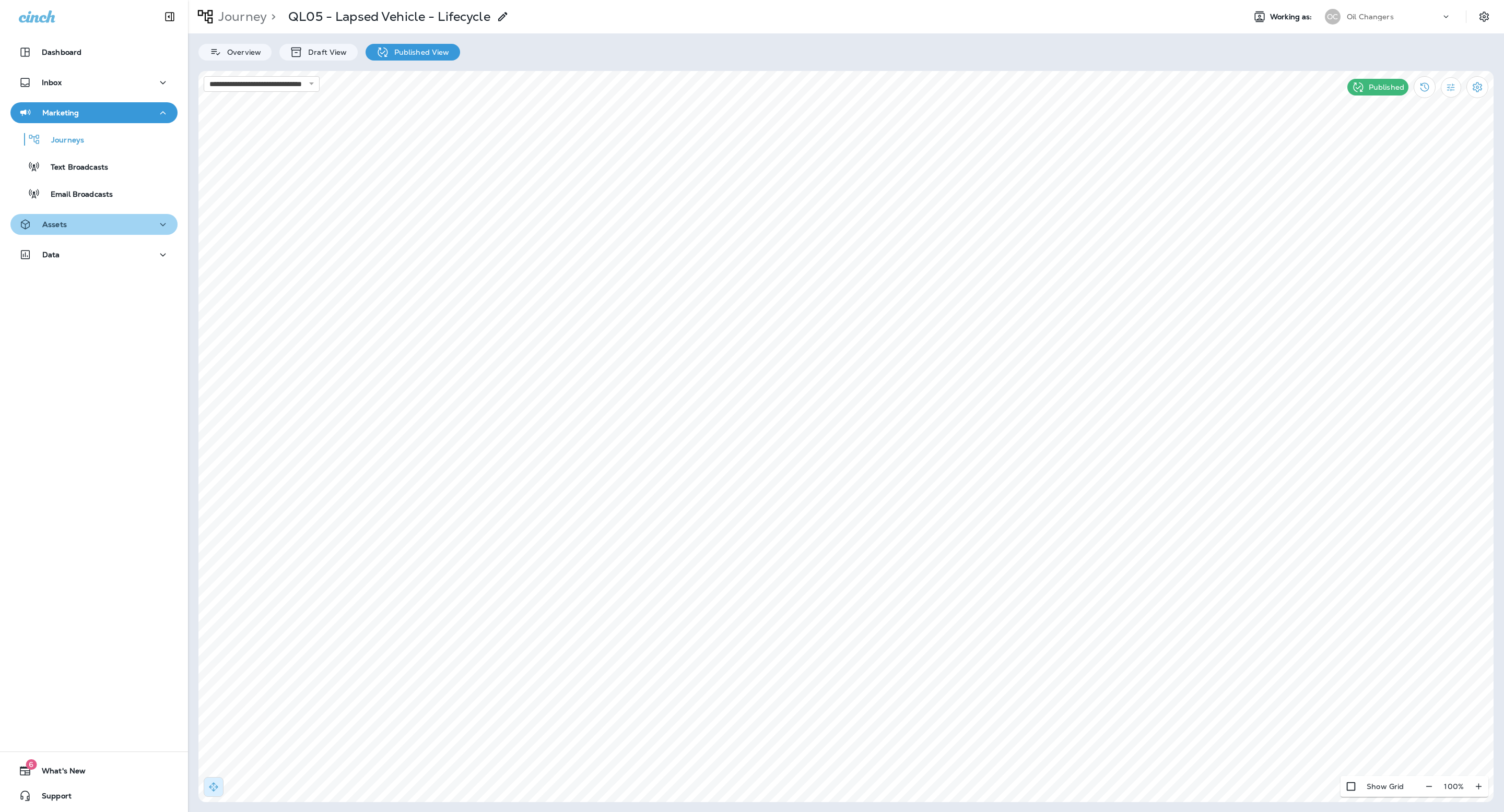
click at [120, 227] on div "Assets" at bounding box center [94, 224] width 150 height 13
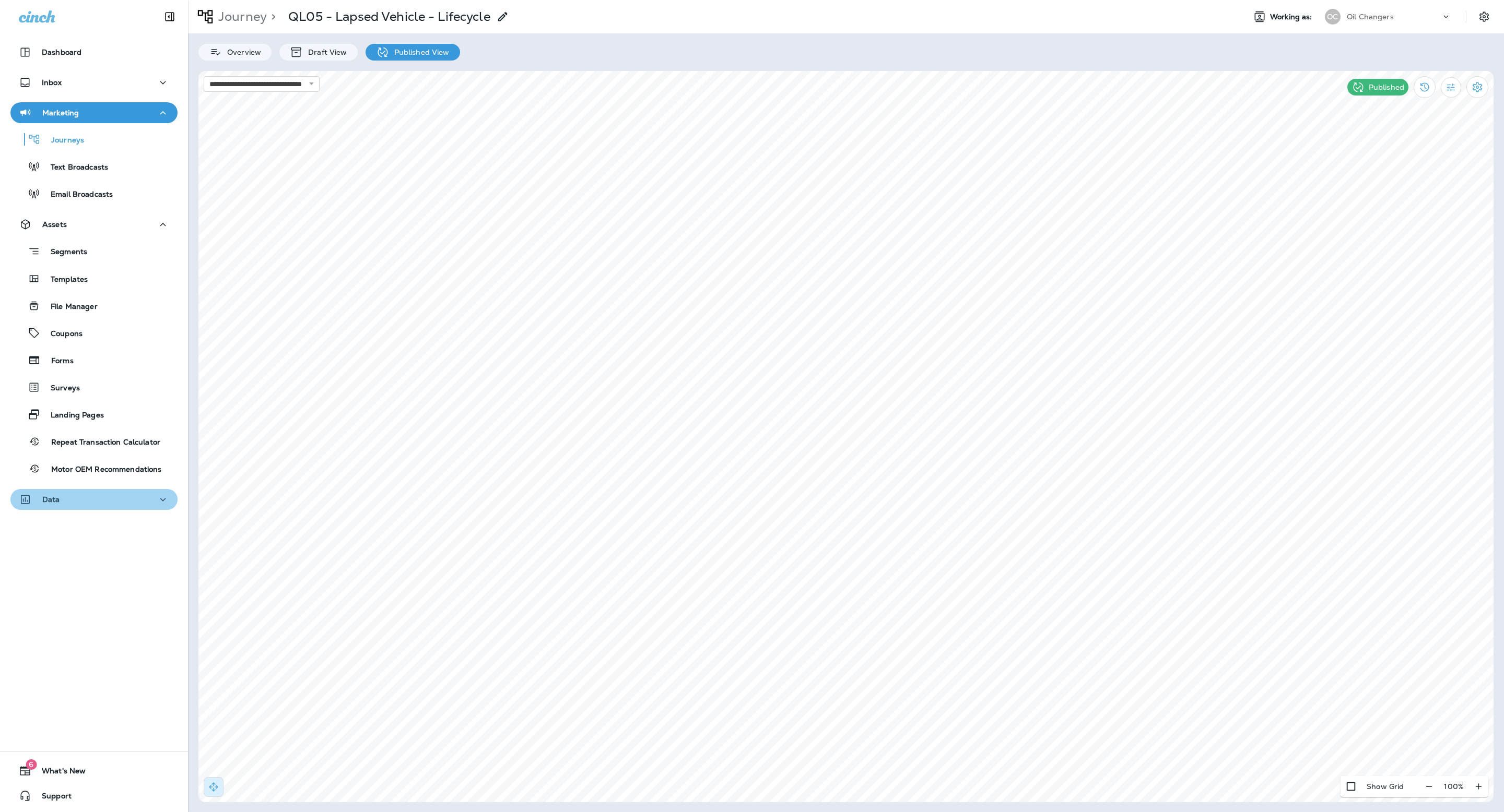
click at [98, 495] on div "Data" at bounding box center [94, 500] width 150 height 13
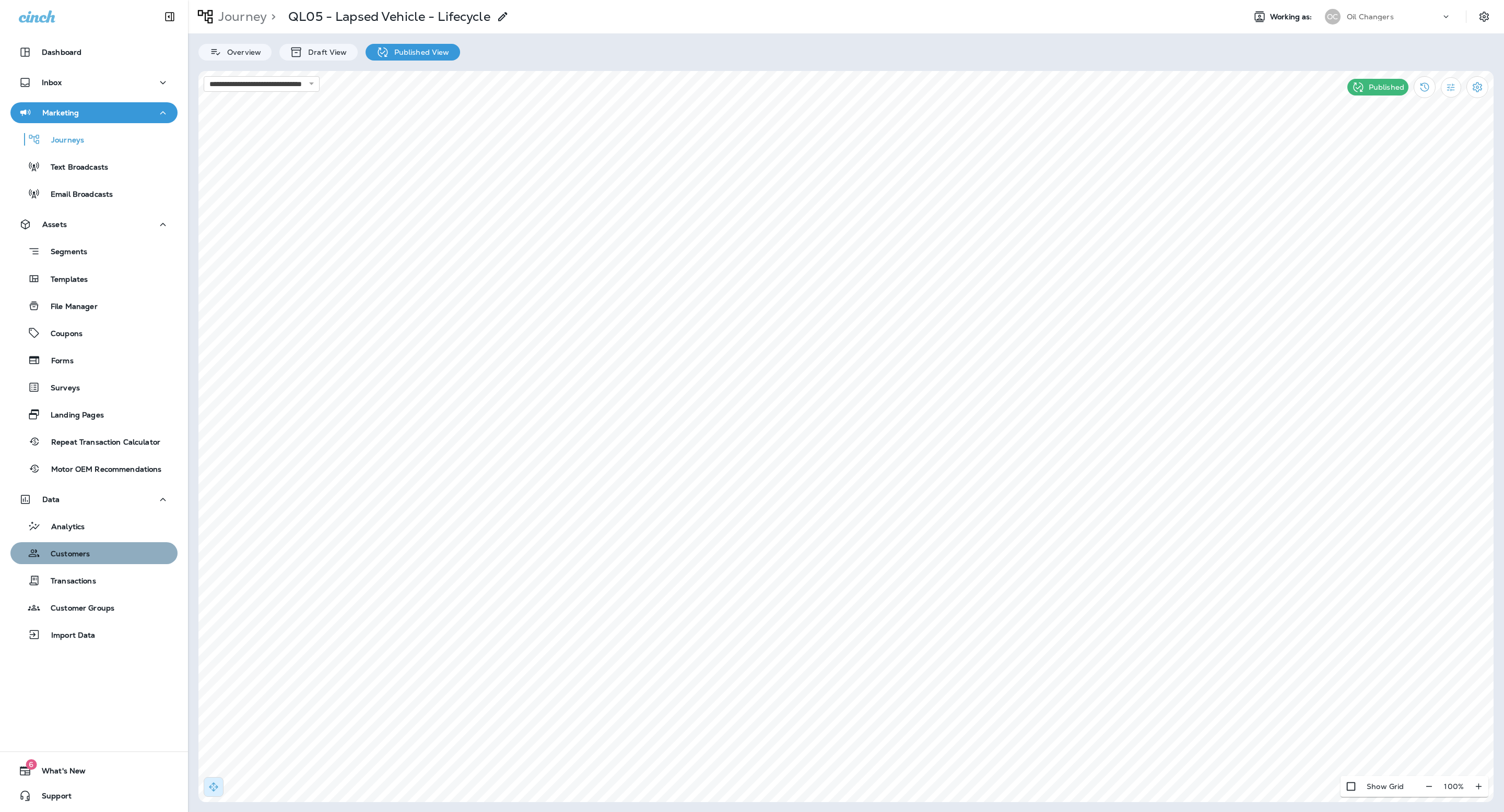
click at [96, 545] on div "Customers" at bounding box center [94, 553] width 159 height 15
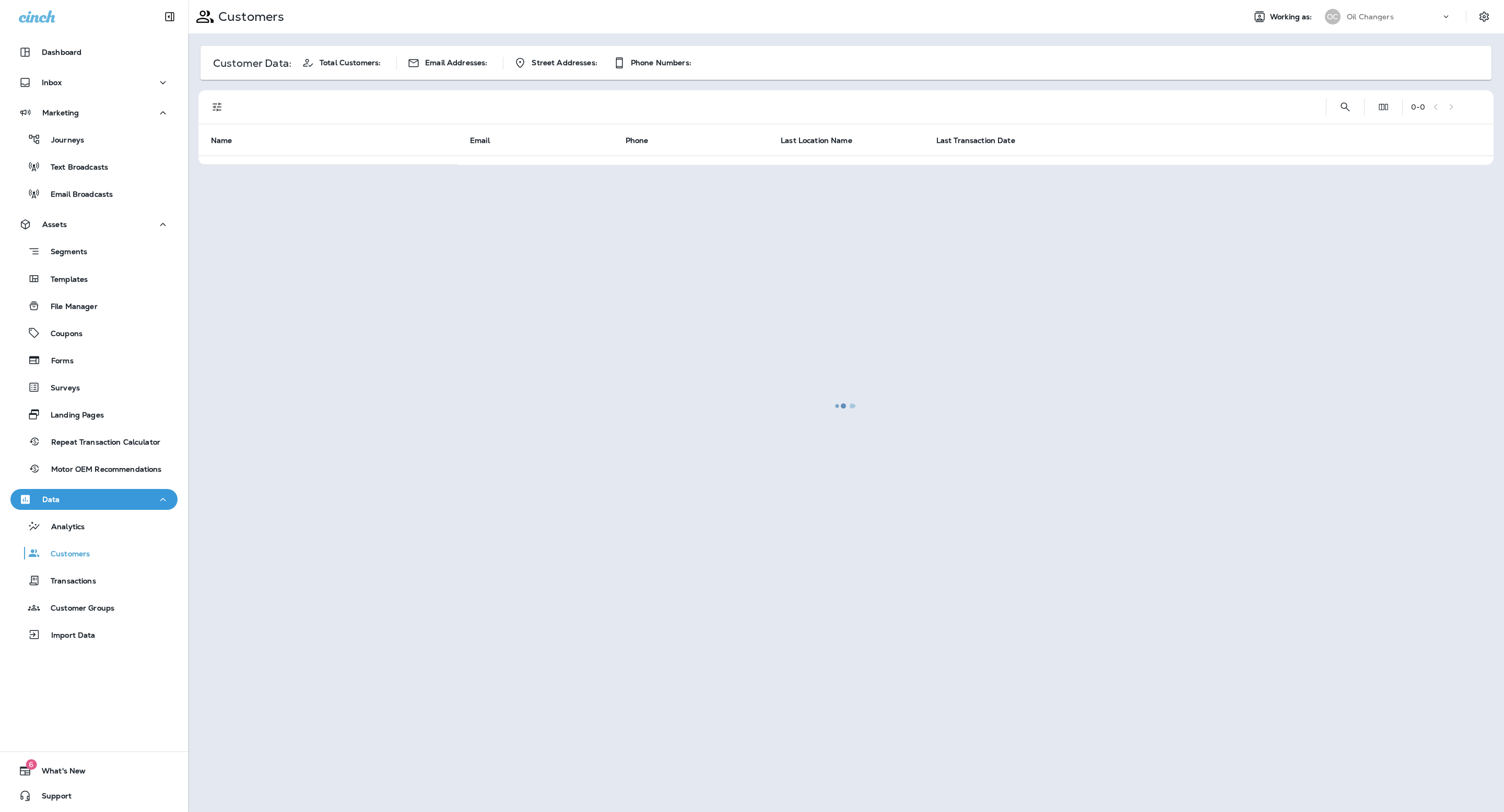
click at [1339, 103] on div at bounding box center [846, 406] width 1313 height 810
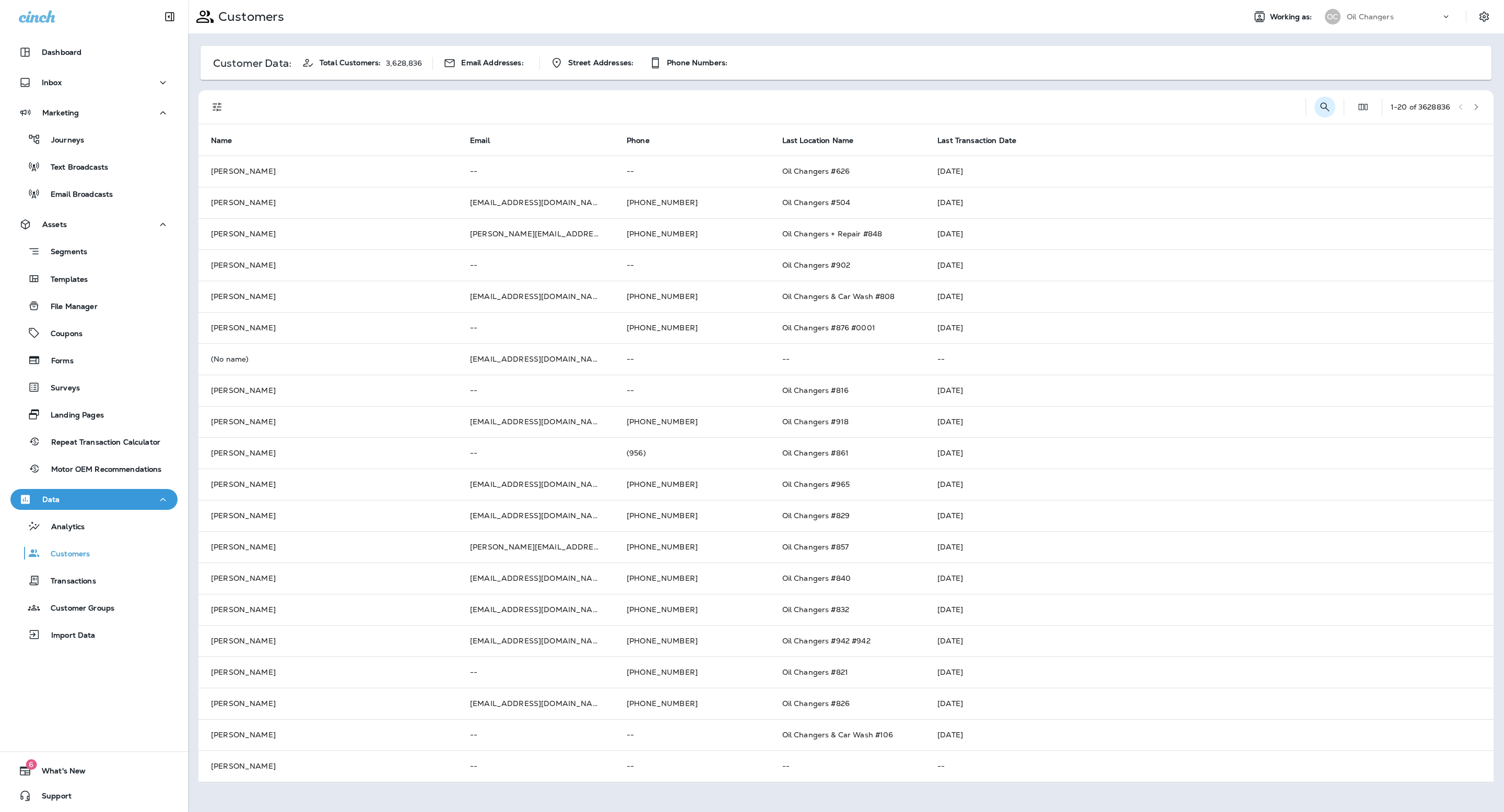
click at [1321, 107] on icon "Search Customers" at bounding box center [1324, 107] width 13 height 13
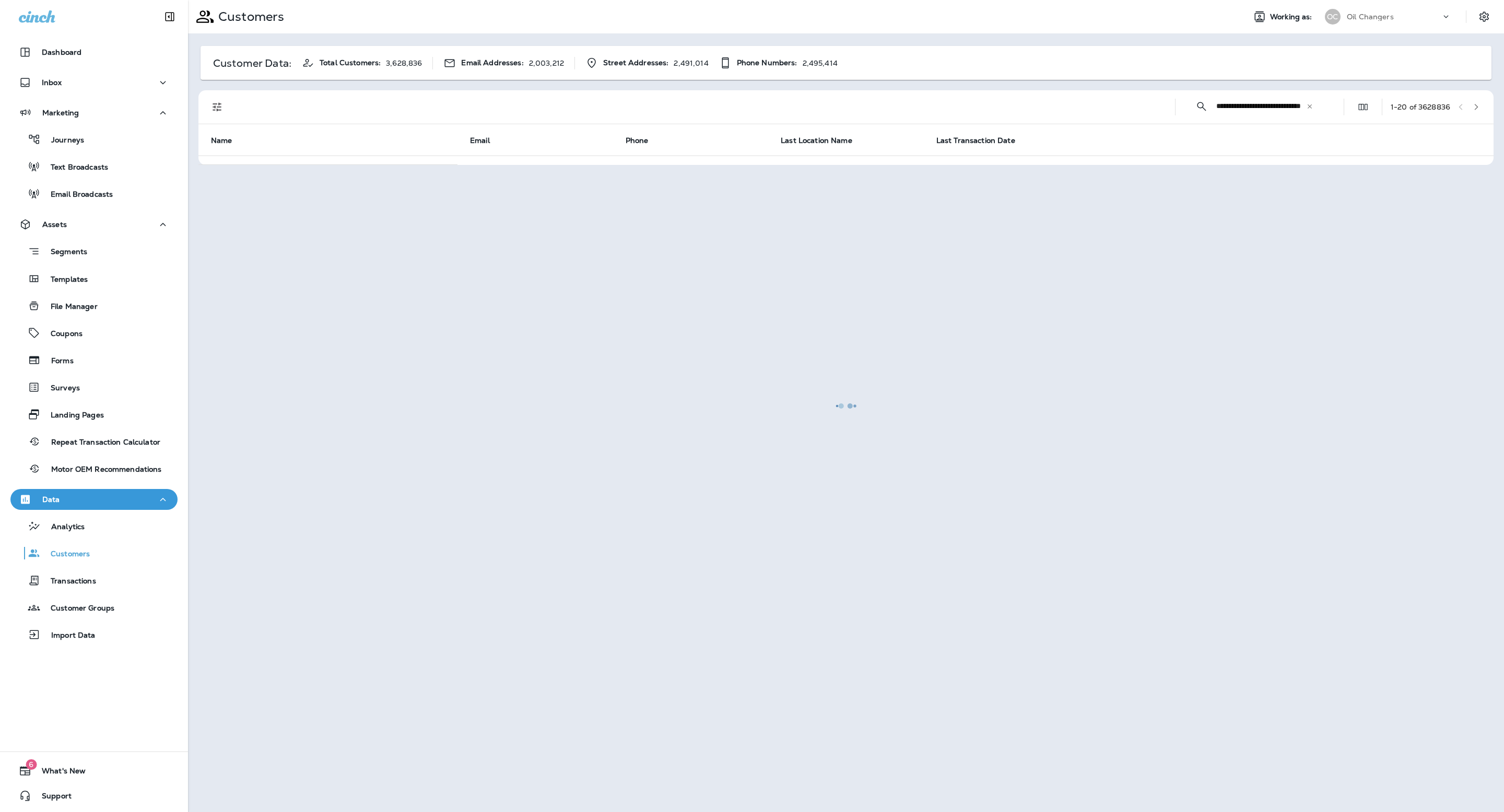
type input "**********"
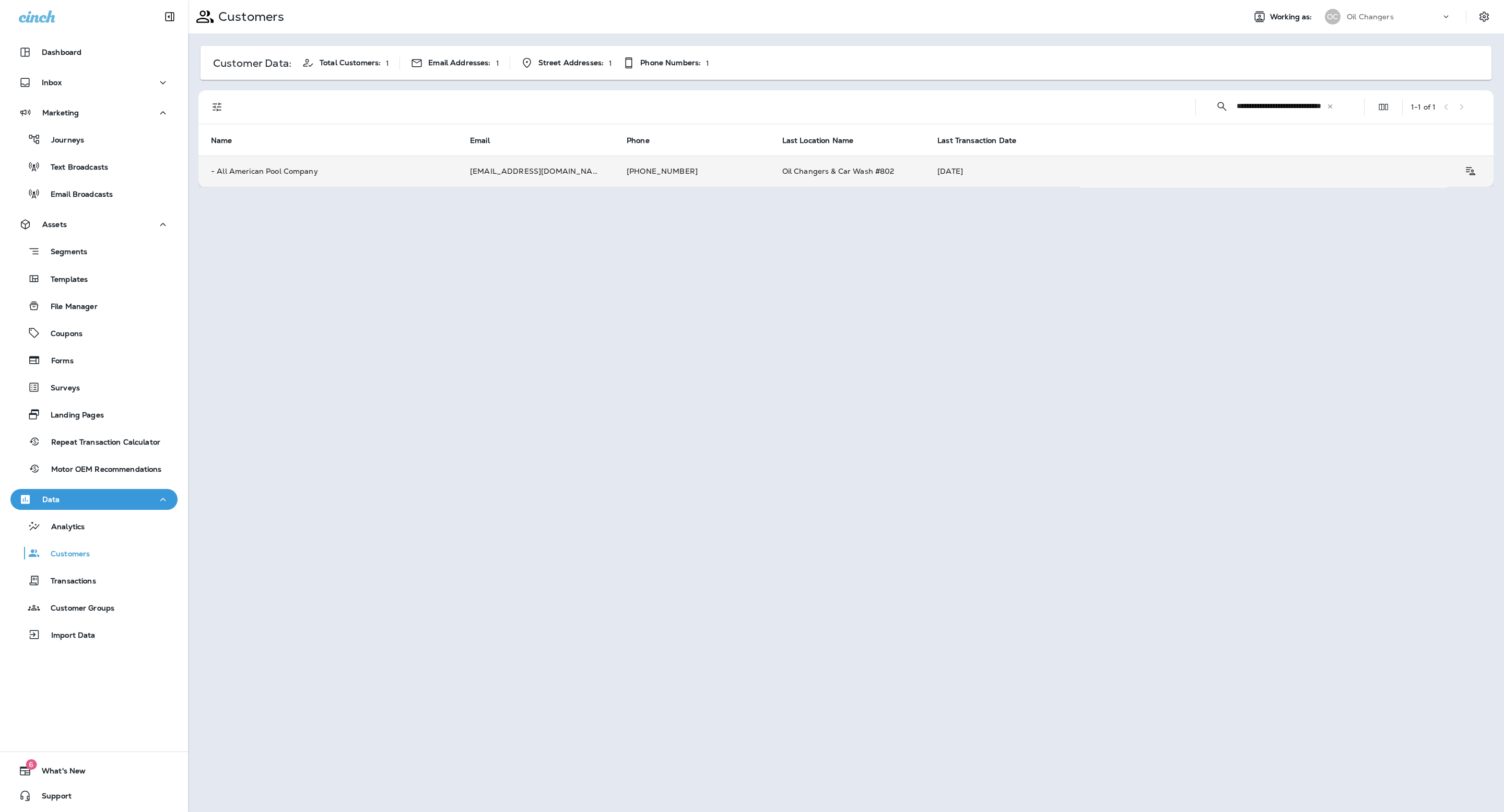
click at [1057, 175] on td "[DATE]" at bounding box center [1002, 171] width 156 height 32
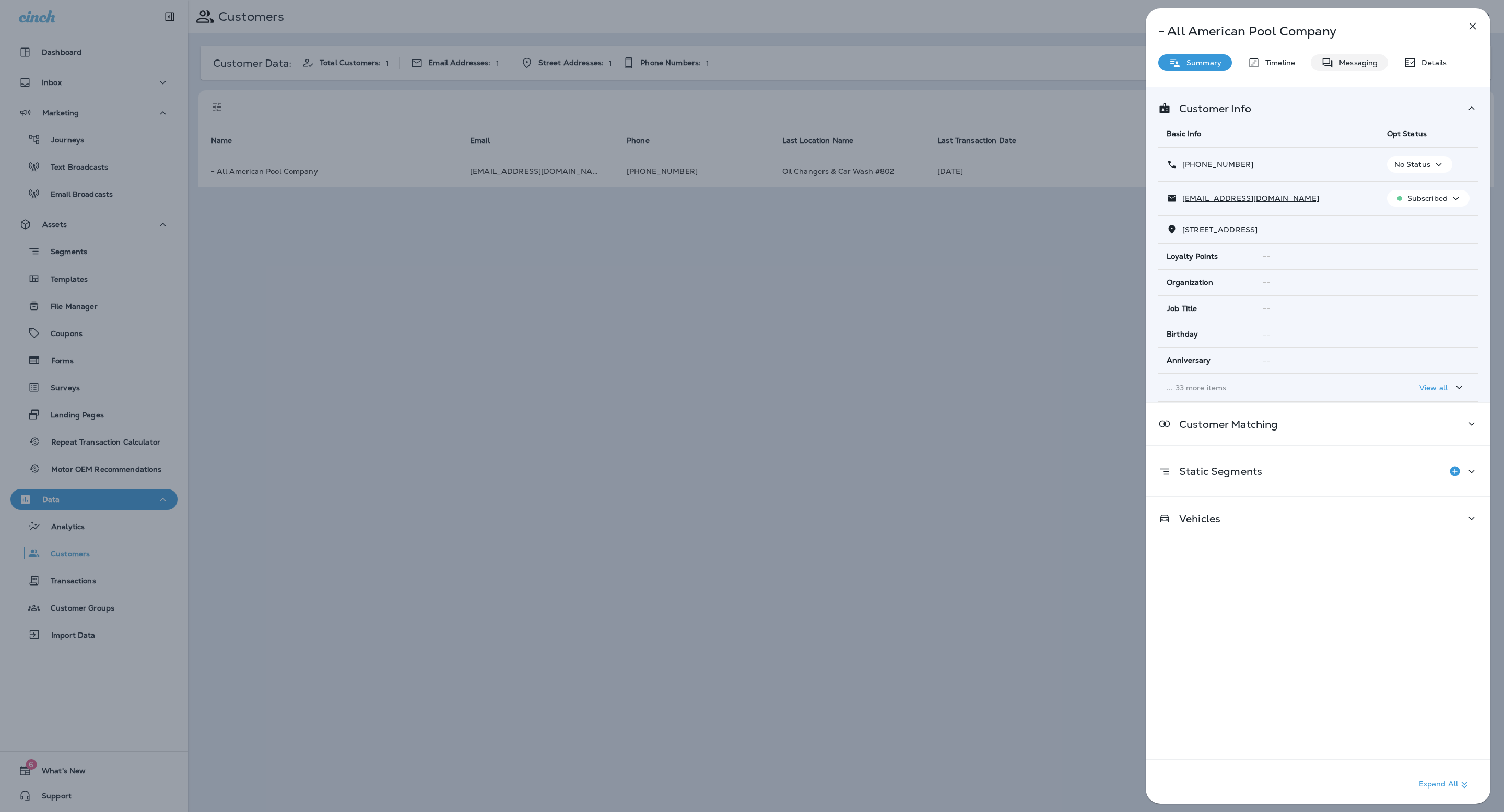
click at [1358, 62] on p "Messaging" at bounding box center [1355, 62] width 44 height 8
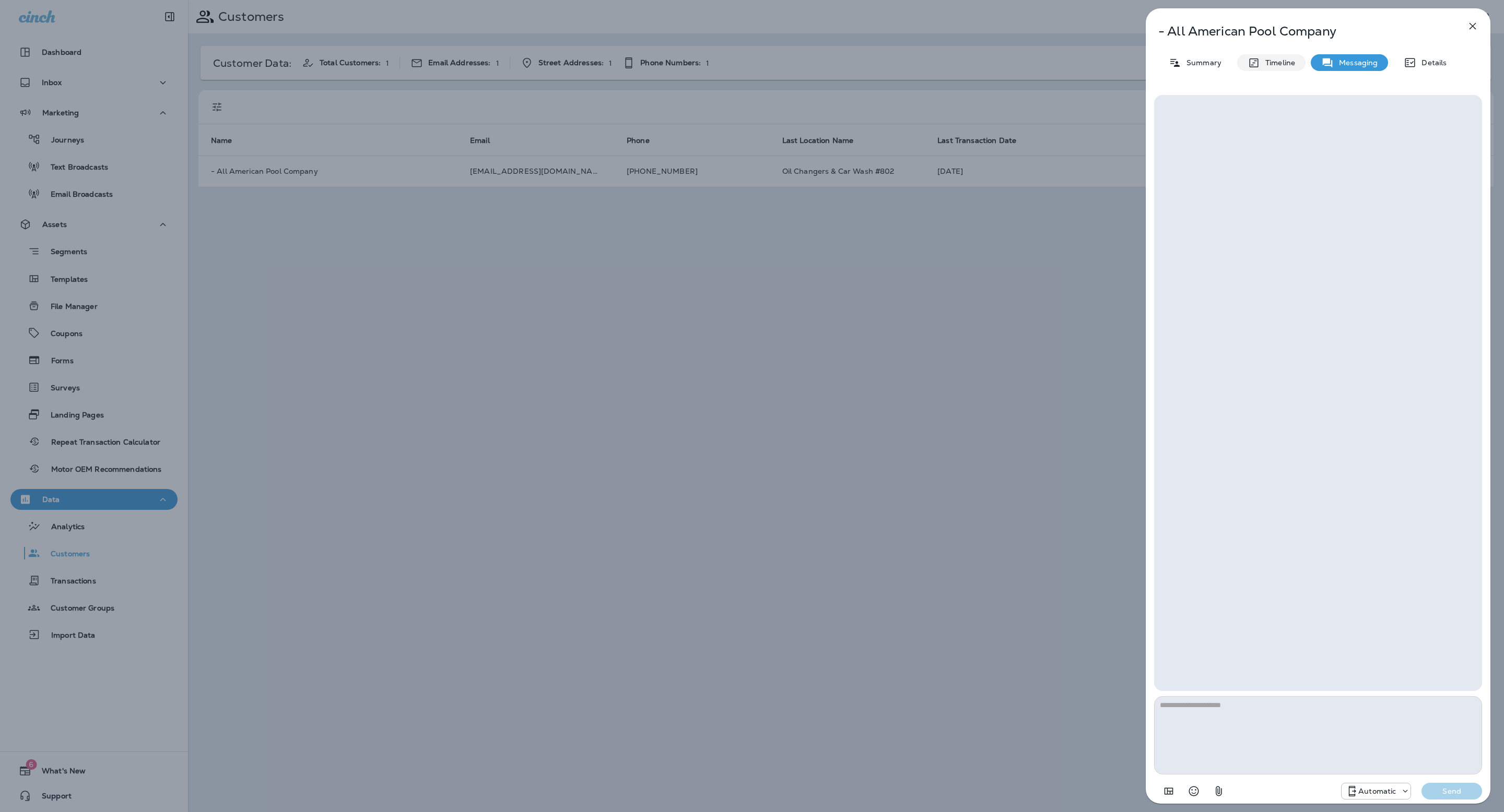
drag, startPoint x: 1270, startPoint y: 65, endPoint x: 1291, endPoint y: 76, distance: 23.7
click at [1270, 65] on p "Timeline" at bounding box center [1277, 62] width 35 height 8
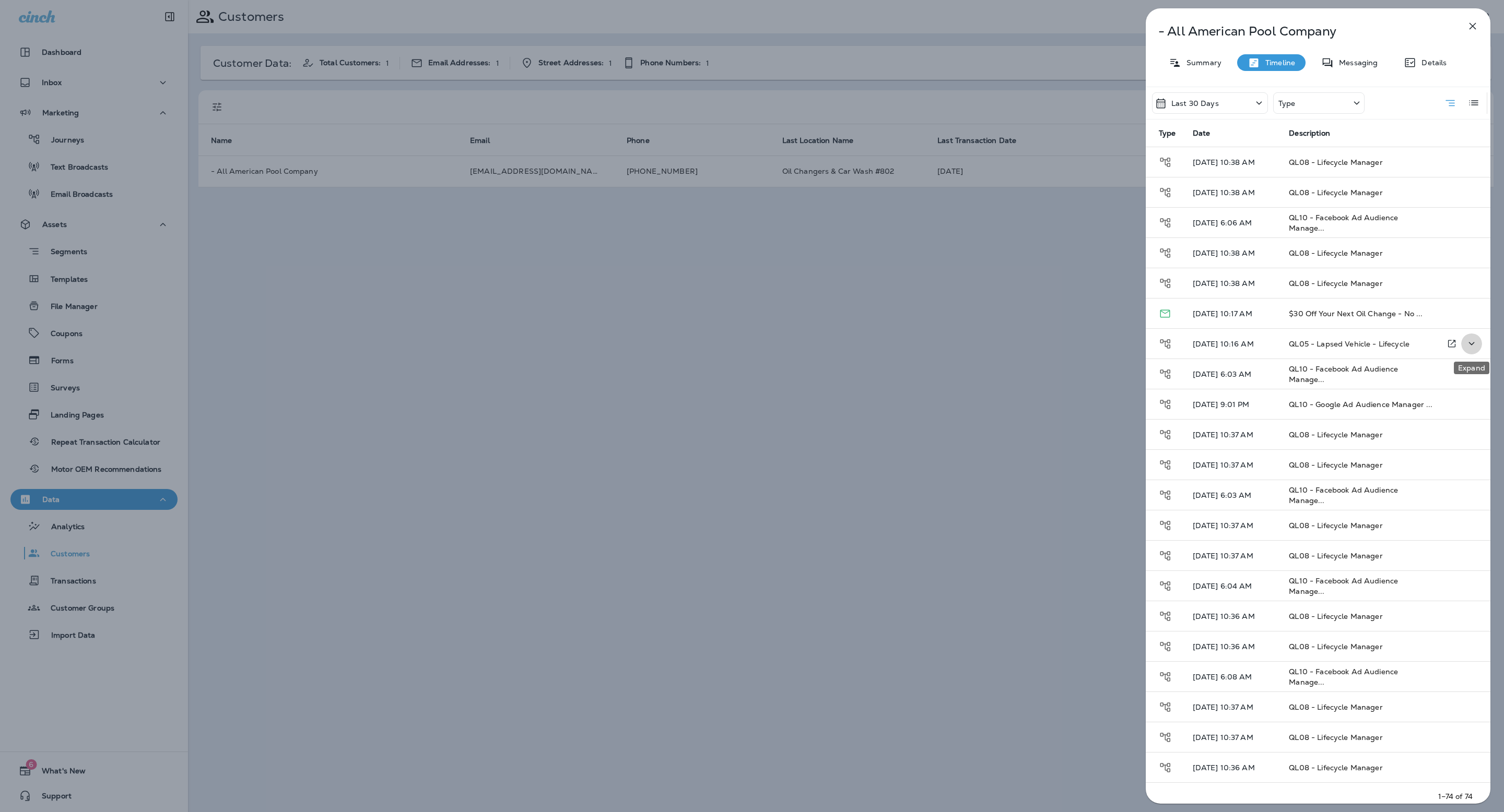
click at [1466, 347] on icon "Expand" at bounding box center [1471, 343] width 13 height 13
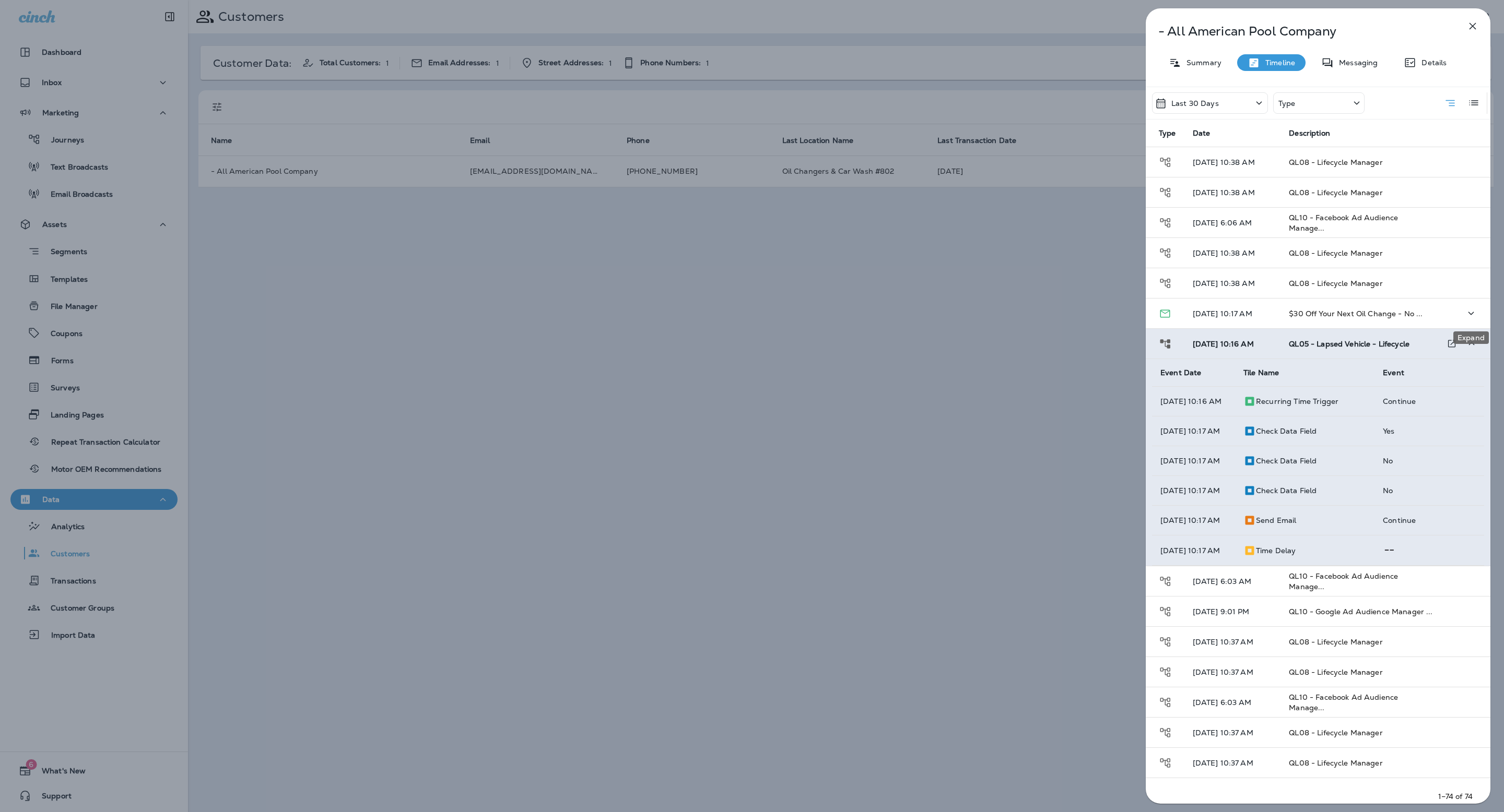
click at [1466, 316] on icon "Expand" at bounding box center [1470, 313] width 13 height 13
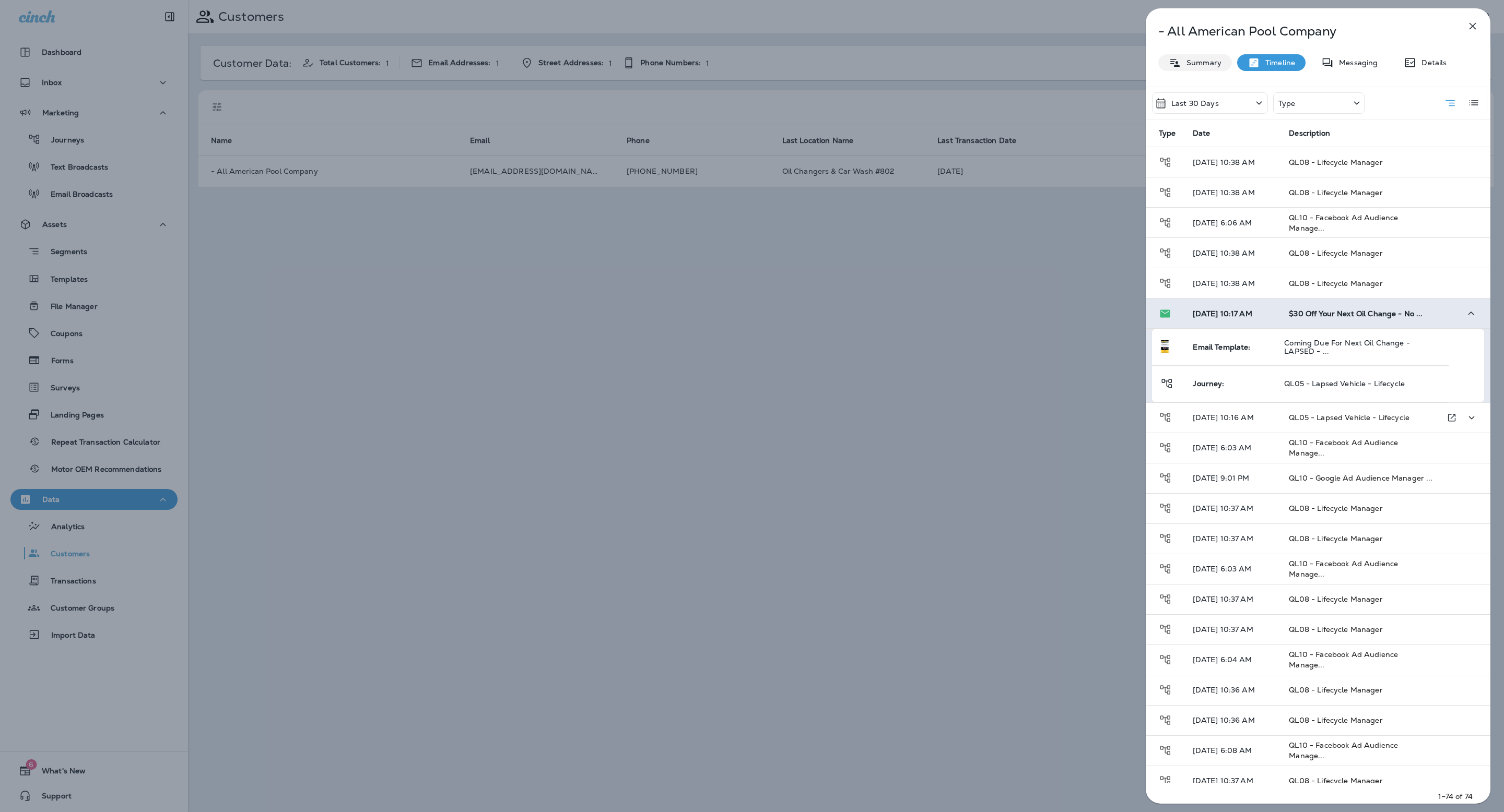
click at [1179, 56] on div "Summary" at bounding box center [1195, 62] width 74 height 17
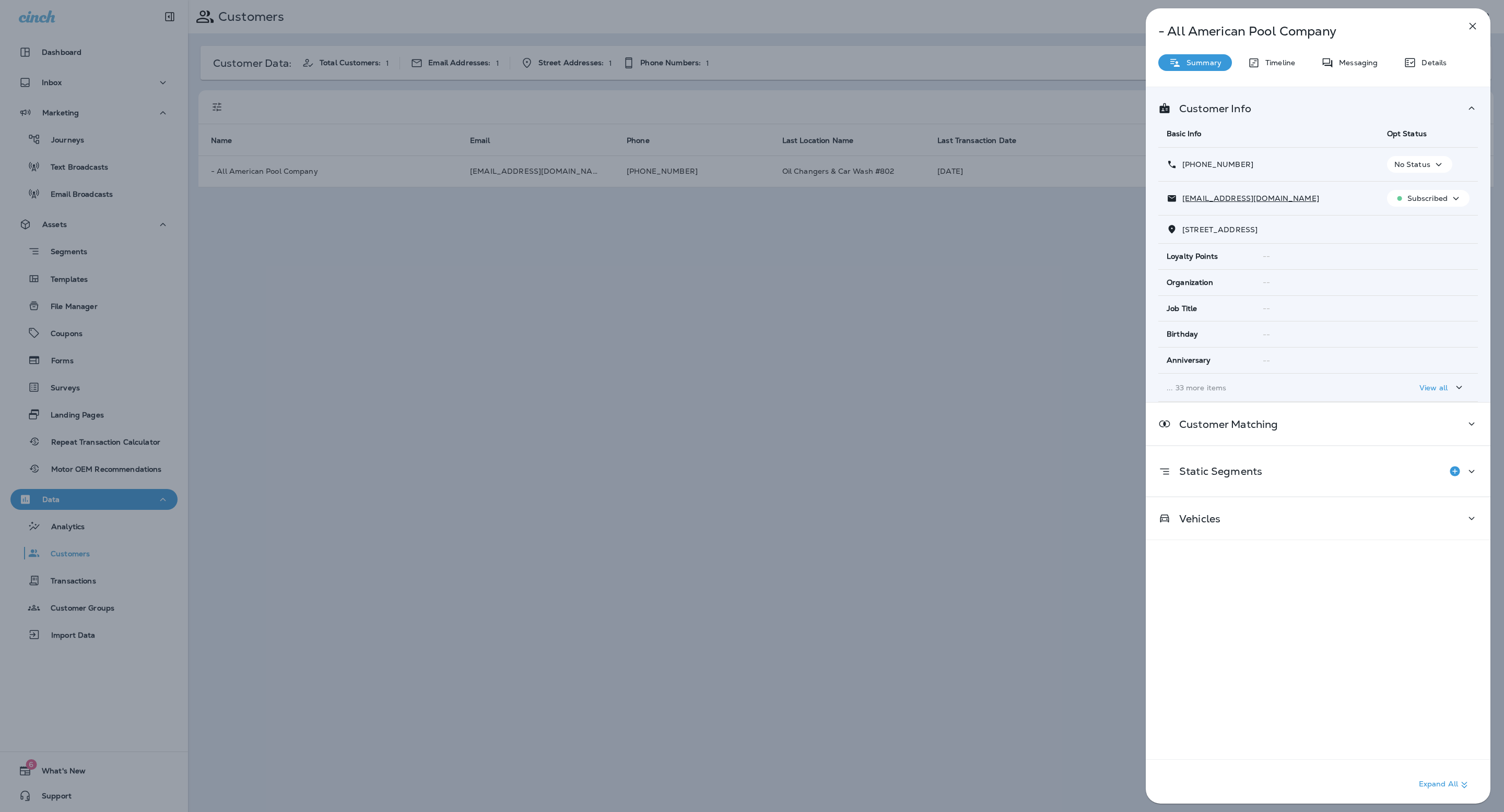
click at [1449, 384] on div "View all" at bounding box center [1442, 387] width 46 height 13
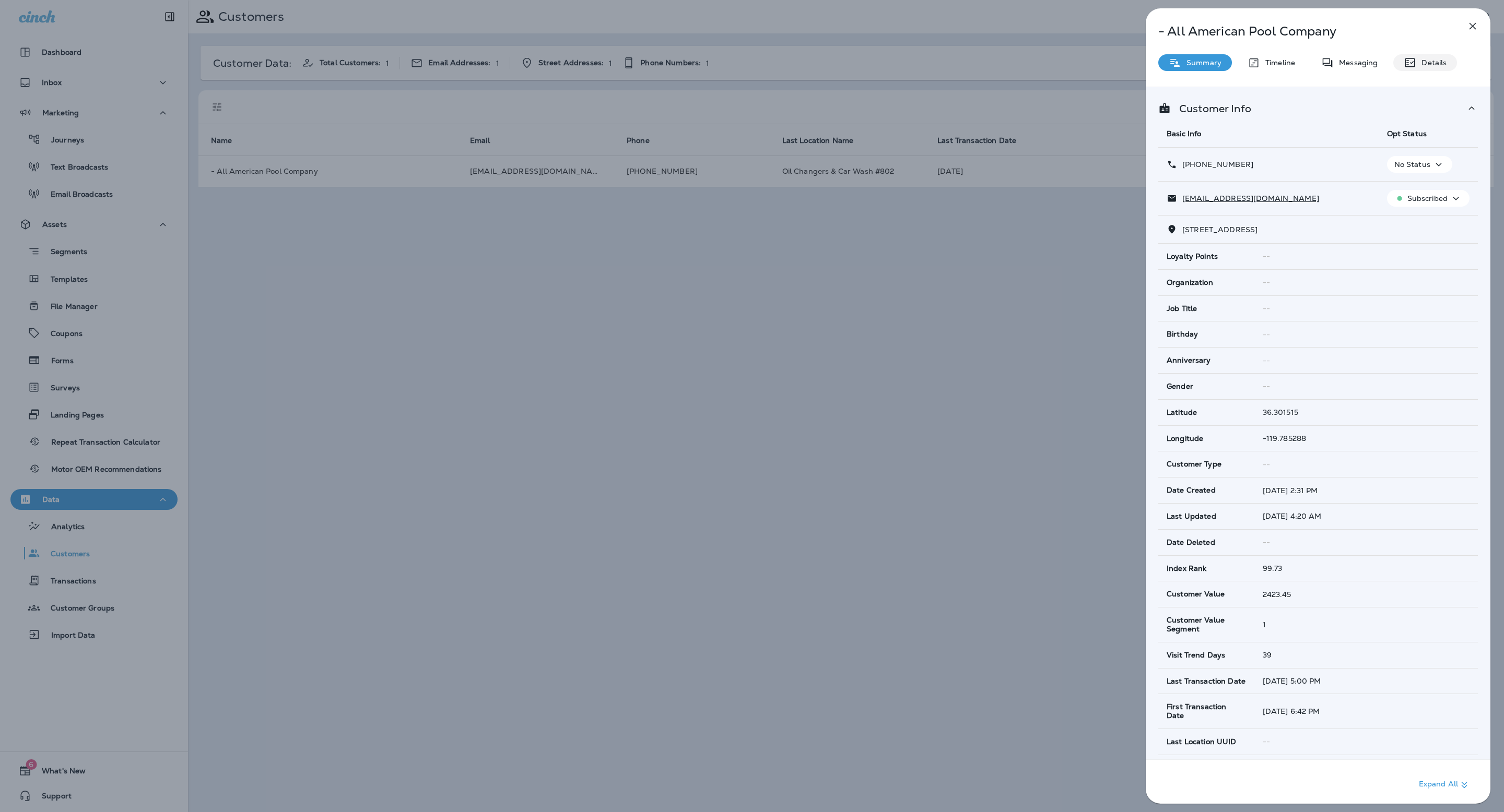
click at [1433, 56] on div "Details" at bounding box center [1425, 62] width 64 height 17
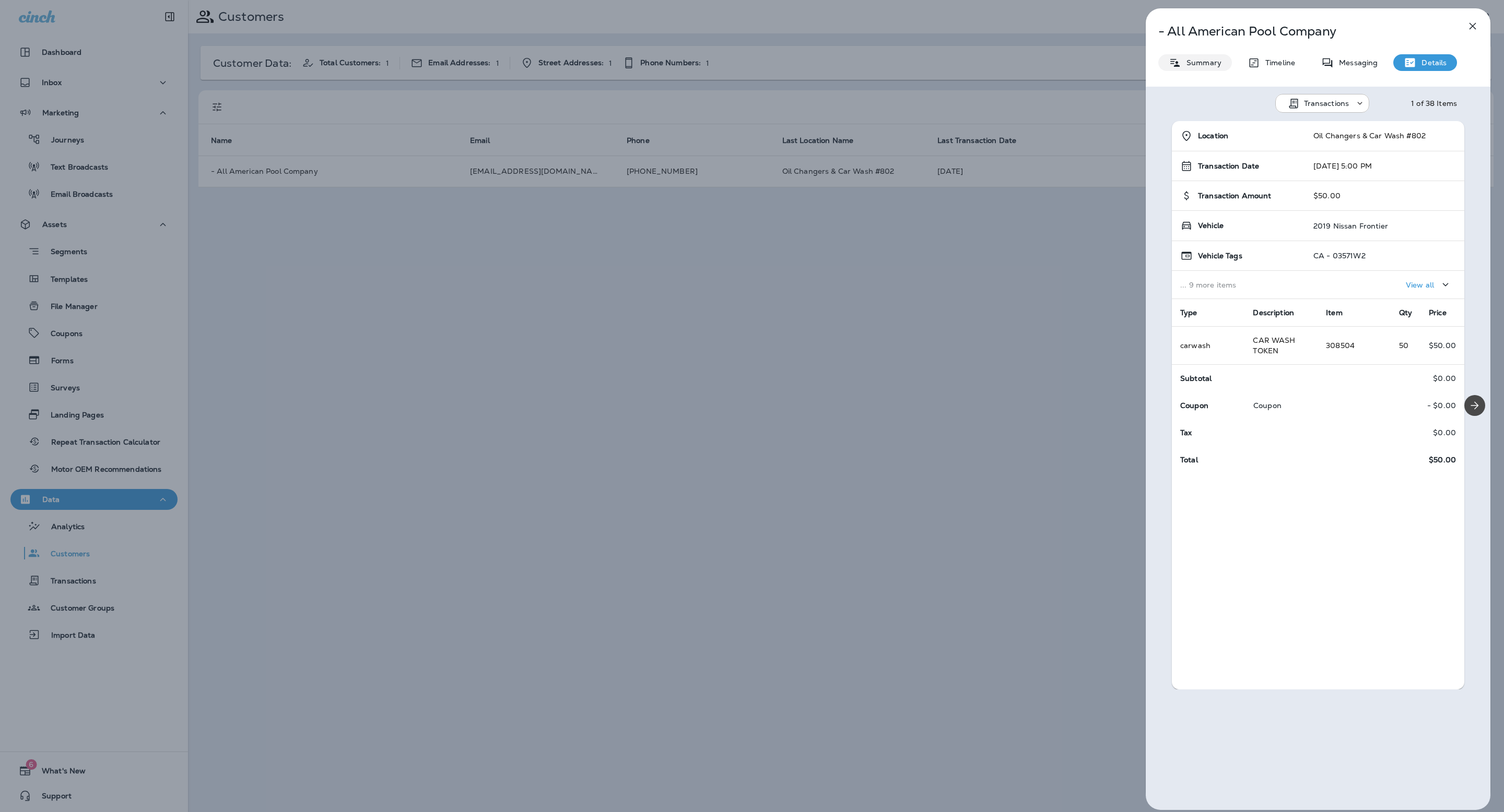
click at [1189, 62] on p "Summary" at bounding box center [1201, 62] width 40 height 8
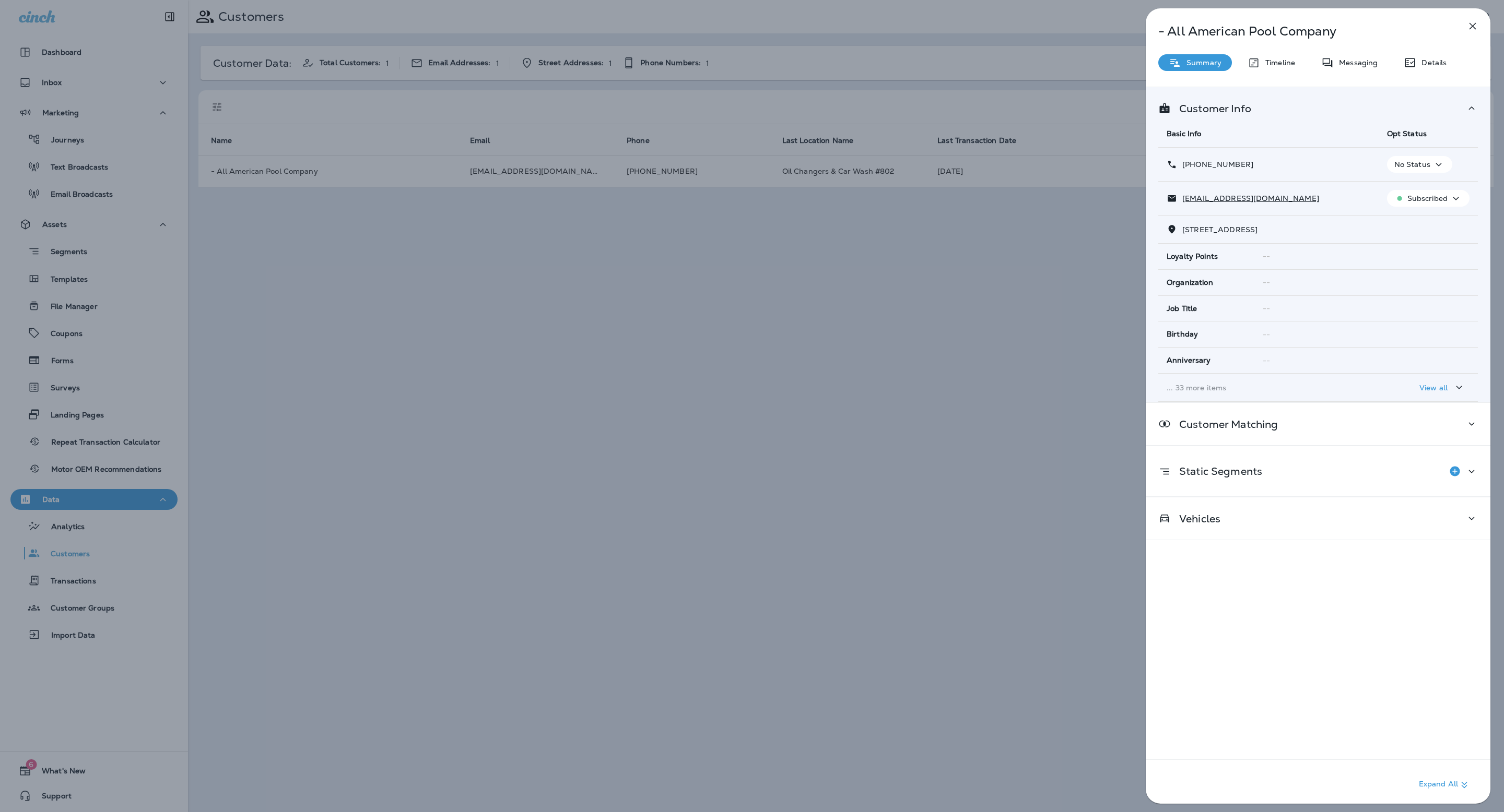
drag, startPoint x: 1297, startPoint y: 201, endPoint x: 1181, endPoint y: 200, distance: 116.0
click at [1181, 200] on div "[EMAIL_ADDRESS][DOMAIN_NAME]" at bounding box center [1269, 198] width 204 height 11
copy p "[EMAIL_ADDRESS][DOMAIN_NAME]"
drag, startPoint x: 1455, startPoint y: 496, endPoint x: 1456, endPoint y: 512, distance: 16.0
click at [1455, 498] on div "Vehicles" at bounding box center [1318, 518] width 345 height 44
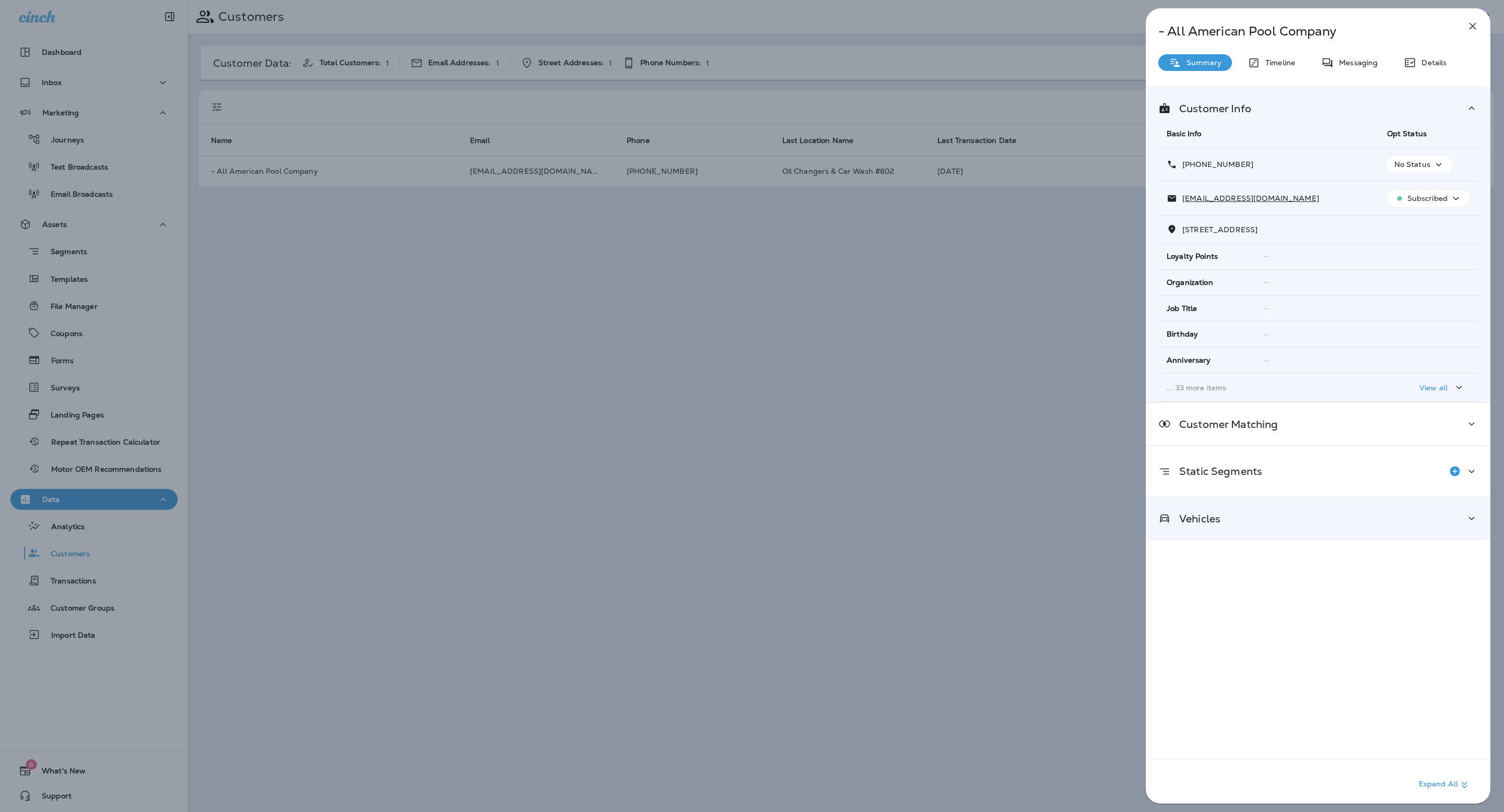
click at [1456, 512] on div "Vehicles" at bounding box center [1318, 518] width 319 height 13
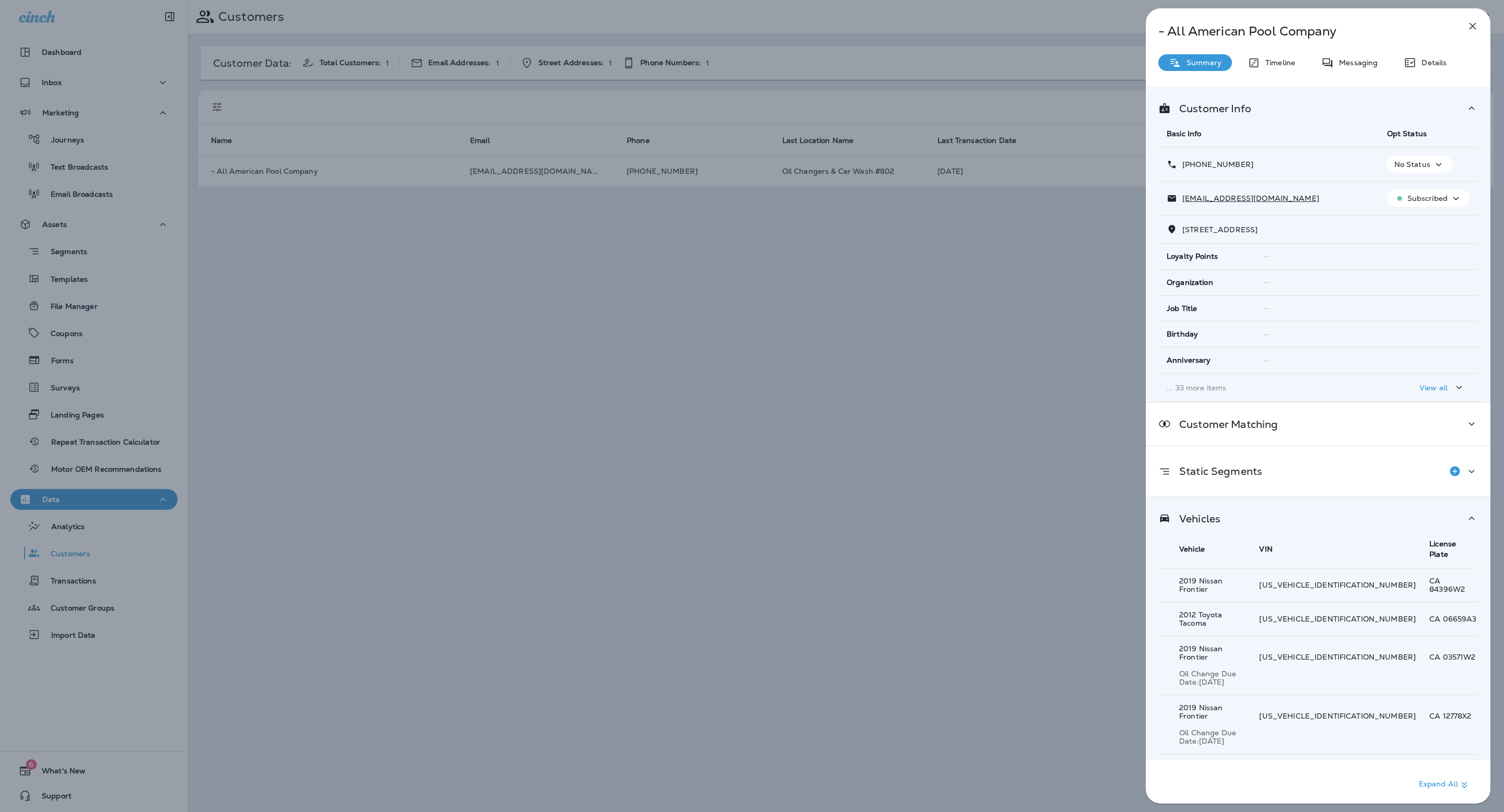
scroll to position [19, 0]
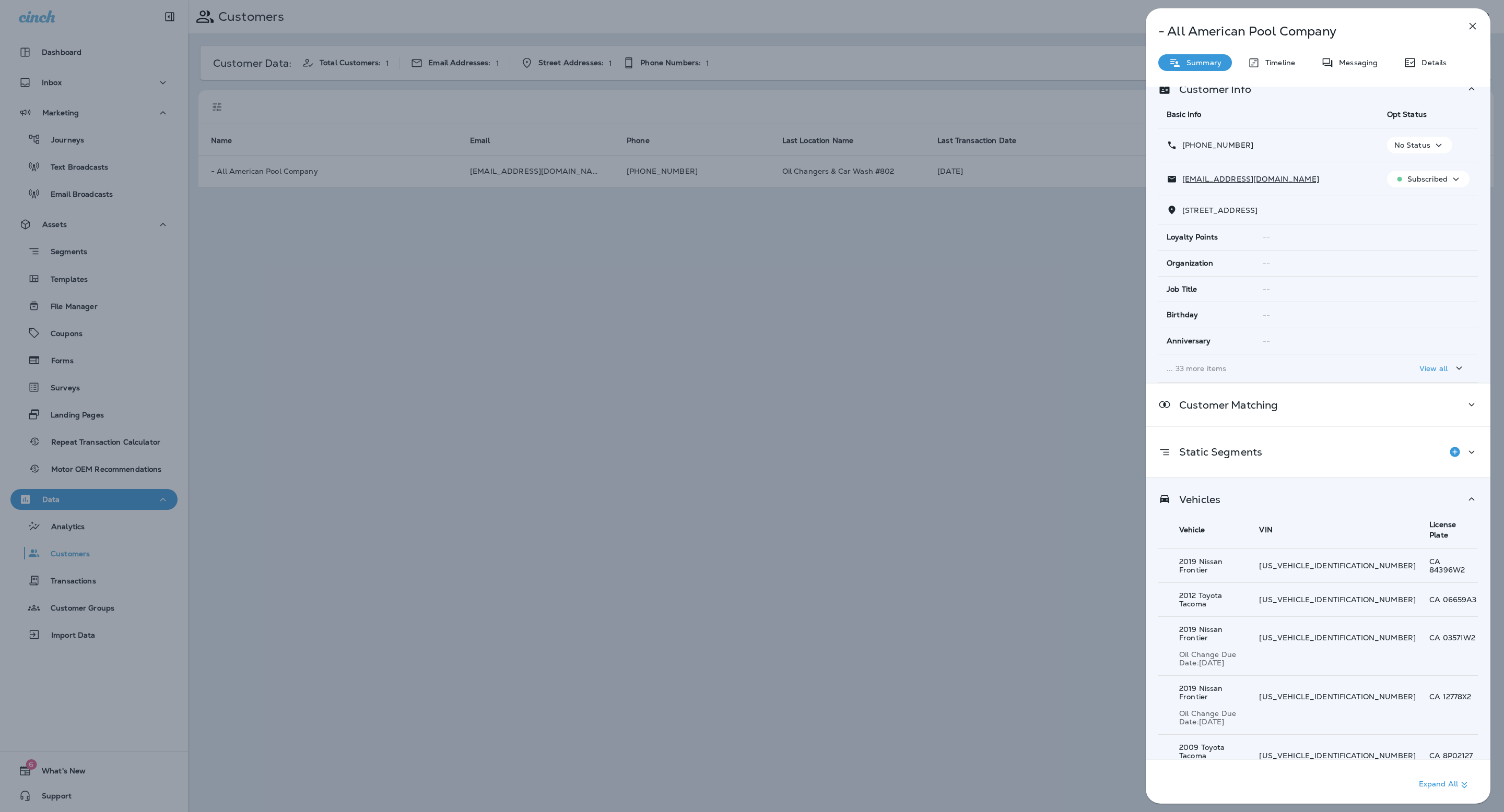
click at [1233, 803] on p "Show 7 more item(s)" at bounding box center [1214, 807] width 74 height 8
